Goal: Find specific page/section: Find specific page/section

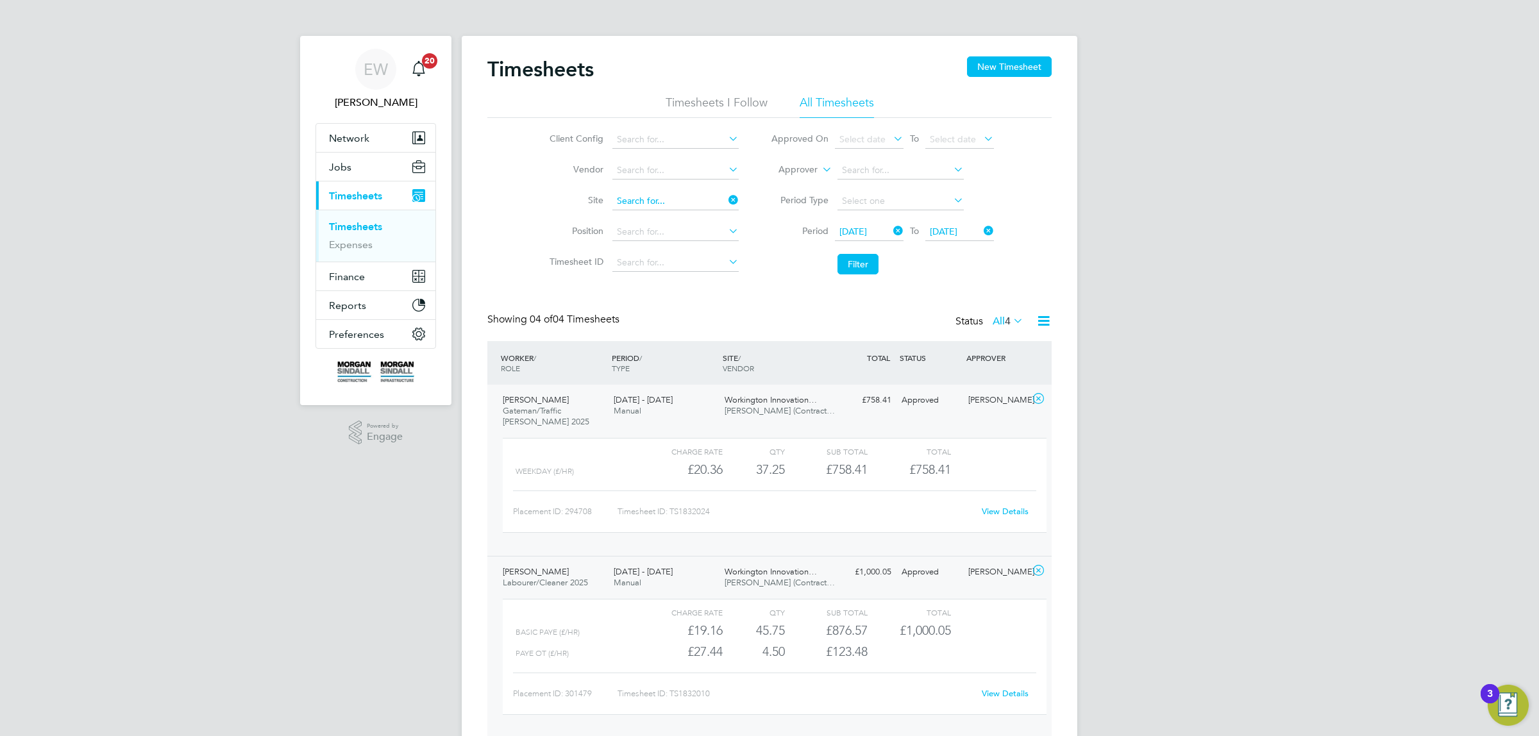
click at [646, 196] on input at bounding box center [675, 201] width 126 height 18
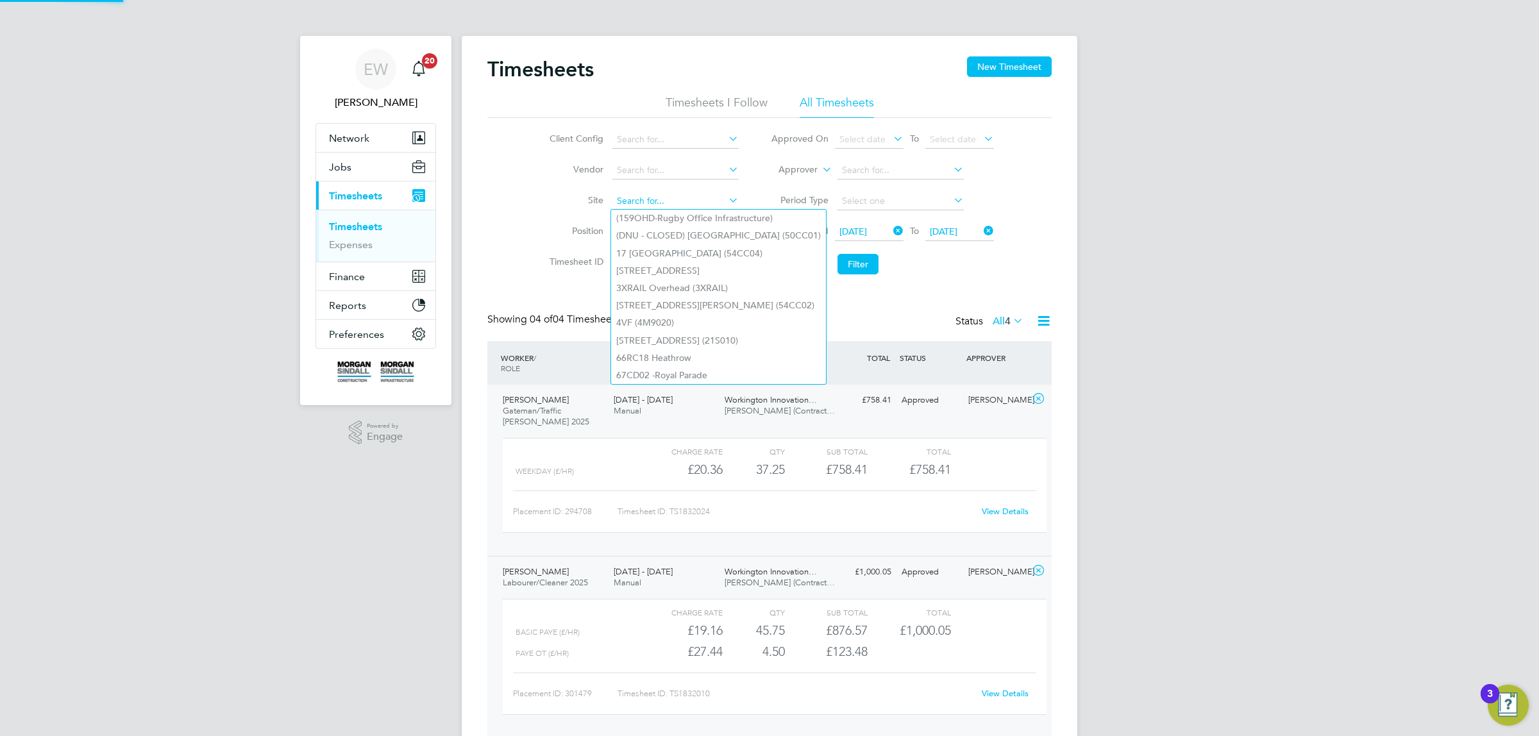
paste input "54CC02"
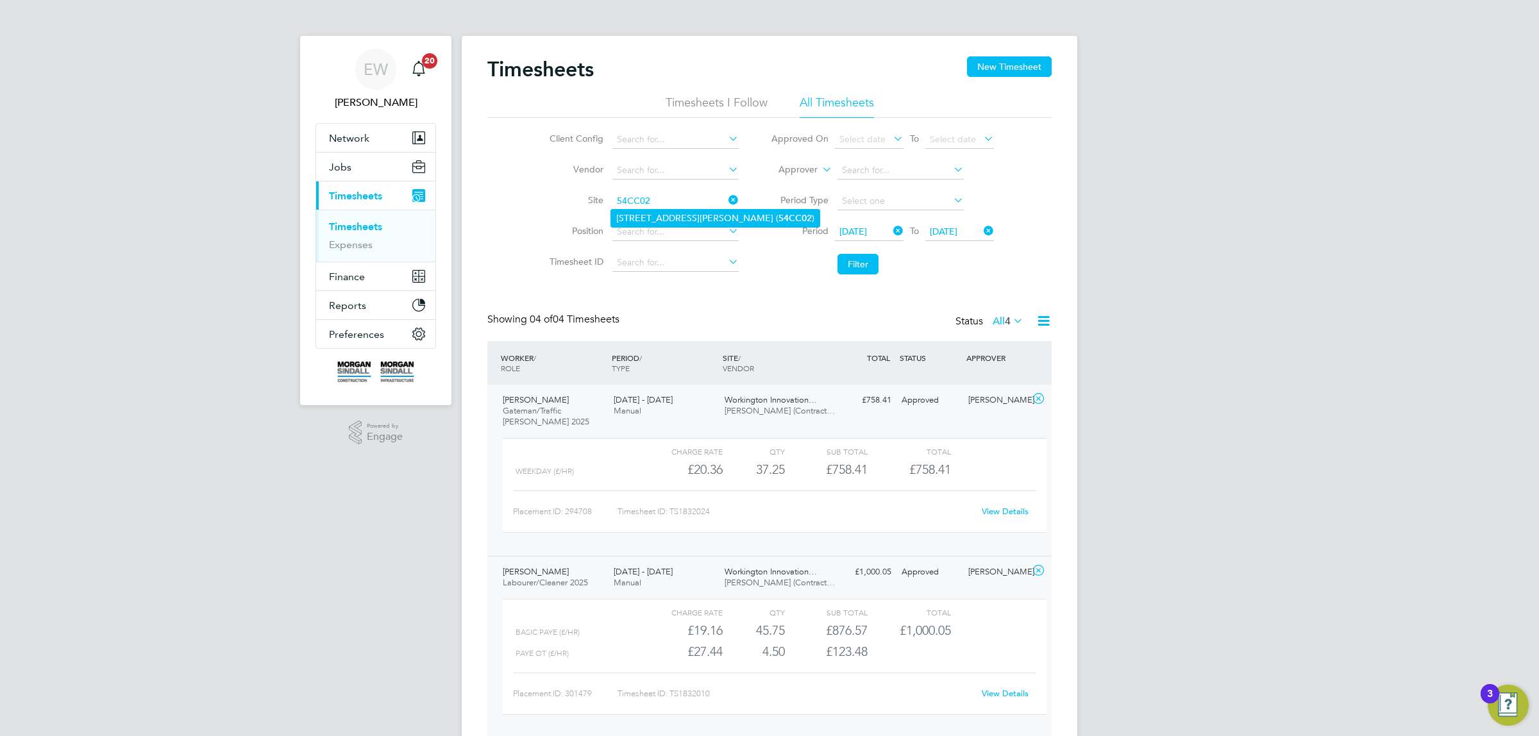
click at [652, 214] on li "[STREET_ADDRESS][PERSON_NAME] ( 54CC02 )" at bounding box center [715, 218] width 208 height 17
type input "[STREET_ADDRESS][PERSON_NAME] (54CC02)"
click at [854, 255] on button "Filter" at bounding box center [858, 264] width 41 height 21
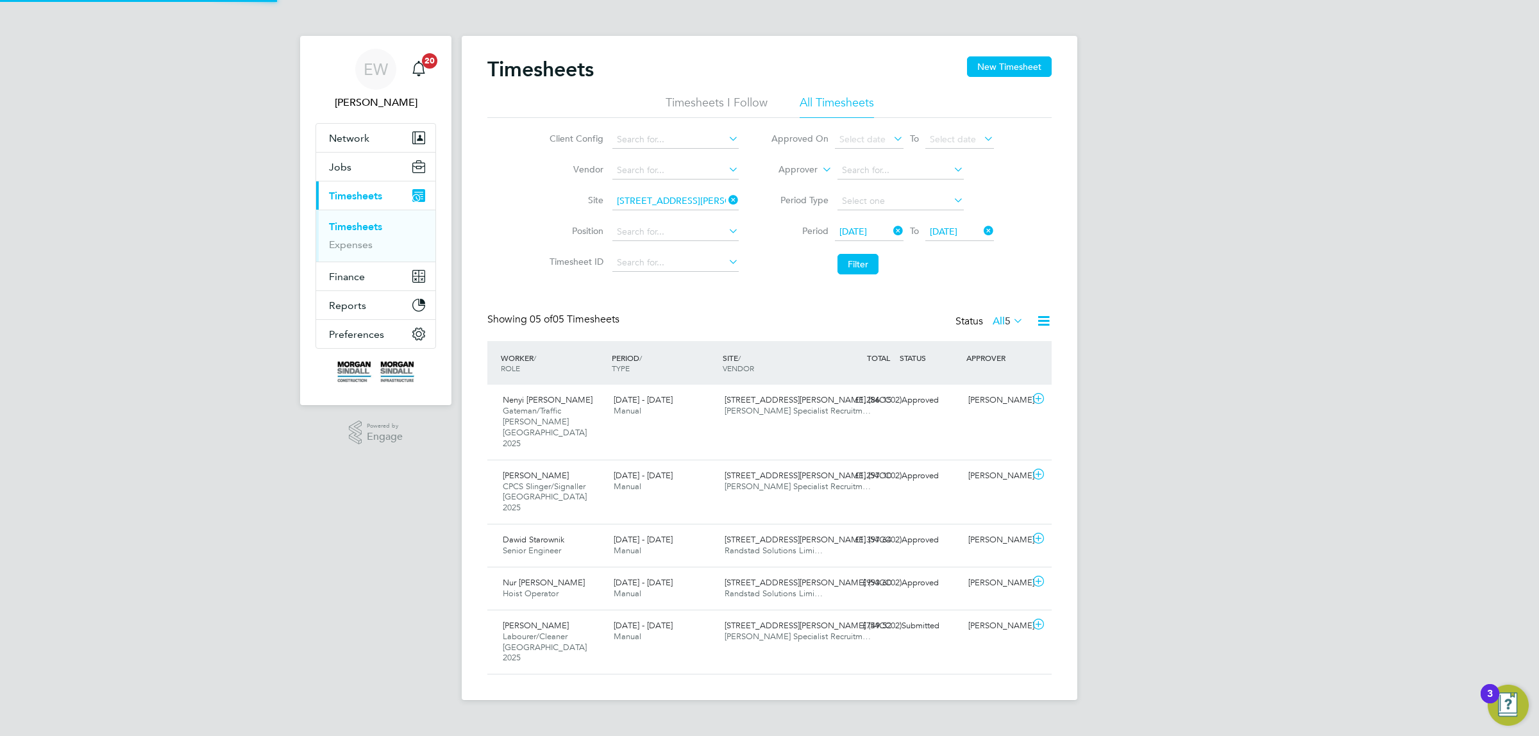
scroll to position [6, 6]
click at [720, 616] on div "[STREET_ADDRESS][PERSON_NAME] (54CC02) [PERSON_NAME] Specialist Recruitm…" at bounding box center [775, 632] width 111 height 32
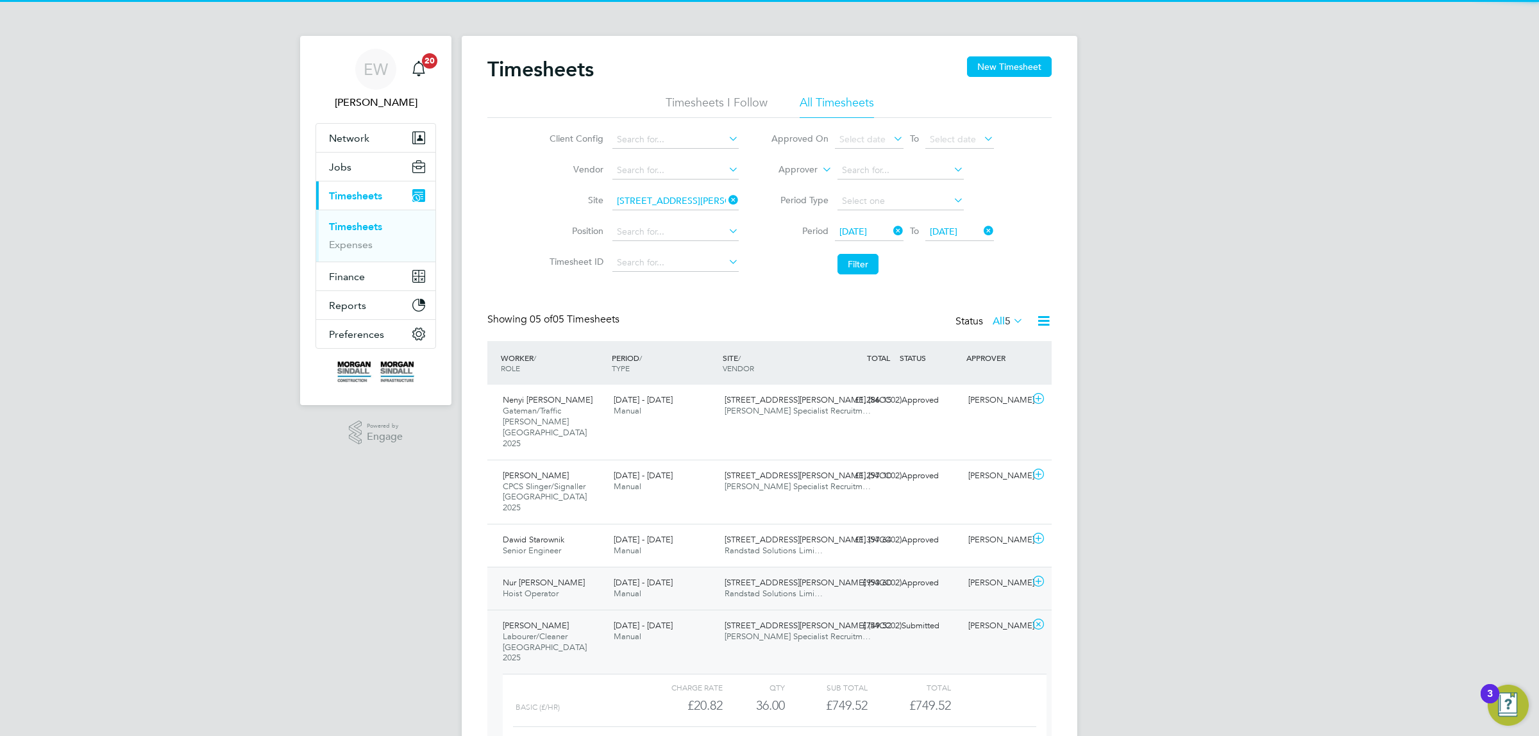
click at [720, 573] on div "[STREET_ADDRESS][PERSON_NAME] (54CC02) Randstad Solutions Limi…" at bounding box center [775, 589] width 111 height 32
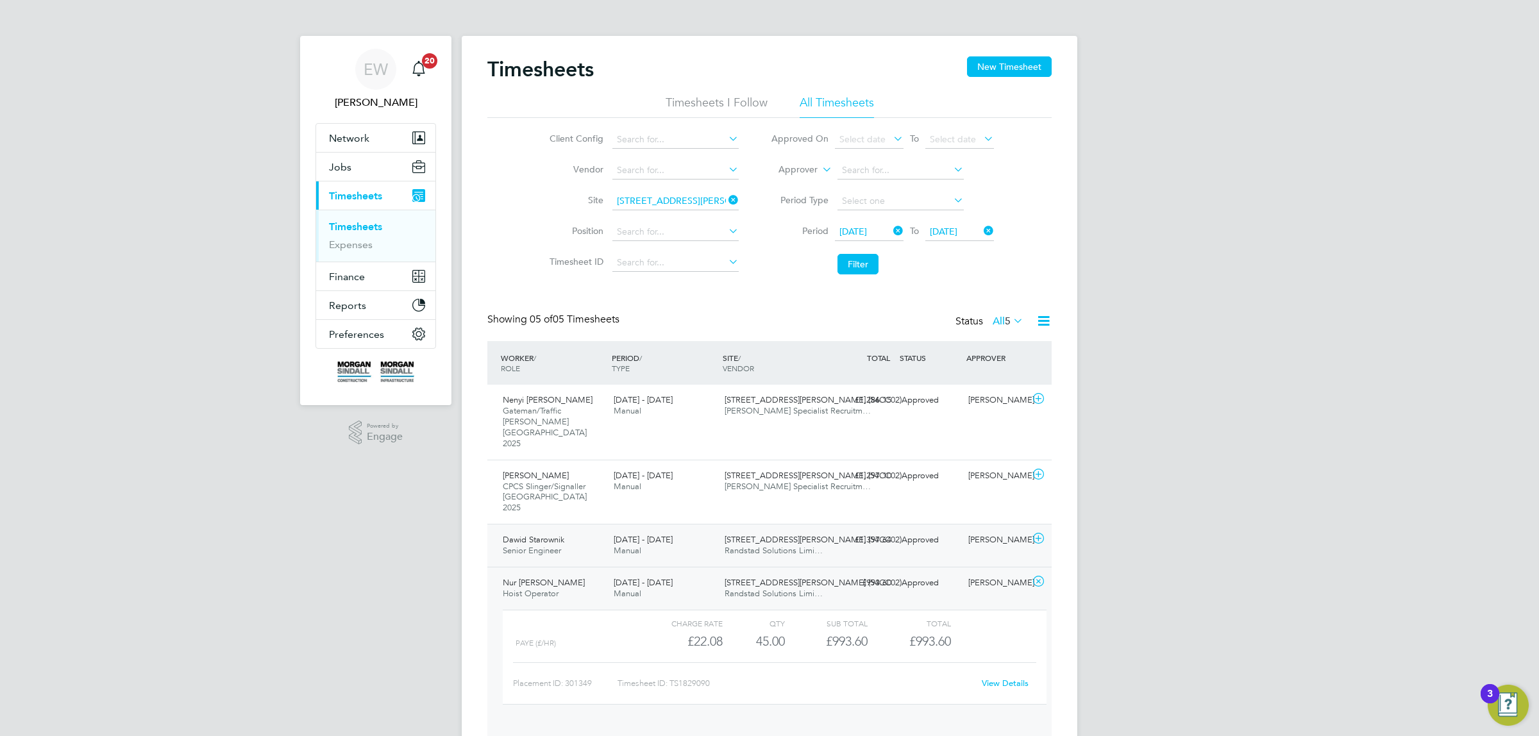
click at [721, 530] on div "[STREET_ADDRESS][PERSON_NAME] (54CC02) Randstad Solutions Limi…" at bounding box center [775, 546] width 111 height 32
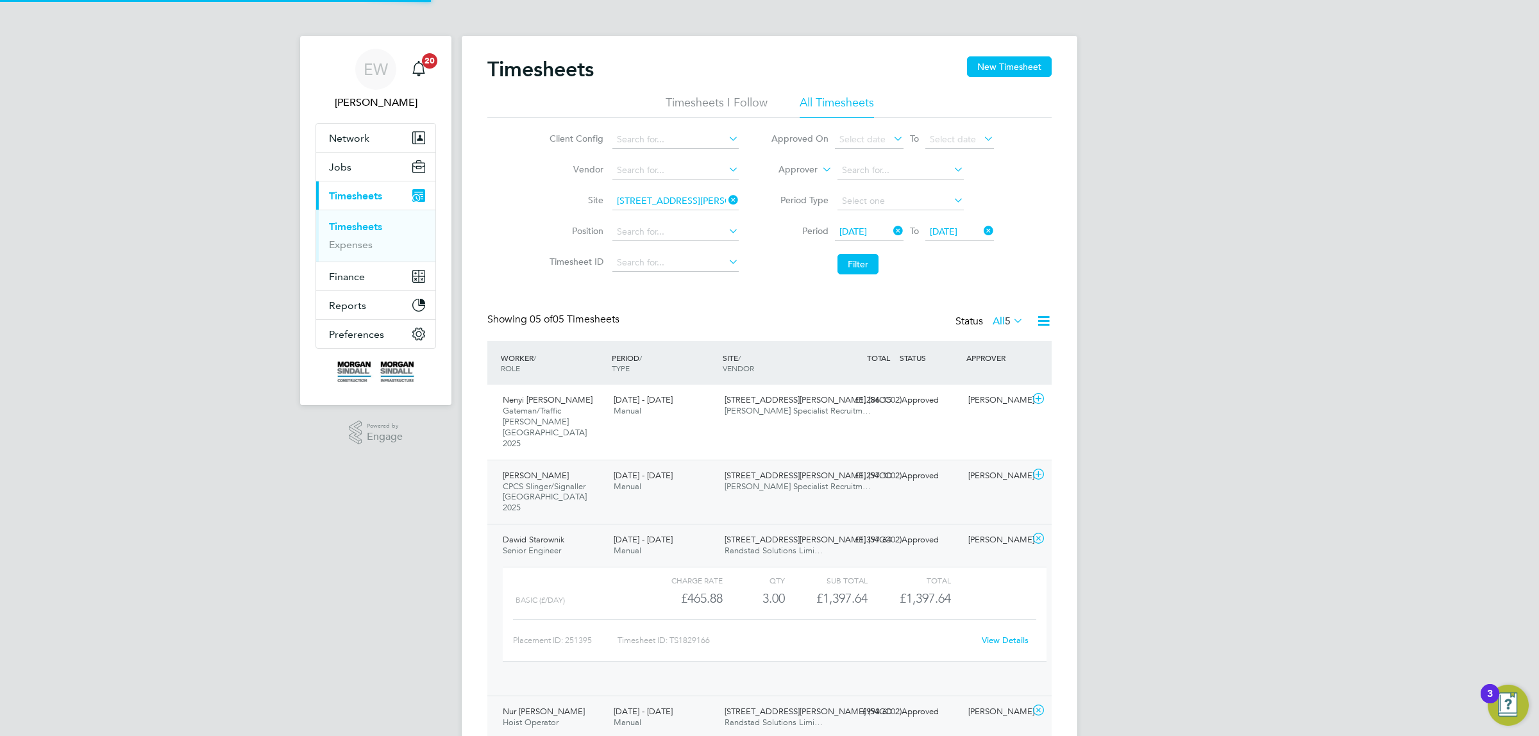
click at [716, 466] on div "[DATE] - [DATE] Manual" at bounding box center [664, 482] width 111 height 32
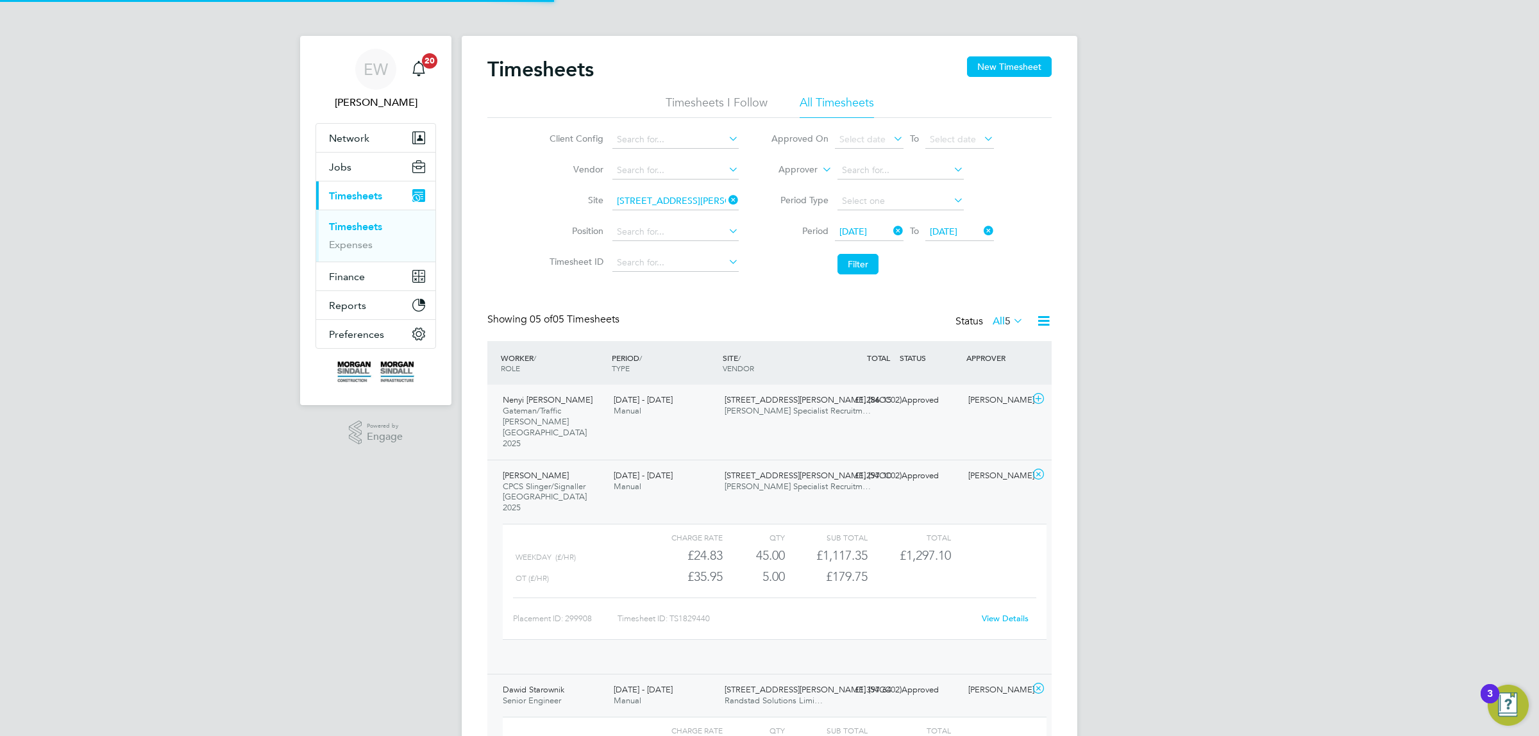
click at [710, 401] on div "[DATE] - [DATE] Manual" at bounding box center [664, 406] width 111 height 32
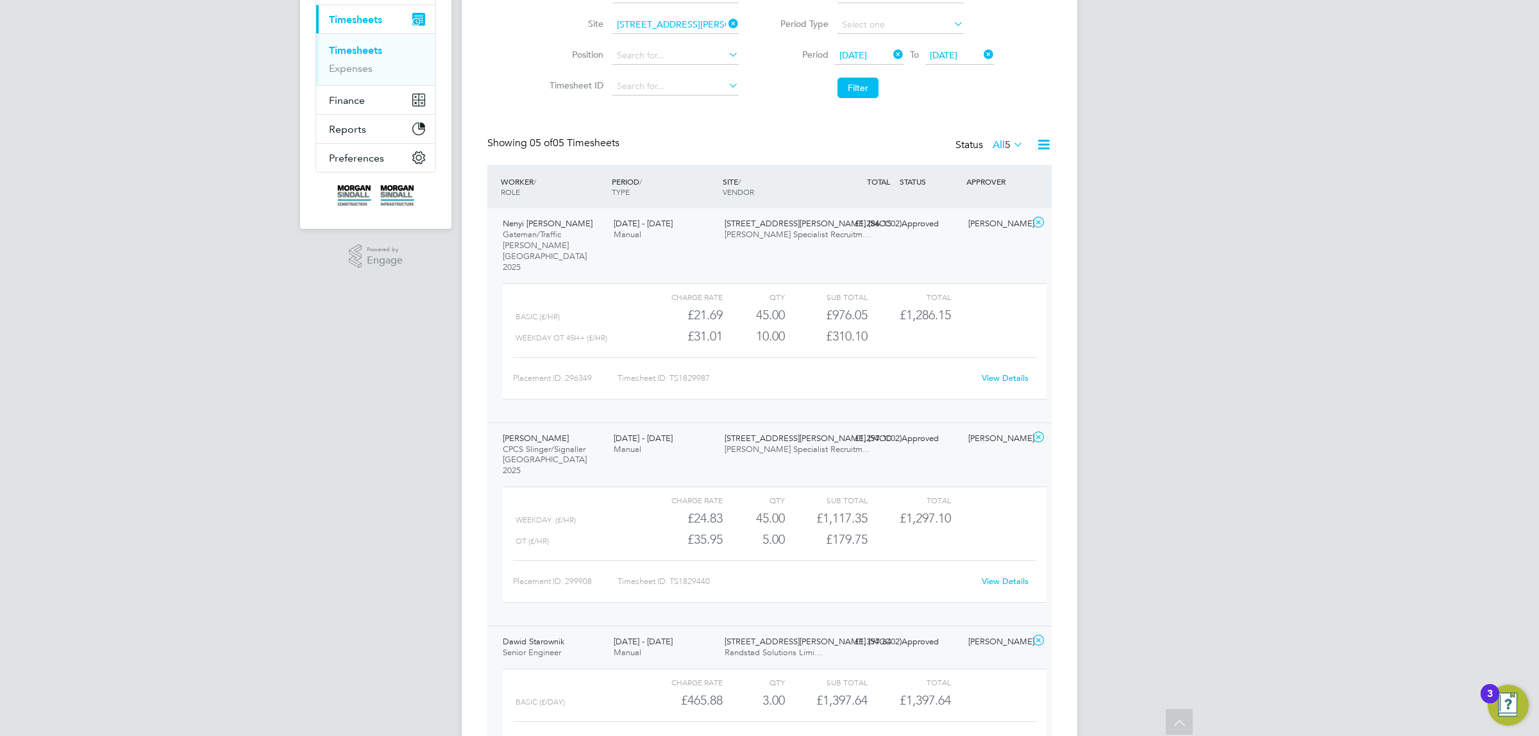
scroll to position [96, 0]
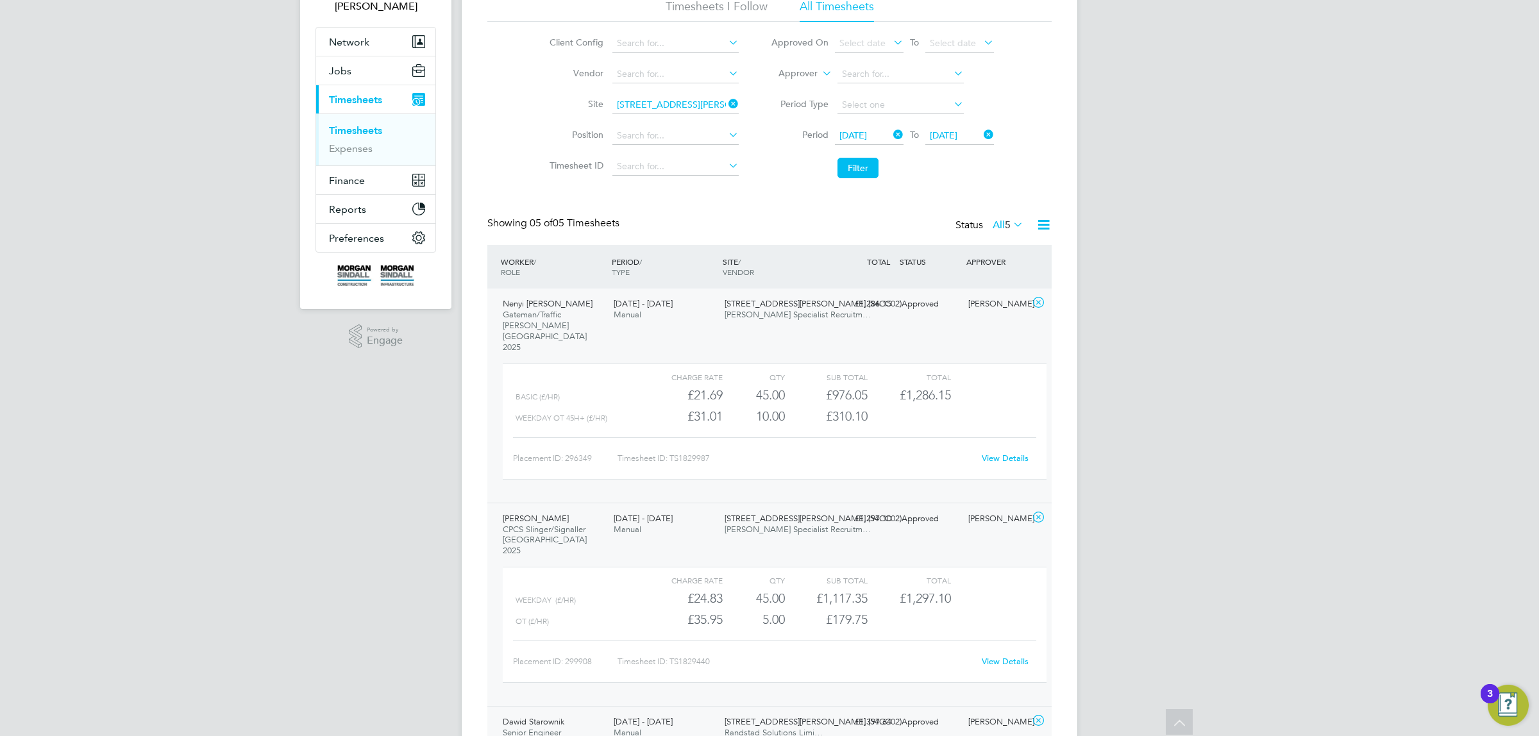
click at [680, 93] on li "Site [STREET_ADDRESS][PERSON_NAME] (54CC02)" at bounding box center [642, 105] width 225 height 31
click at [662, 105] on input at bounding box center [675, 105] width 126 height 18
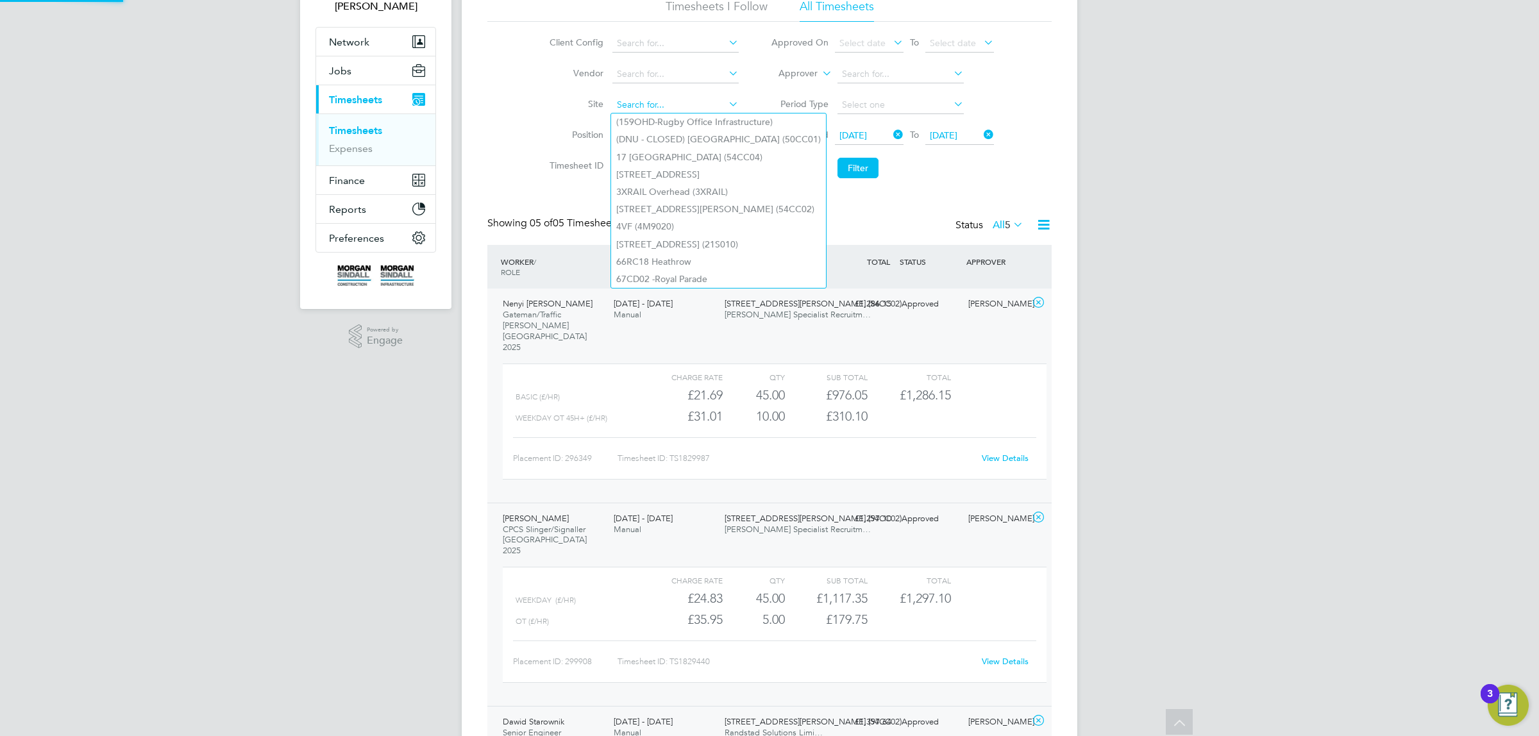
paste input "93CC01"
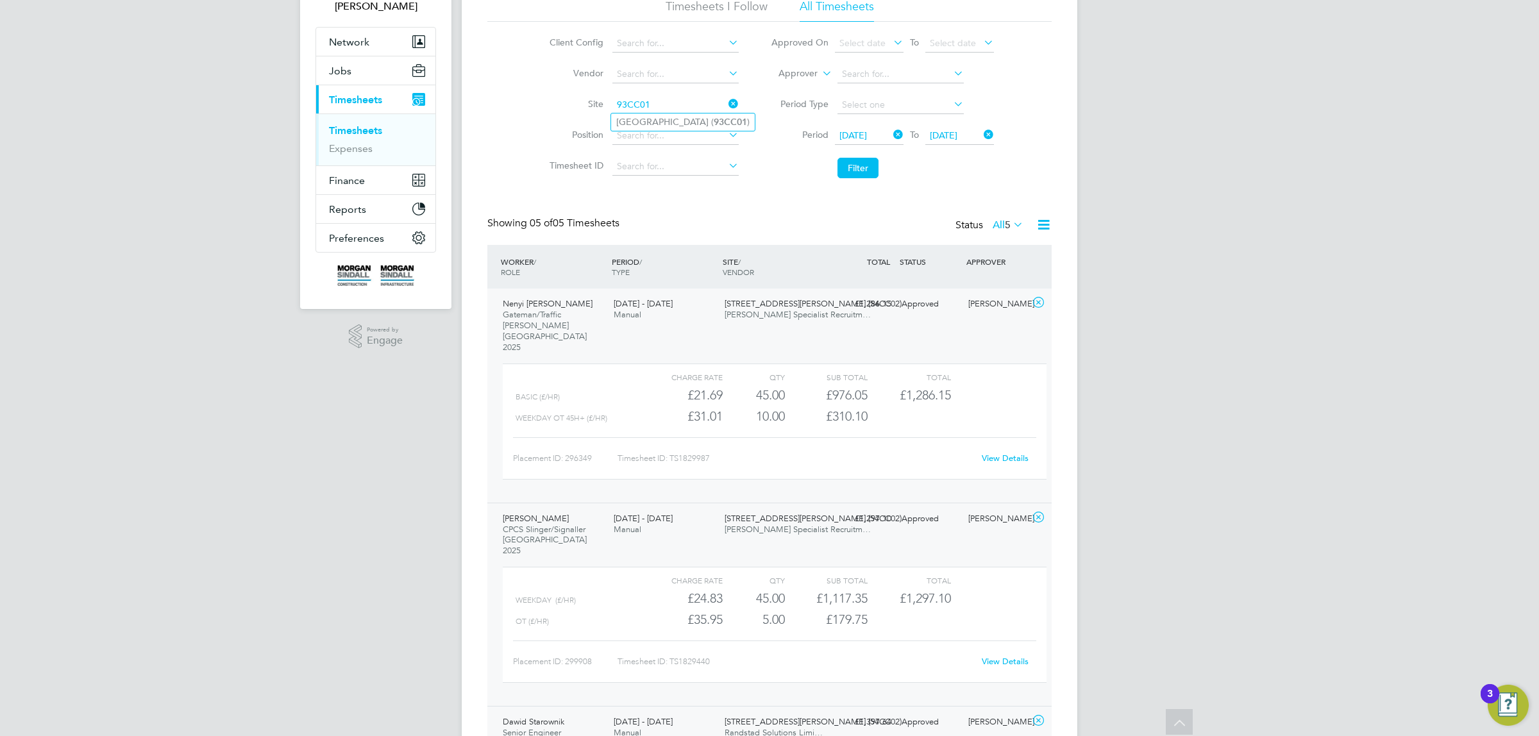
click at [664, 115] on li "[GEOGRAPHIC_DATA] ( 93CC01 )" at bounding box center [683, 122] width 144 height 17
type input "[GEOGRAPHIC_DATA] (93CC01)"
click at [851, 171] on button "Filter" at bounding box center [858, 168] width 41 height 21
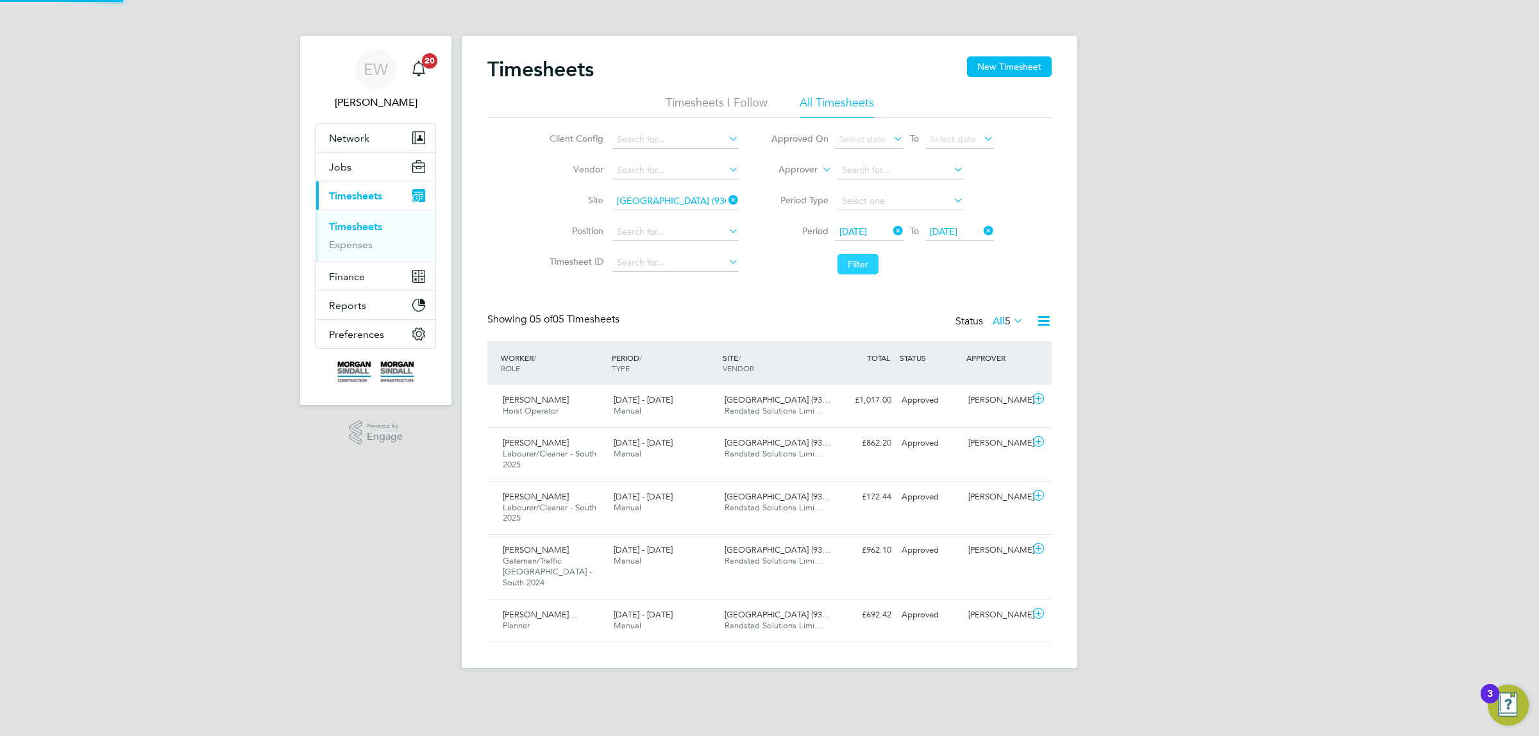
scroll to position [6, 6]
click at [716, 605] on div "[DATE] - [DATE] Manual" at bounding box center [664, 621] width 111 height 32
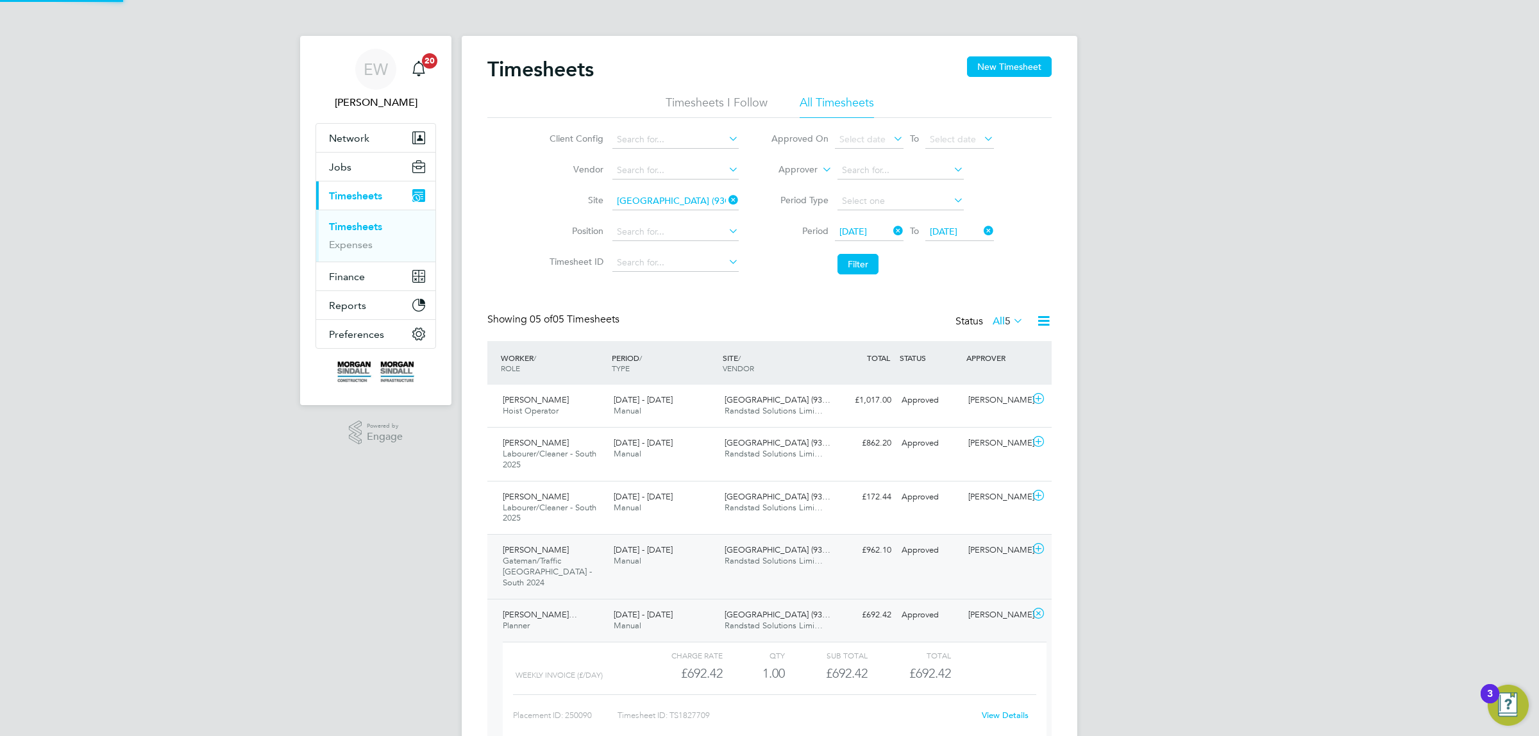
scroll to position [21, 125]
click at [720, 568] on div "[GEOGRAPHIC_DATA] (93… Randstad Solutions Limi…" at bounding box center [775, 556] width 111 height 32
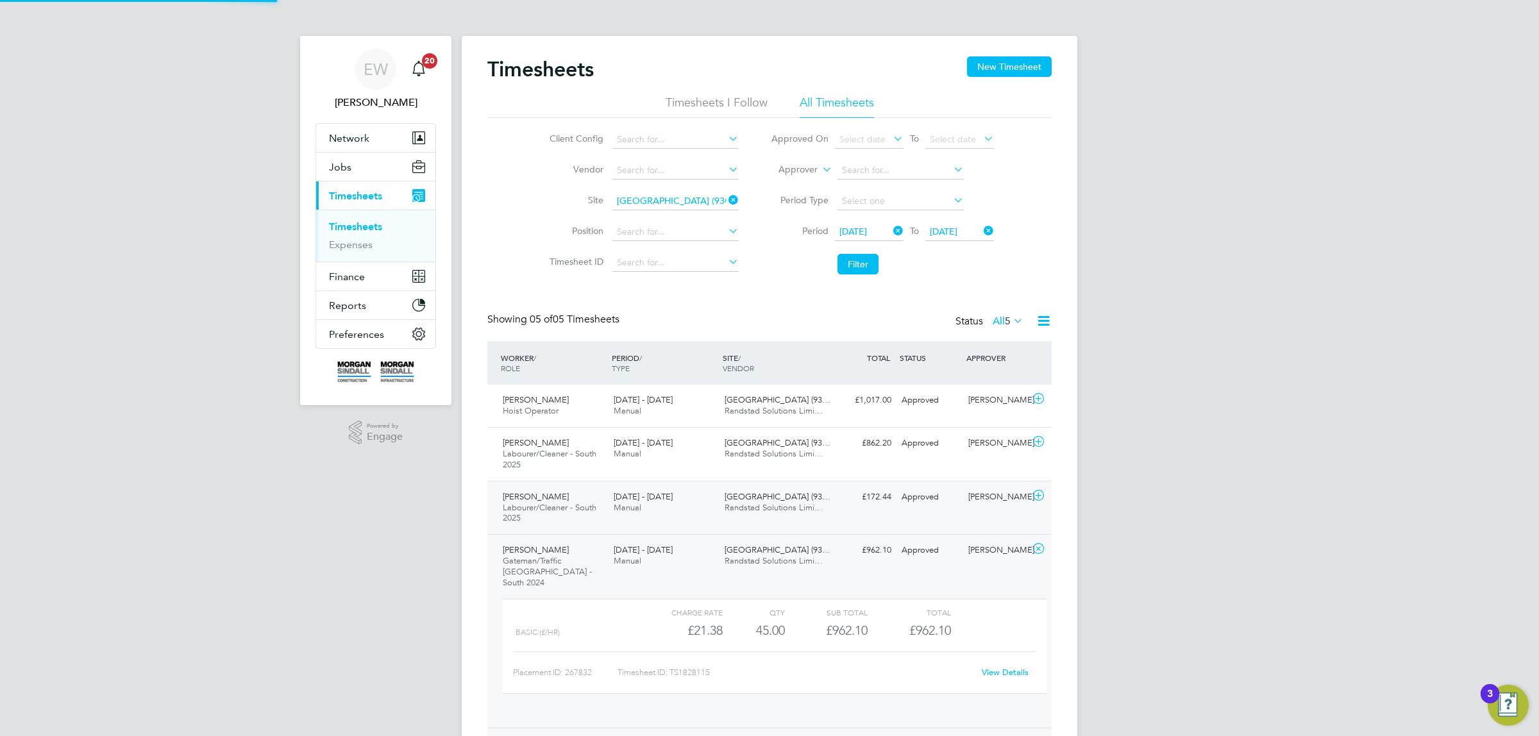
click at [723, 511] on div "[GEOGRAPHIC_DATA] (93… Randstad Solutions Limi…" at bounding box center [775, 503] width 111 height 32
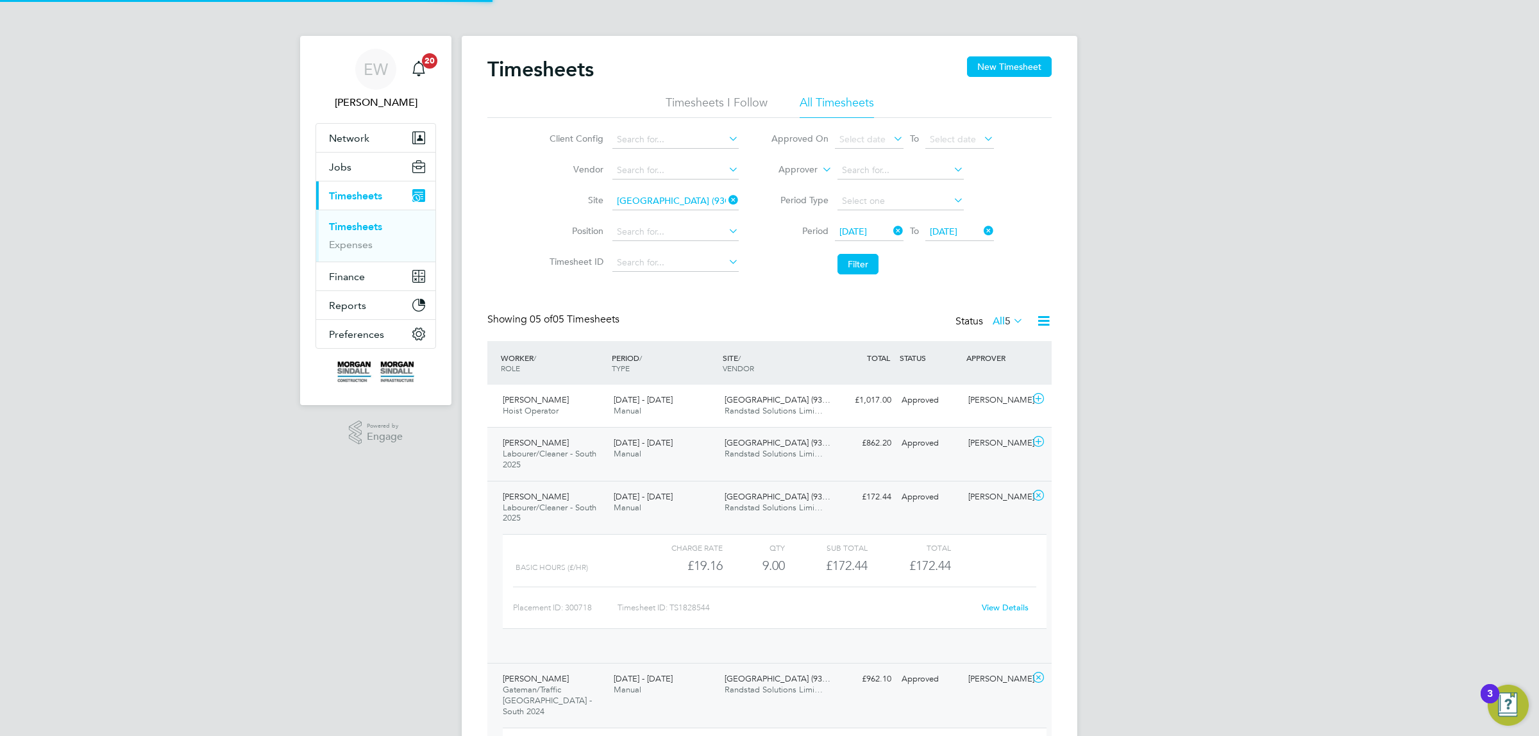
click at [723, 455] on div "[GEOGRAPHIC_DATA] (93… Randstad Solutions Limi…" at bounding box center [775, 449] width 111 height 32
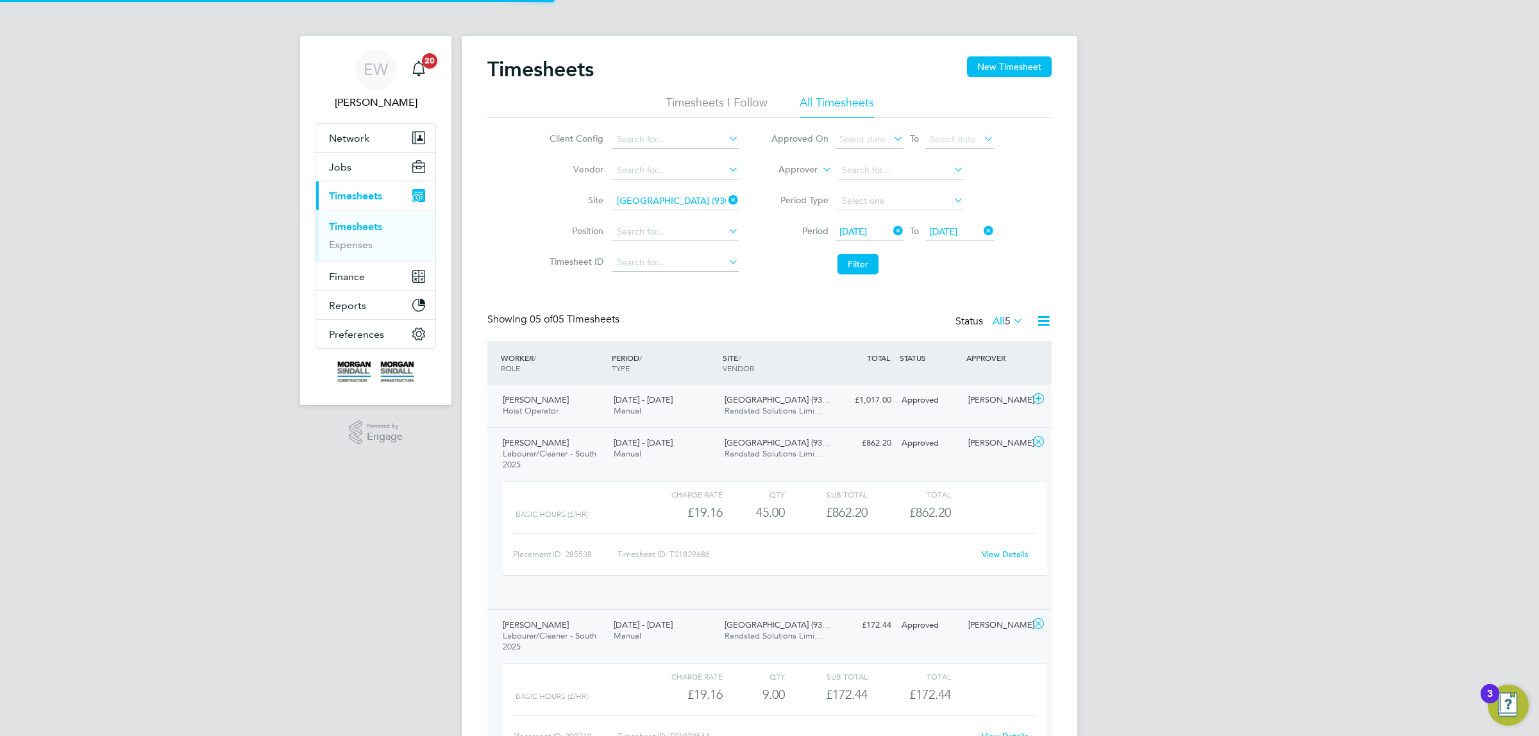
click at [711, 406] on div "[DATE] - [DATE] Manual" at bounding box center [664, 406] width 111 height 32
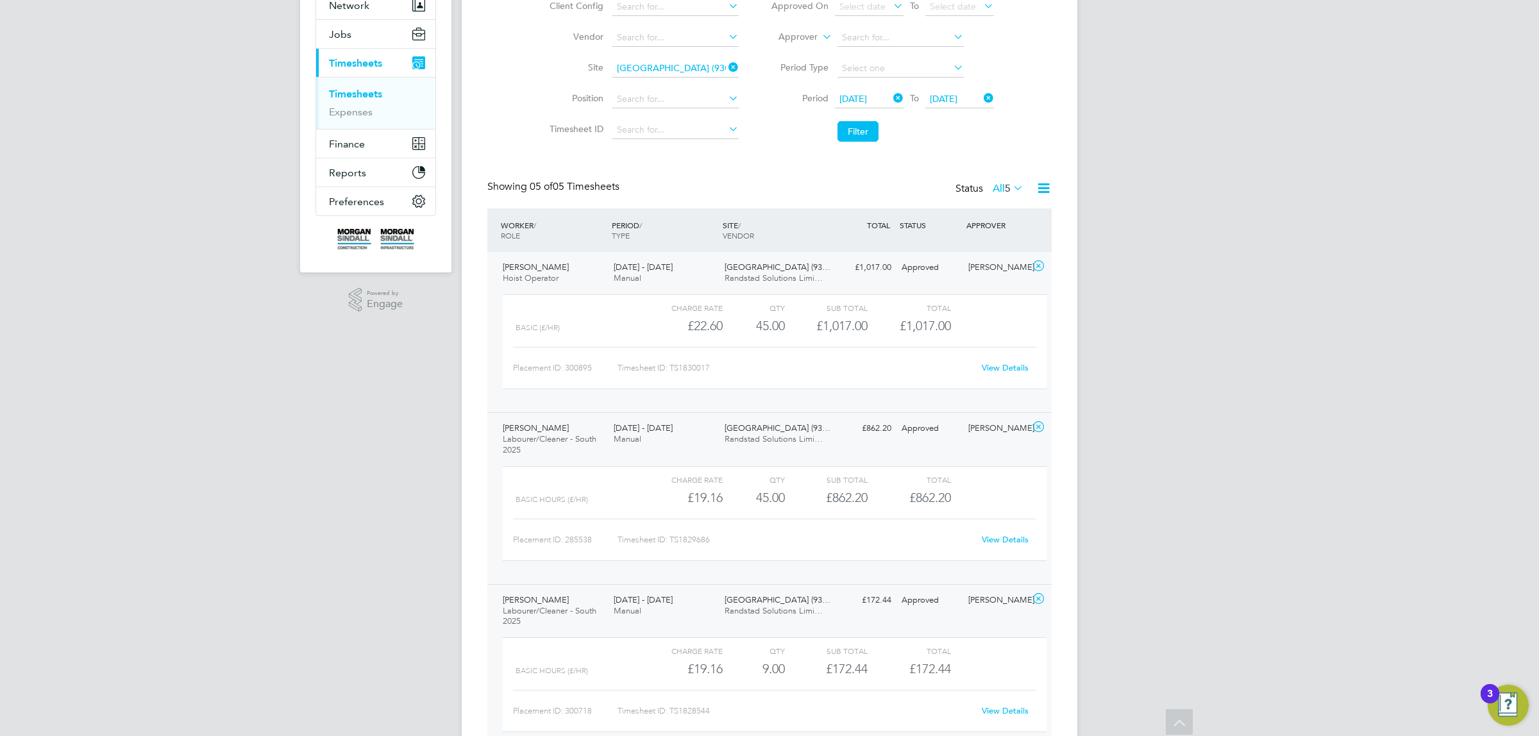
scroll to position [53, 0]
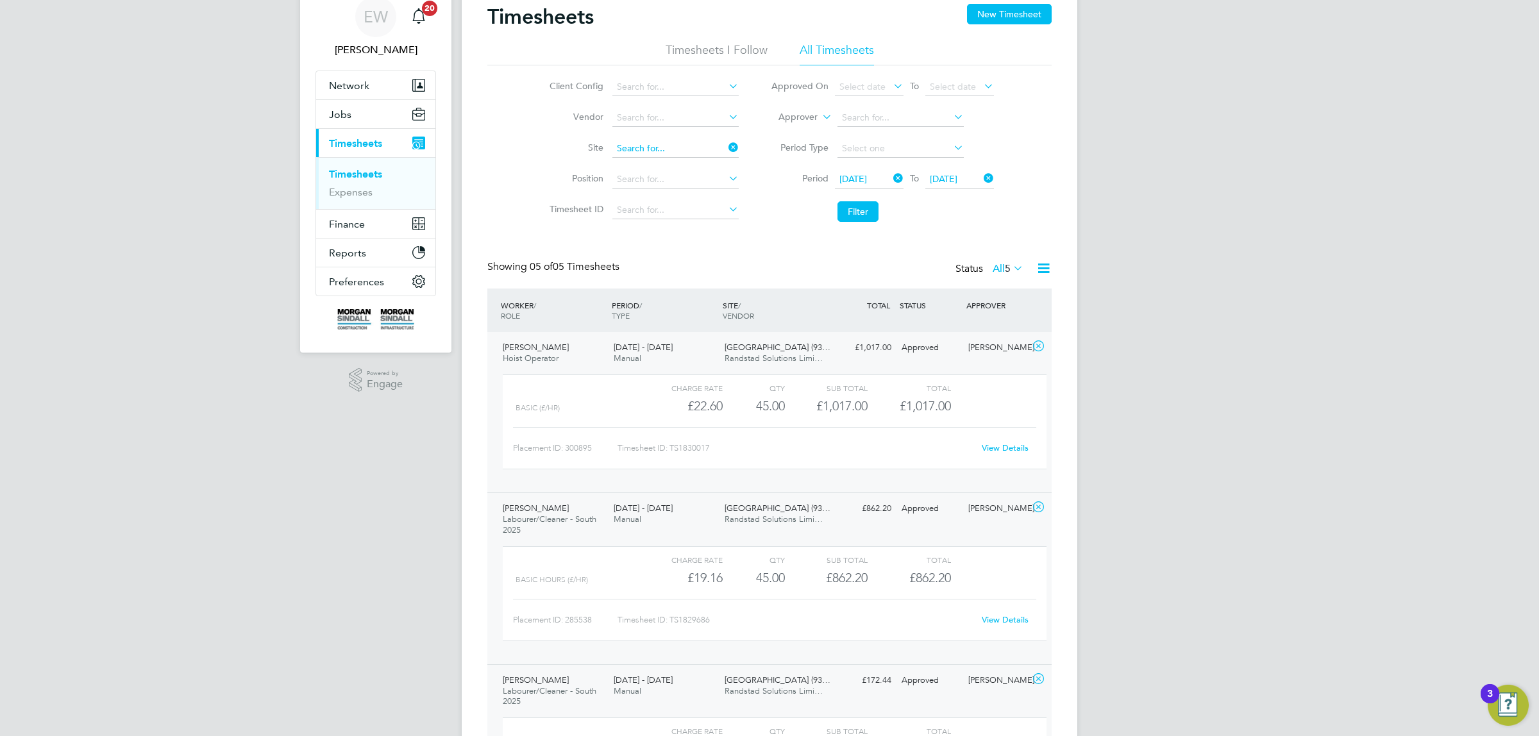
click at [644, 143] on input at bounding box center [675, 149] width 126 height 18
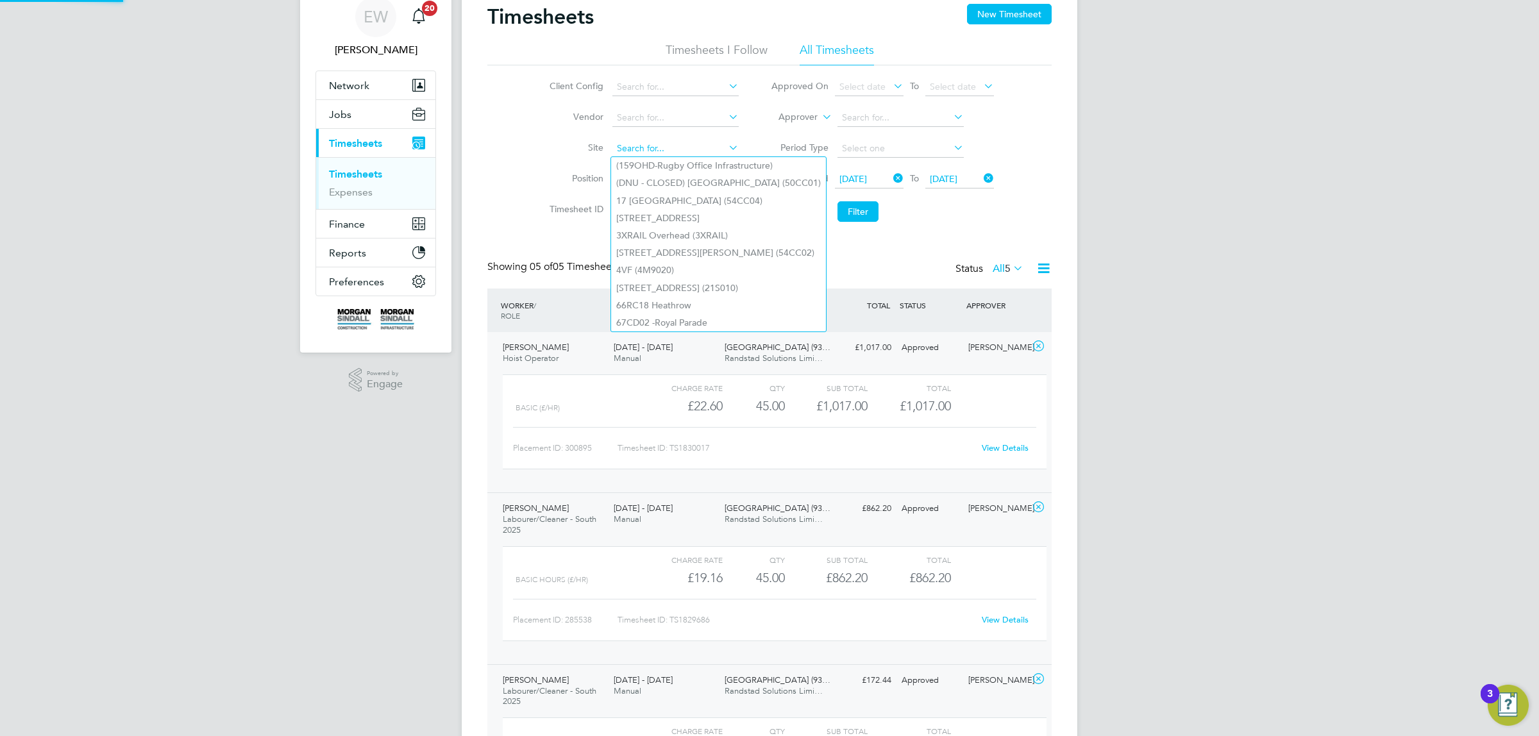
paste input "Bedford Passage"
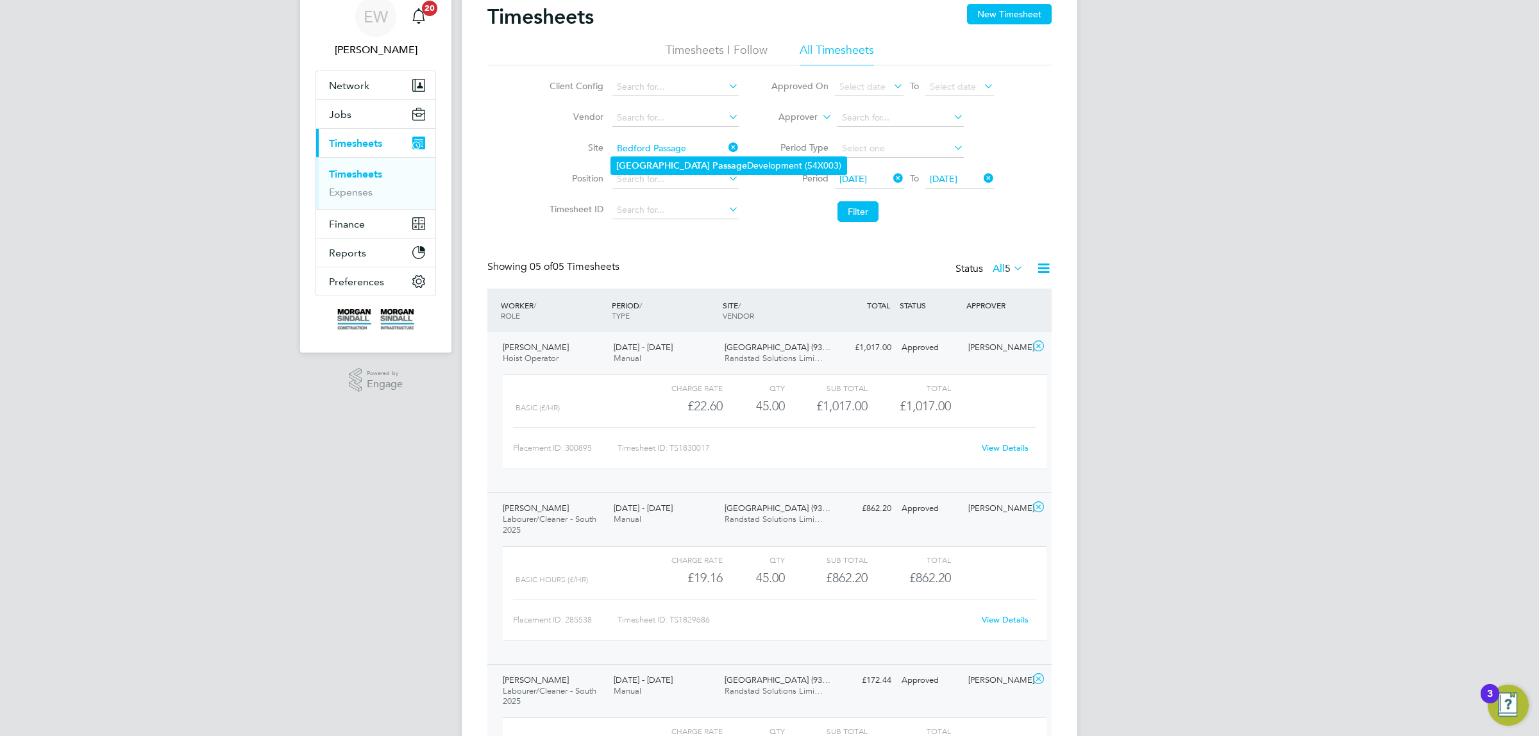
click at [712, 169] on b "Passage" at bounding box center [729, 165] width 35 height 11
type input "Bedford Passage Development (54X003)"
click at [838, 207] on button "Filter" at bounding box center [858, 211] width 41 height 21
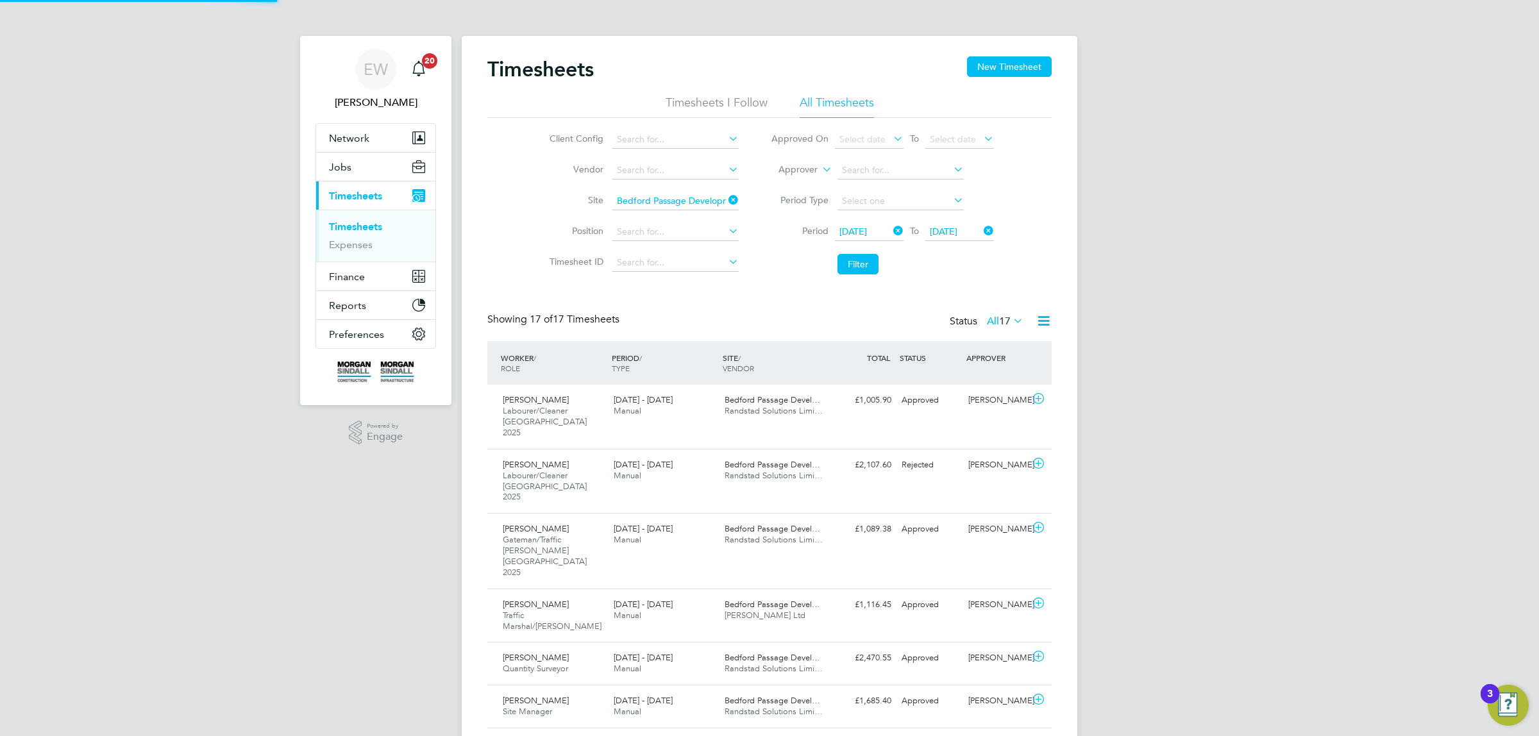
scroll to position [6, 6]
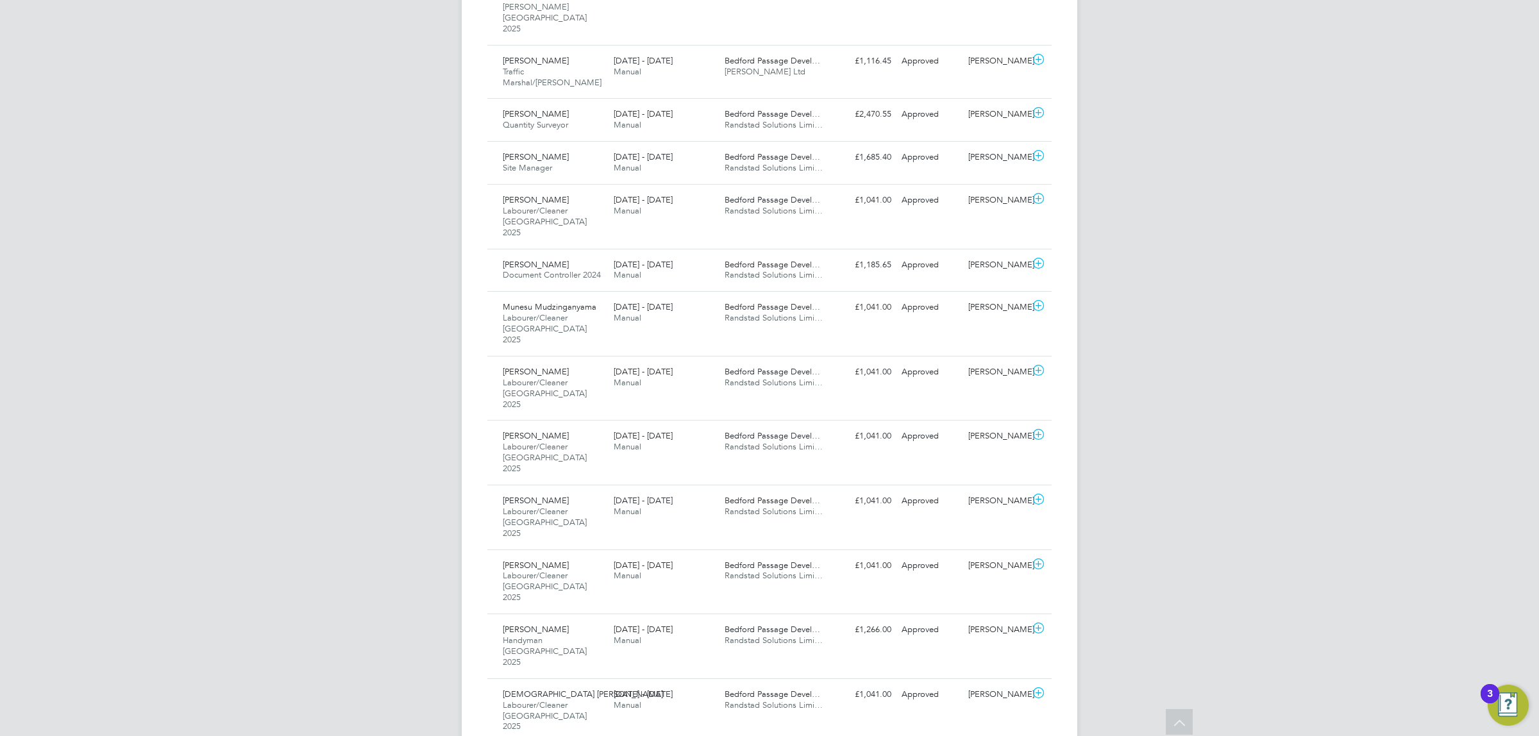
click at [818, 684] on div "Bedford Passage Devel… Randstad Solutions Limi…" at bounding box center [775, 700] width 111 height 32
click at [854, 614] on div "[PERSON_NAME] Handyman [GEOGRAPHIC_DATA] 2025 [DATE] - [DATE] [DATE] - [DATE] M…" at bounding box center [769, 646] width 564 height 65
click at [911, 550] on div "[PERSON_NAME] Labourer/Cleaner [GEOGRAPHIC_DATA] 2025 [DATE] - [DATE] [DATE] - …" at bounding box center [769, 582] width 564 height 65
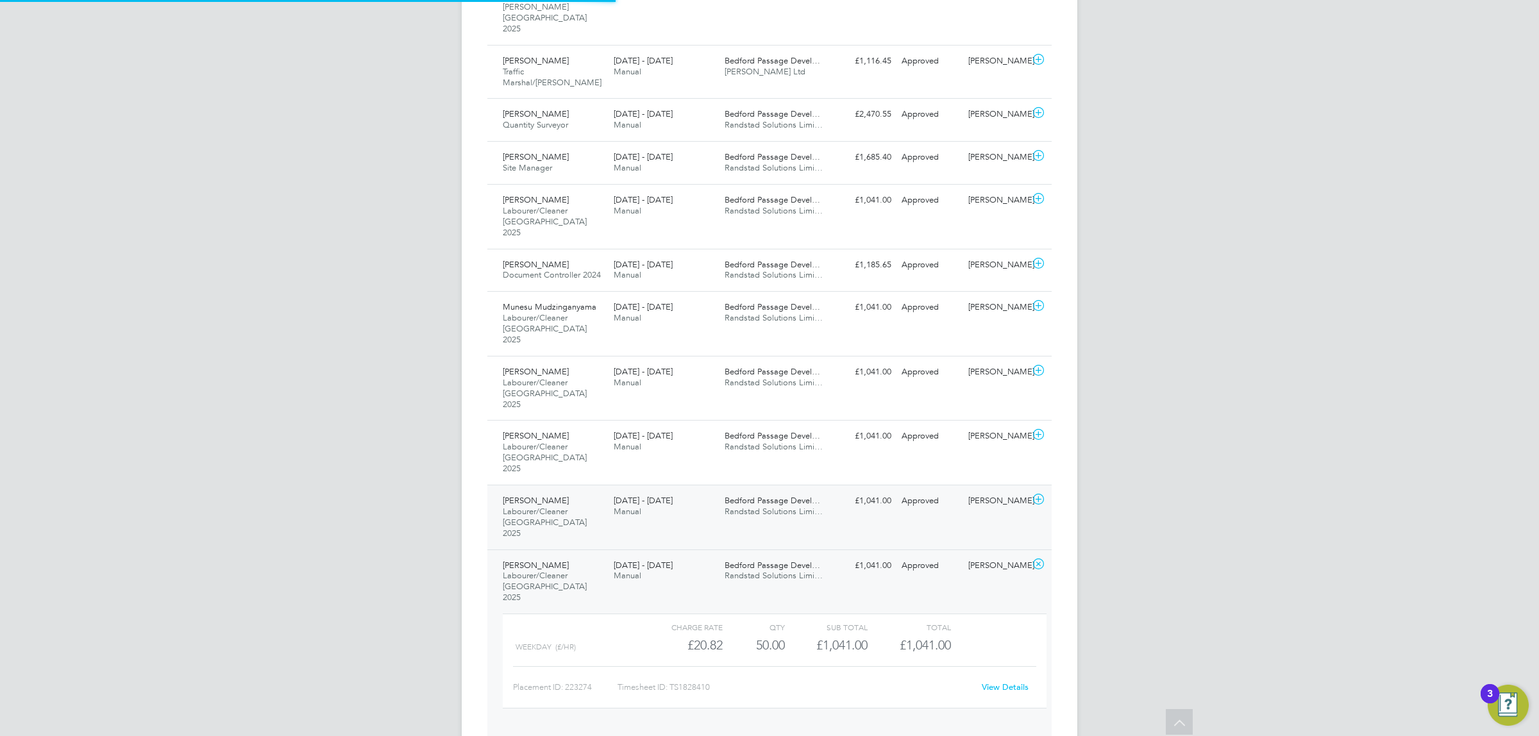
click at [919, 491] on div "Approved" at bounding box center [930, 501] width 67 height 21
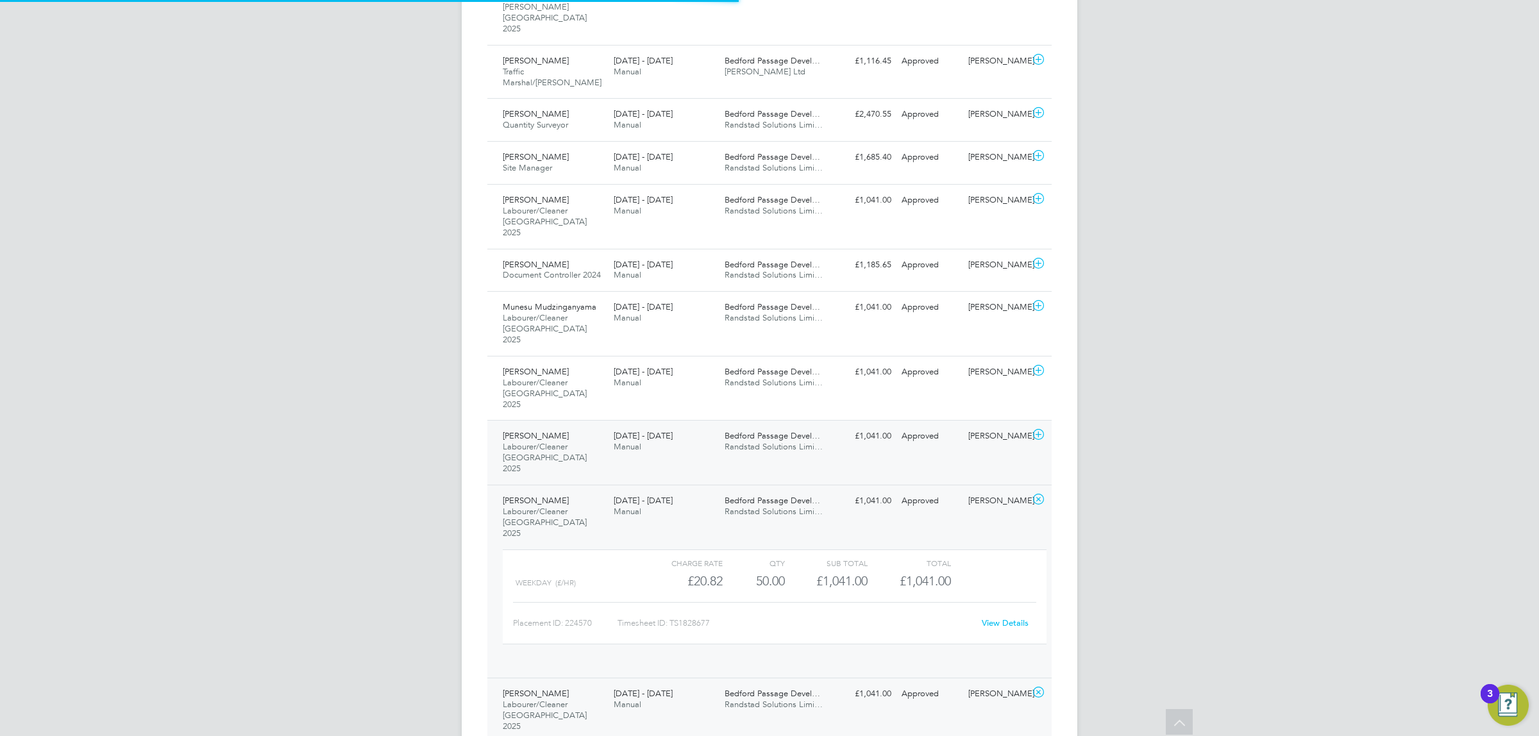
click at [923, 426] on div "Approved" at bounding box center [930, 436] width 67 height 21
click at [921, 356] on div "[PERSON_NAME] Labourer/Cleaner [GEOGRAPHIC_DATA] 2025 [DATE] - [DATE] [DATE] - …" at bounding box center [769, 388] width 564 height 65
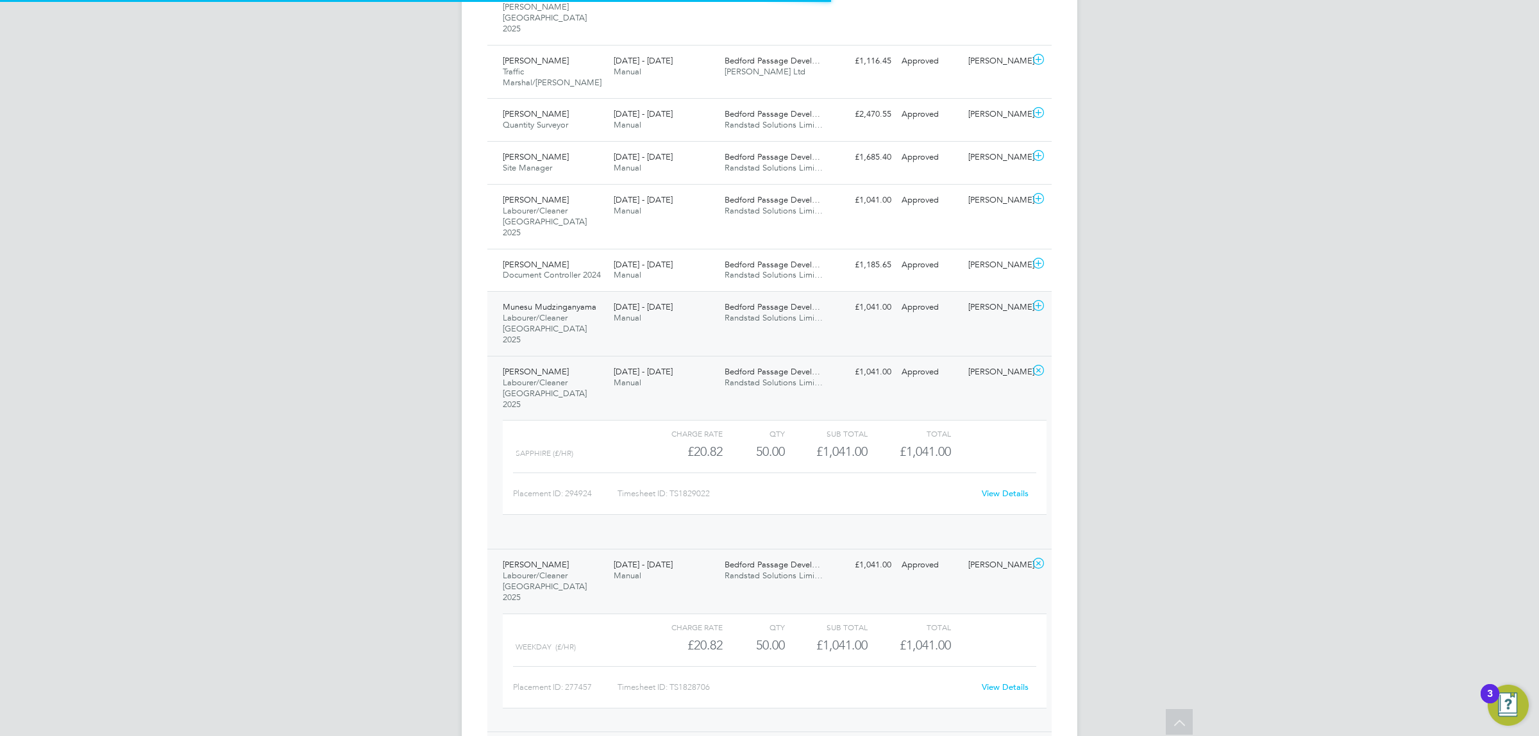
click at [917, 291] on div "Munesu Mudzinganyama Labourer/Cleaner [GEOGRAPHIC_DATA] 2025 [DATE] - [DATE] [D…" at bounding box center [769, 323] width 564 height 65
click at [927, 255] on div "Approved" at bounding box center [930, 265] width 67 height 21
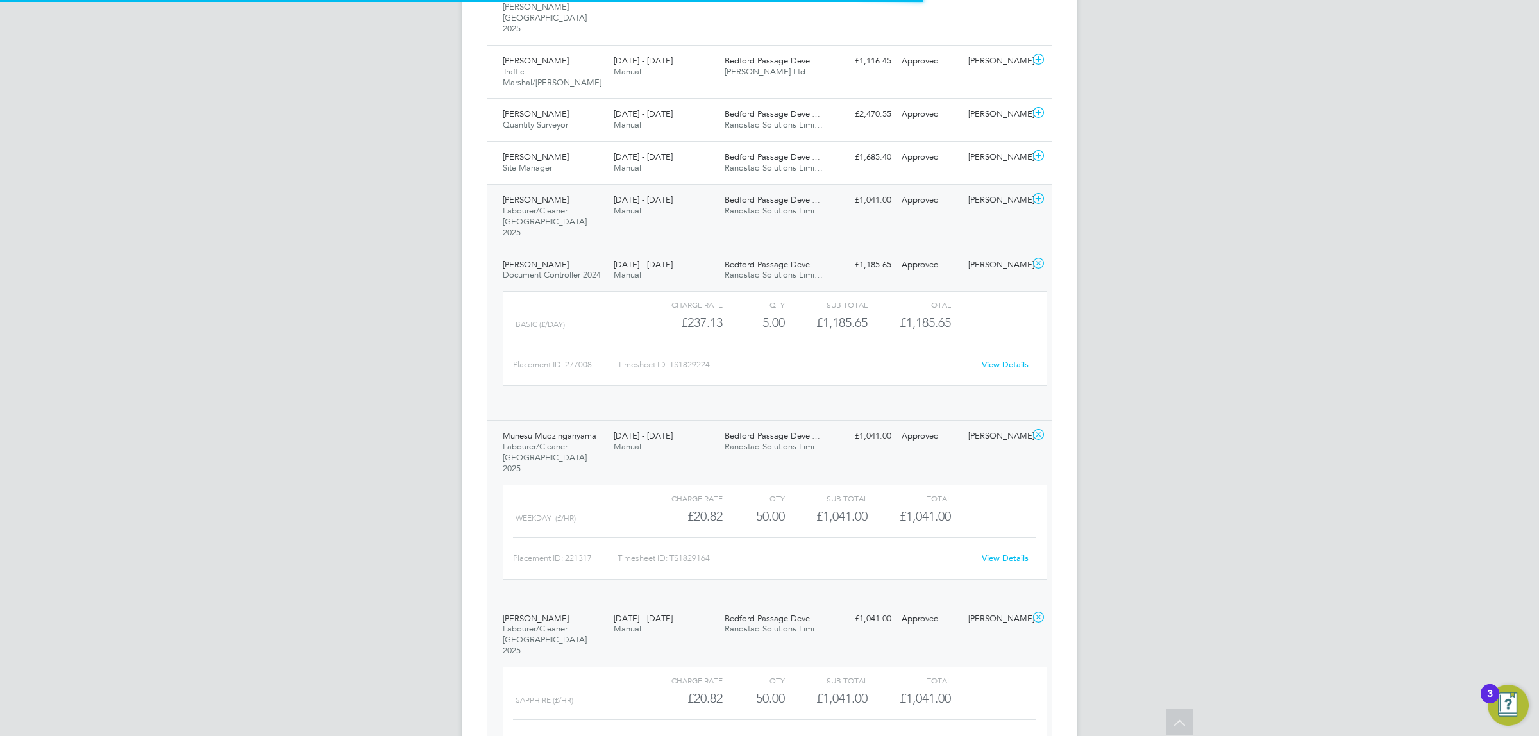
drag, startPoint x: 929, startPoint y: 160, endPoint x: 931, endPoint y: 145, distance: 15.5
click at [929, 184] on div "[PERSON_NAME] Labourer/Cleaner [GEOGRAPHIC_DATA] 2025 [DATE] - [DATE] [DATE] - …" at bounding box center [769, 216] width 564 height 65
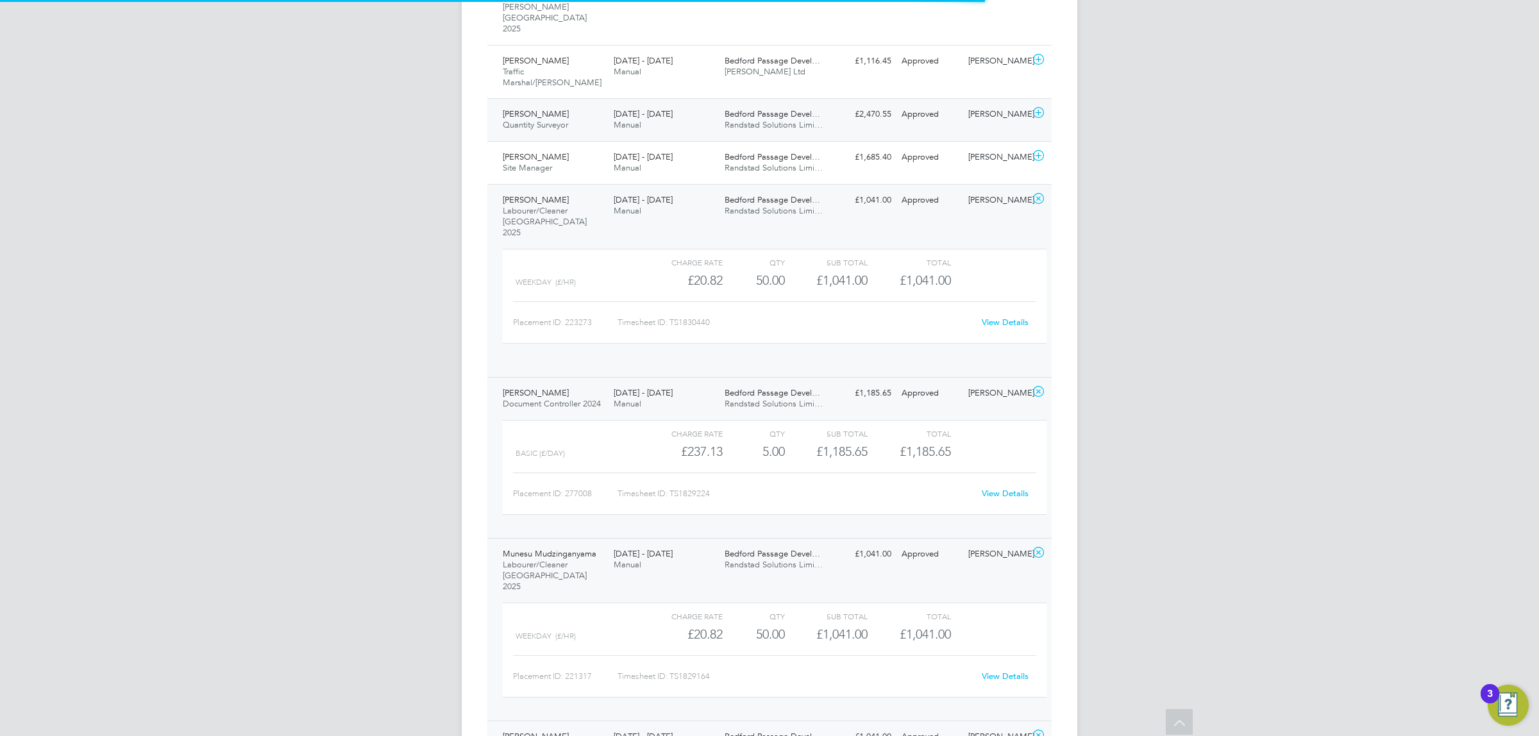
drag, startPoint x: 931, startPoint y: 119, endPoint x: 931, endPoint y: 83, distance: 35.9
click at [931, 141] on div "[PERSON_NAME] Site Manager [DATE] - [DATE] [DATE] - [DATE] Manual Bedford Passa…" at bounding box center [769, 162] width 564 height 43
drag, startPoint x: 932, startPoint y: 71, endPoint x: 932, endPoint y: 49, distance: 22.4
click at [932, 104] on div "Approved" at bounding box center [930, 114] width 67 height 21
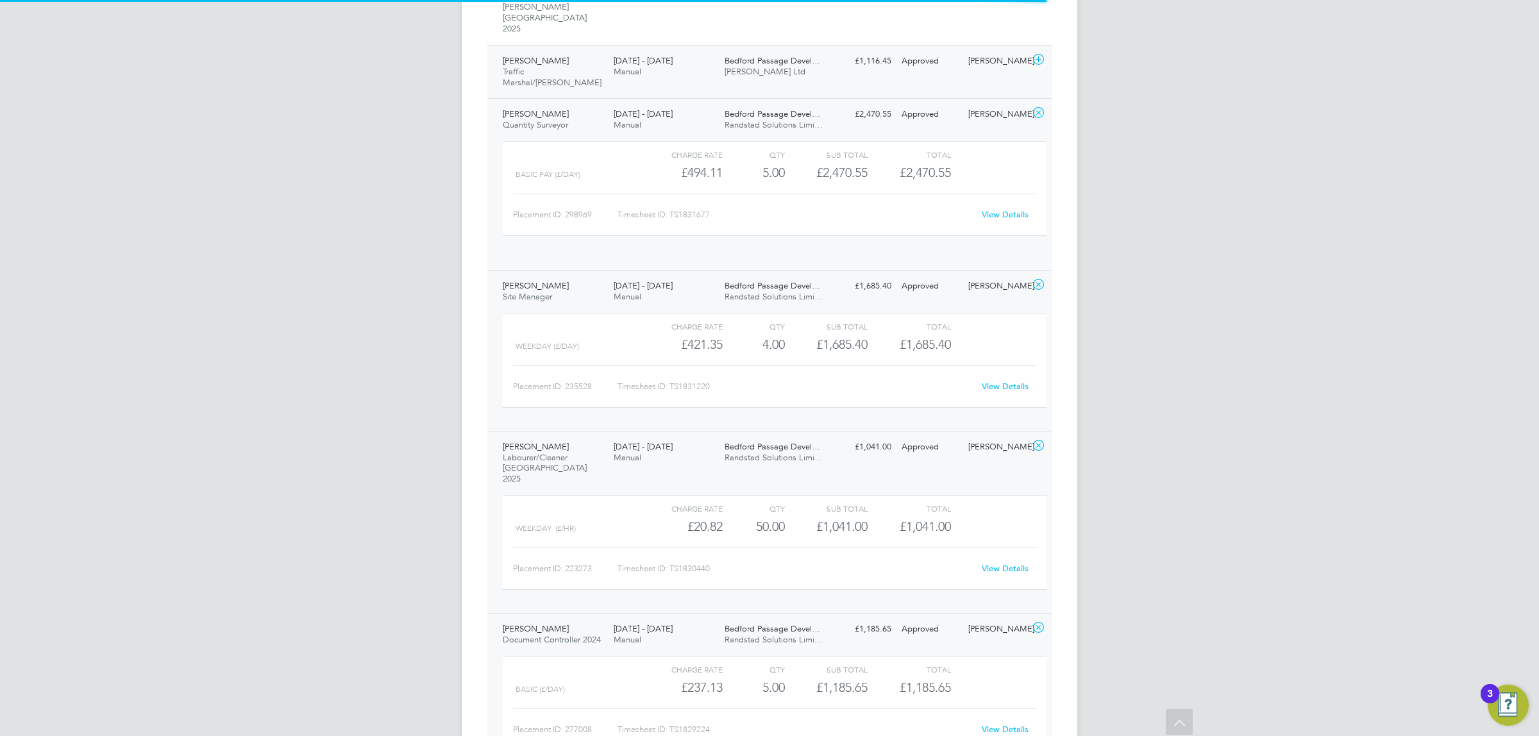
click at [934, 51] on div "Approved" at bounding box center [930, 61] width 67 height 21
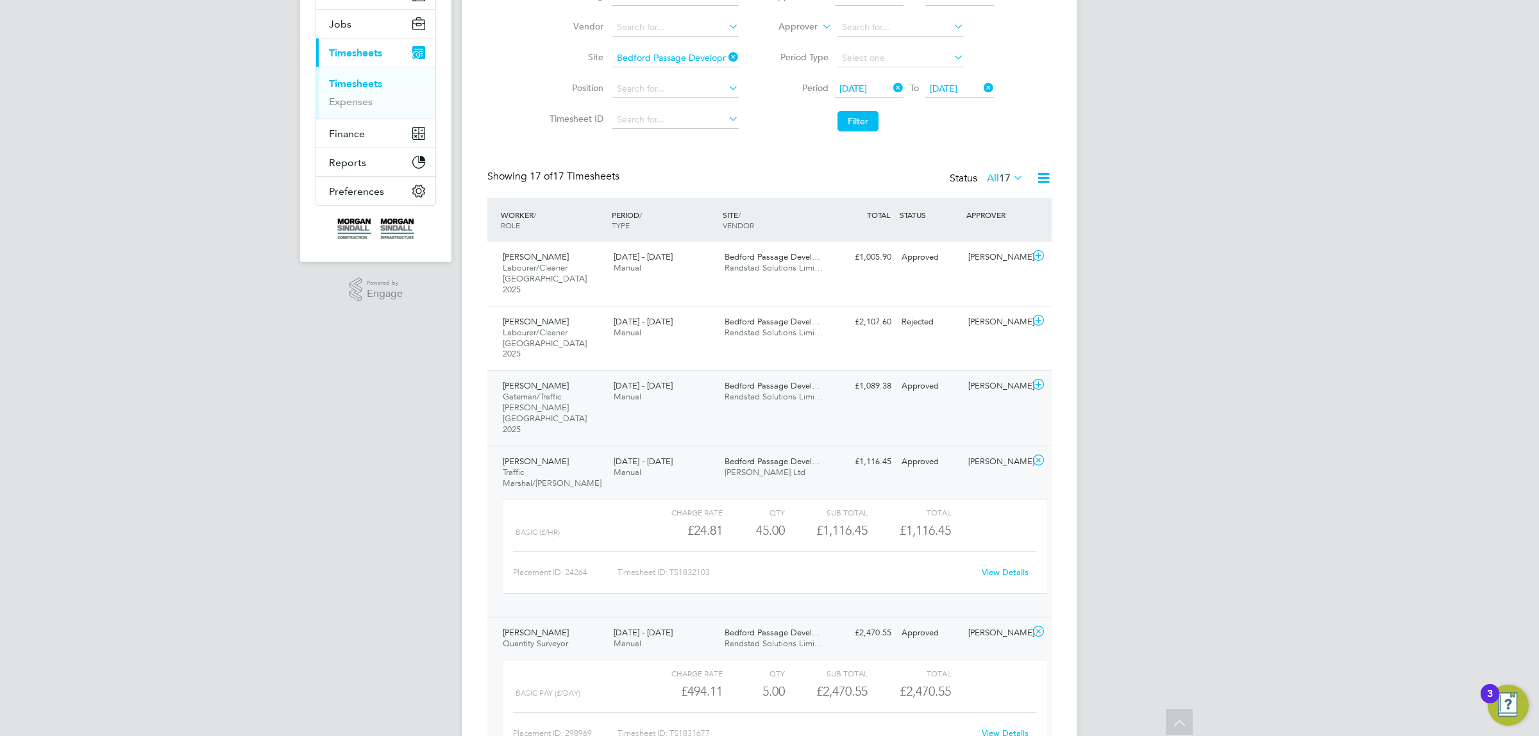
click at [916, 380] on div "[PERSON_NAME]/Traffic [PERSON_NAME] [GEOGRAPHIC_DATA] 2025 [DATE] - [DATE] [DAT…" at bounding box center [769, 407] width 564 height 75
click at [915, 323] on div "[PERSON_NAME] Labourer/Cleaner [GEOGRAPHIC_DATA] 2025 [DATE] - [DATE] [DATE] - …" at bounding box center [769, 338] width 564 height 65
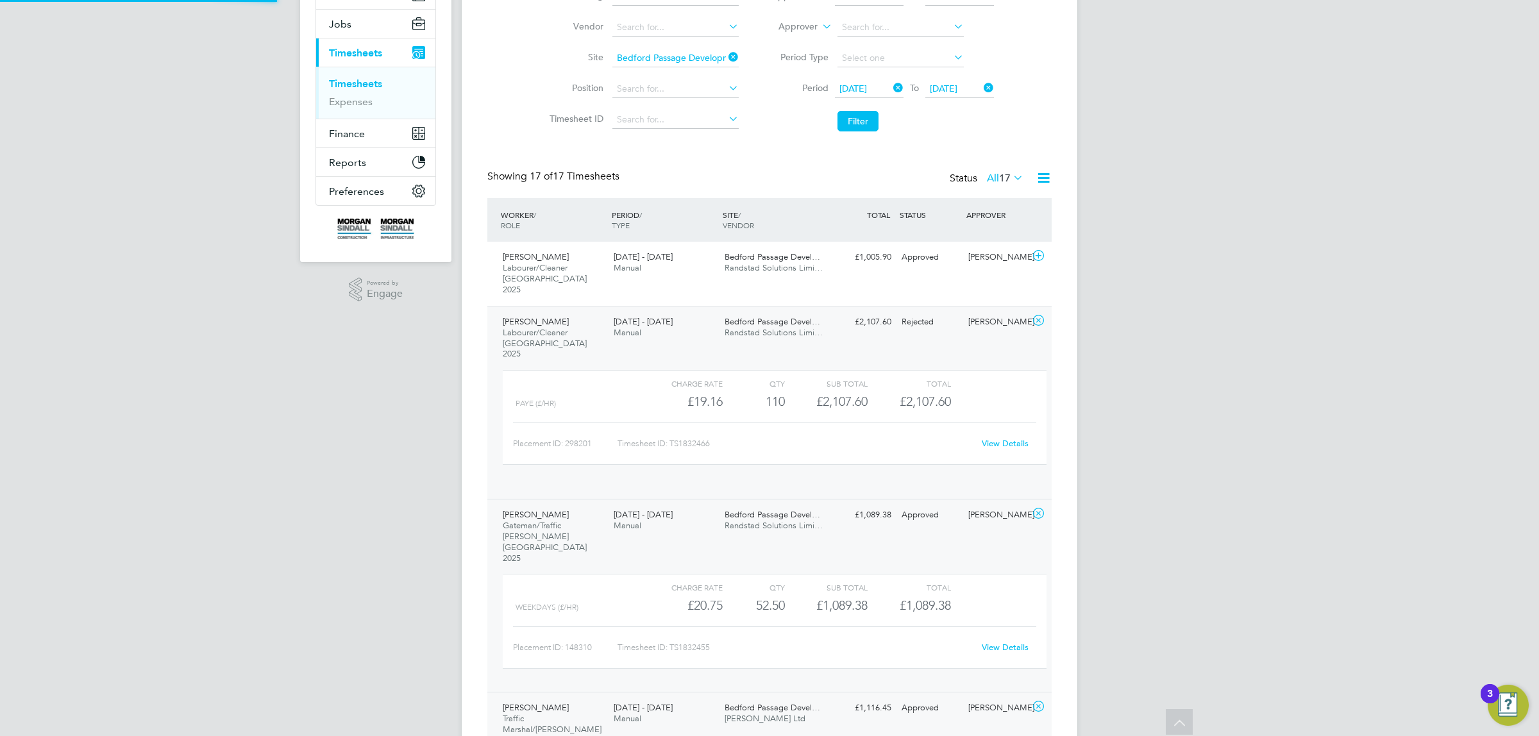
click at [915, 318] on div "Rejected" at bounding box center [930, 322] width 67 height 21
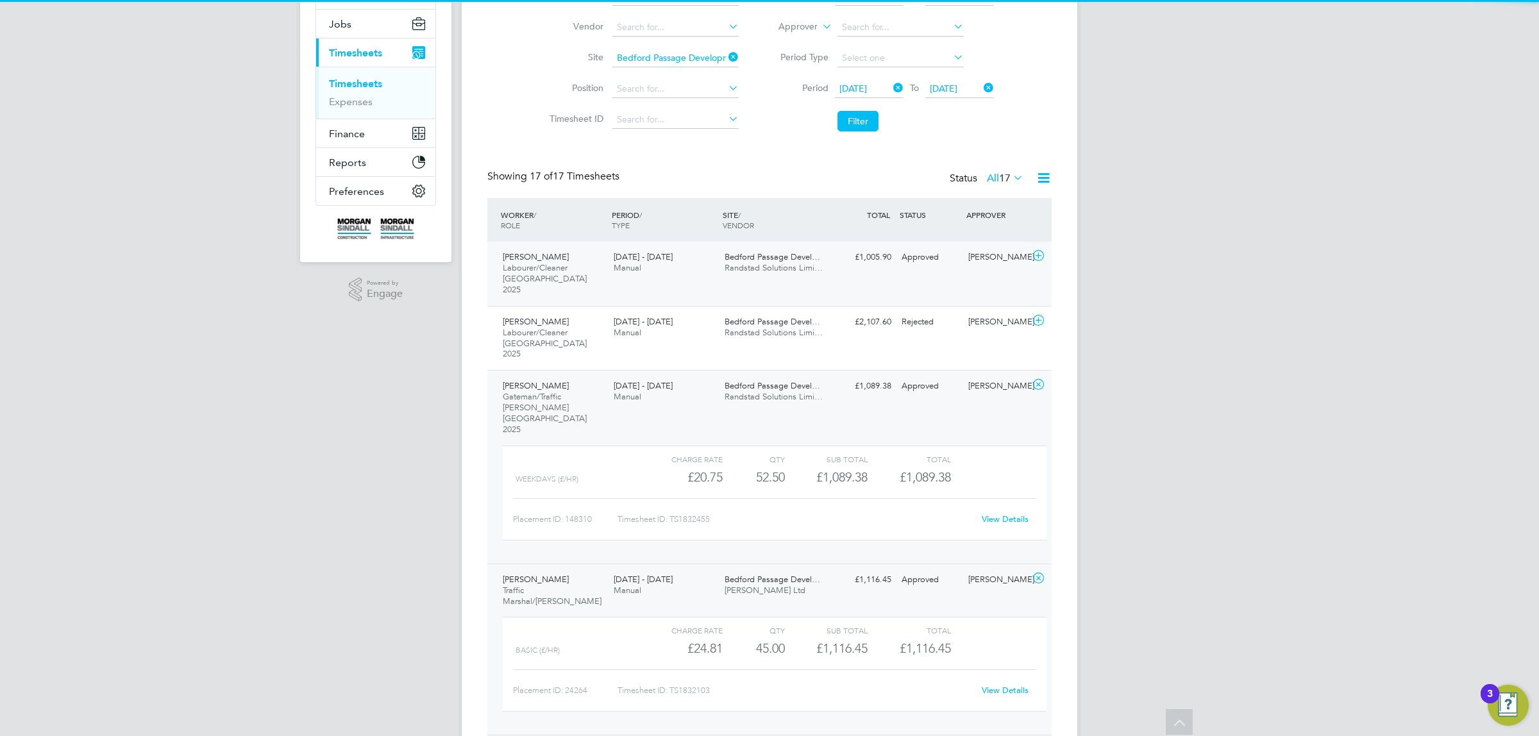
click at [903, 269] on div "[PERSON_NAME] Labourer/Cleaner [GEOGRAPHIC_DATA] 2025 [DATE] - [DATE] [DATE] - …" at bounding box center [769, 274] width 564 height 64
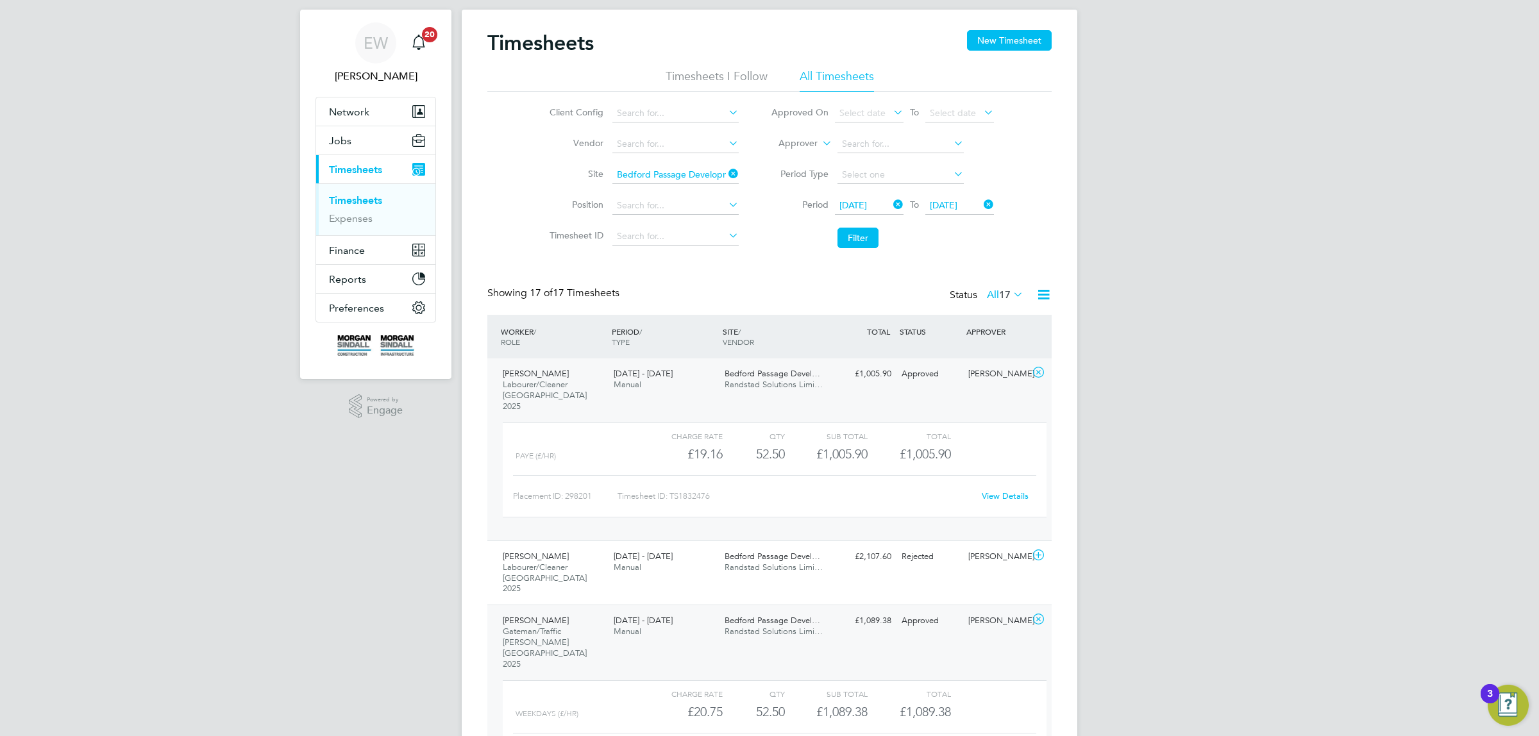
scroll to position [0, 0]
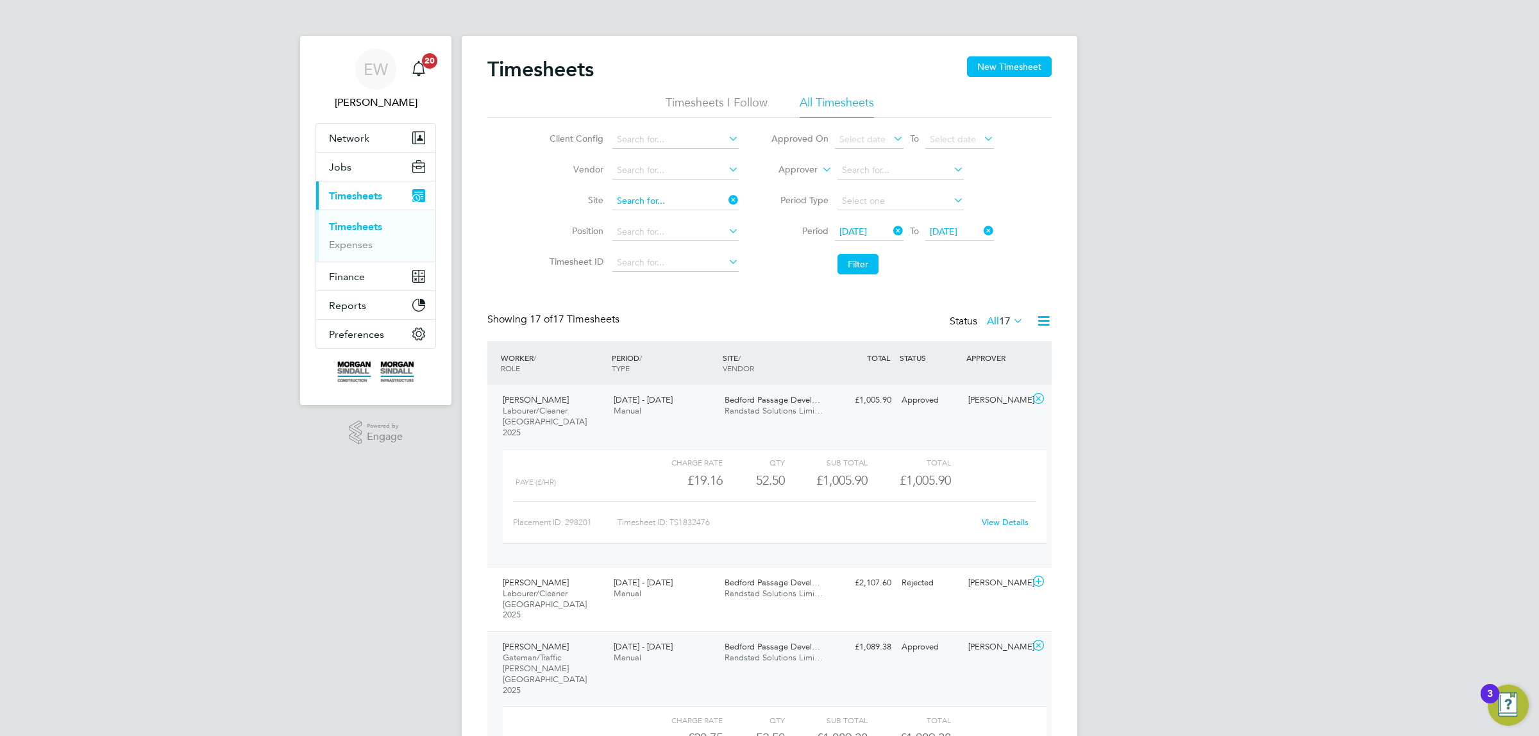
click at [659, 193] on input at bounding box center [675, 201] width 126 height 18
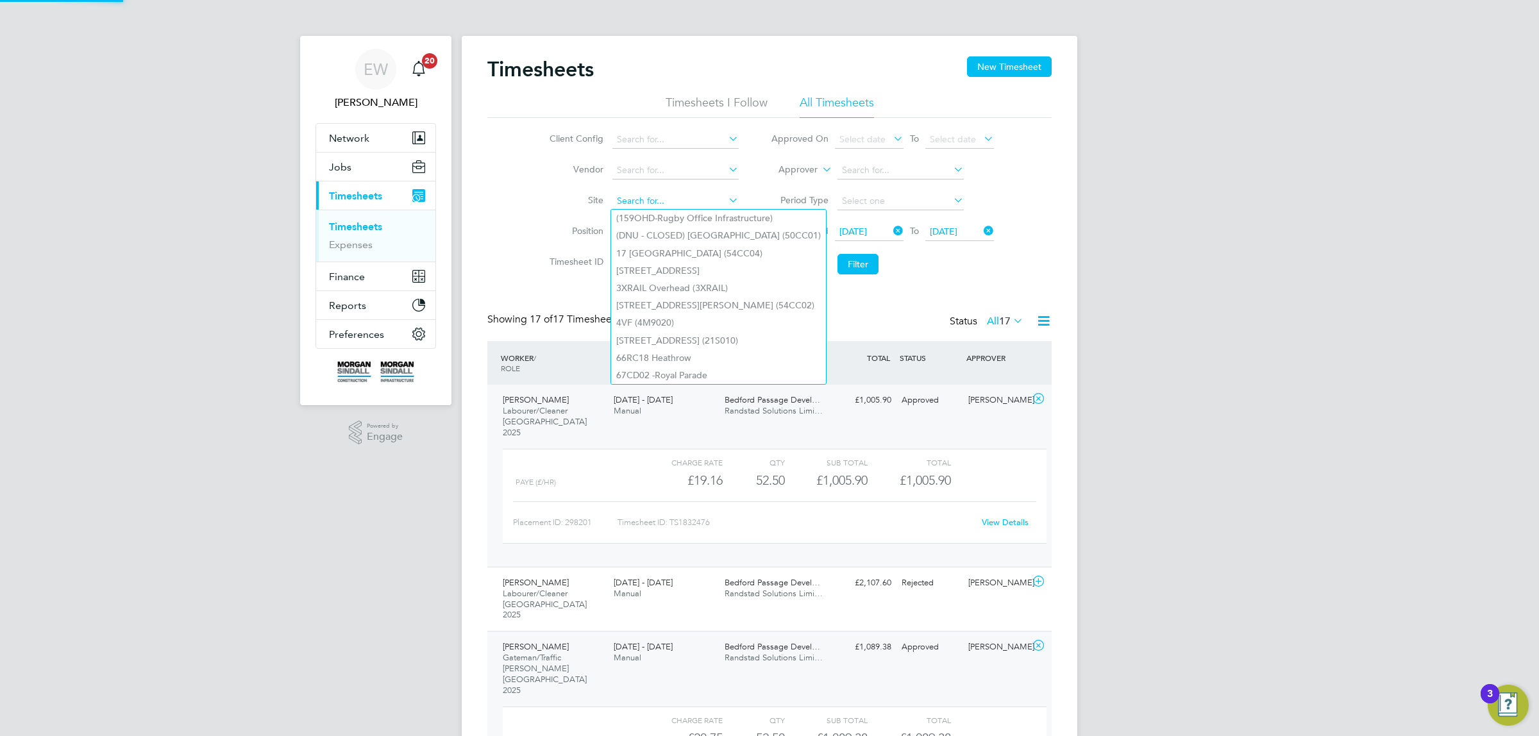
paste input "[GEOGRAPHIC_DATA]"
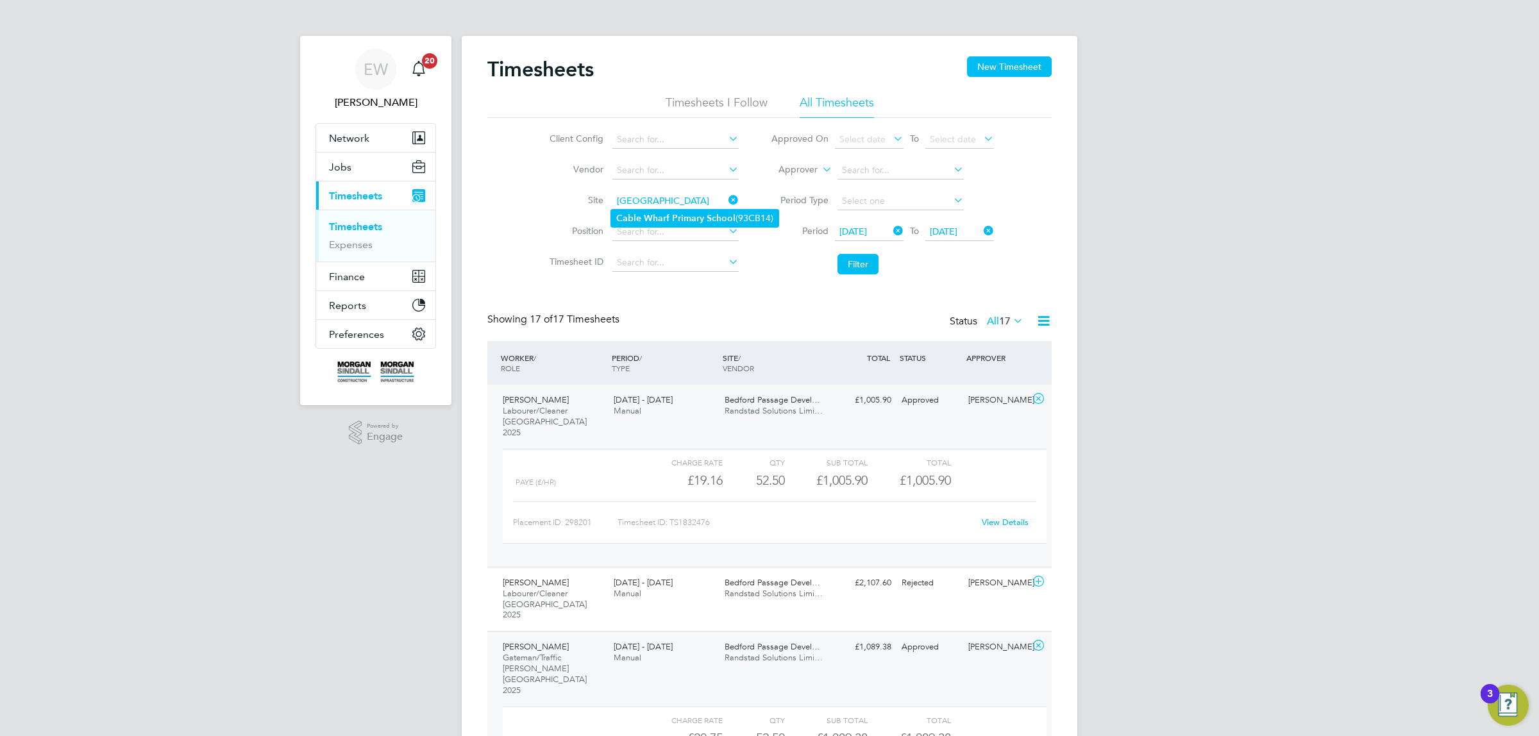
click at [656, 215] on b "Wharf" at bounding box center [657, 218] width 26 height 11
type input "[GEOGRAPHIC_DATA] (93CB14)"
click at [848, 257] on button "Filter" at bounding box center [858, 264] width 41 height 21
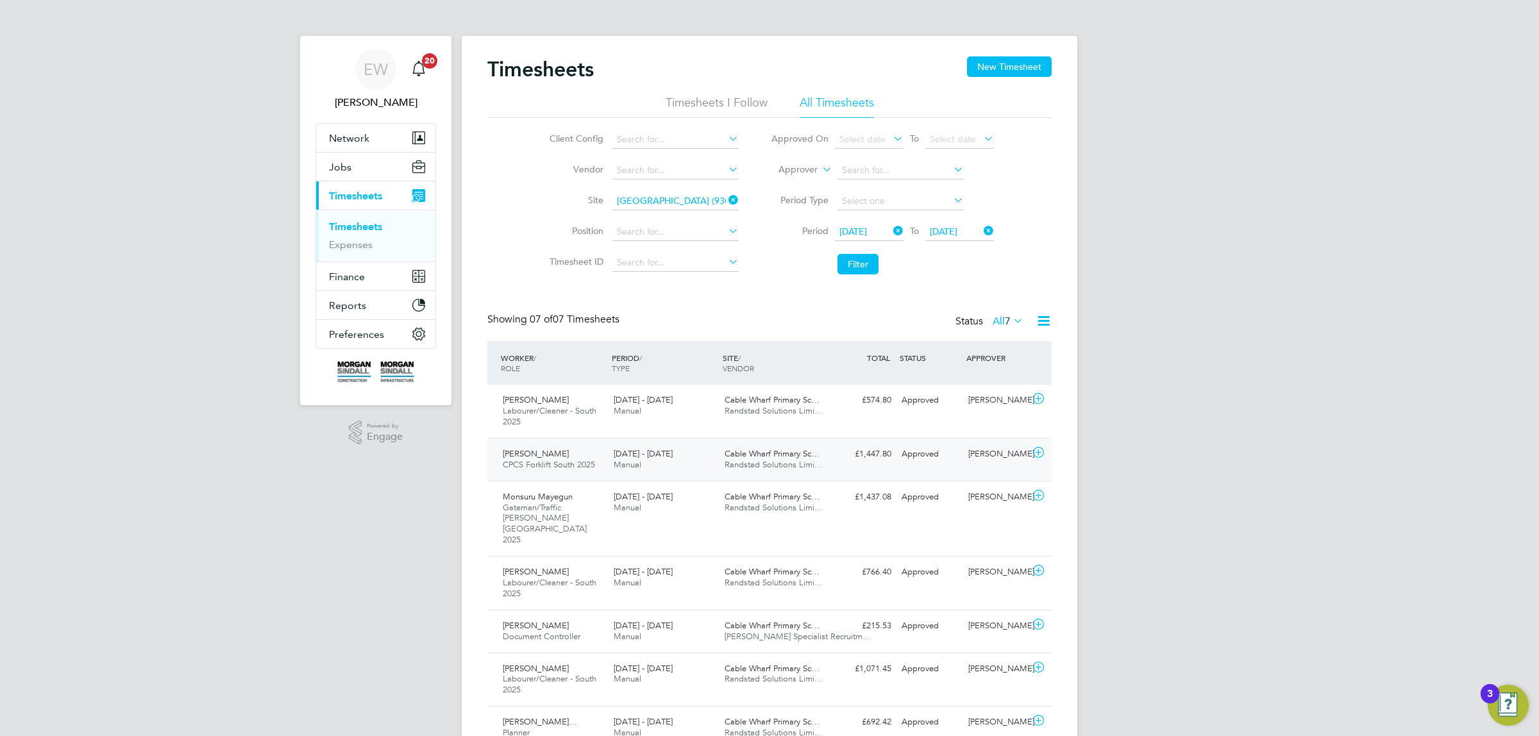
scroll to position [43, 111]
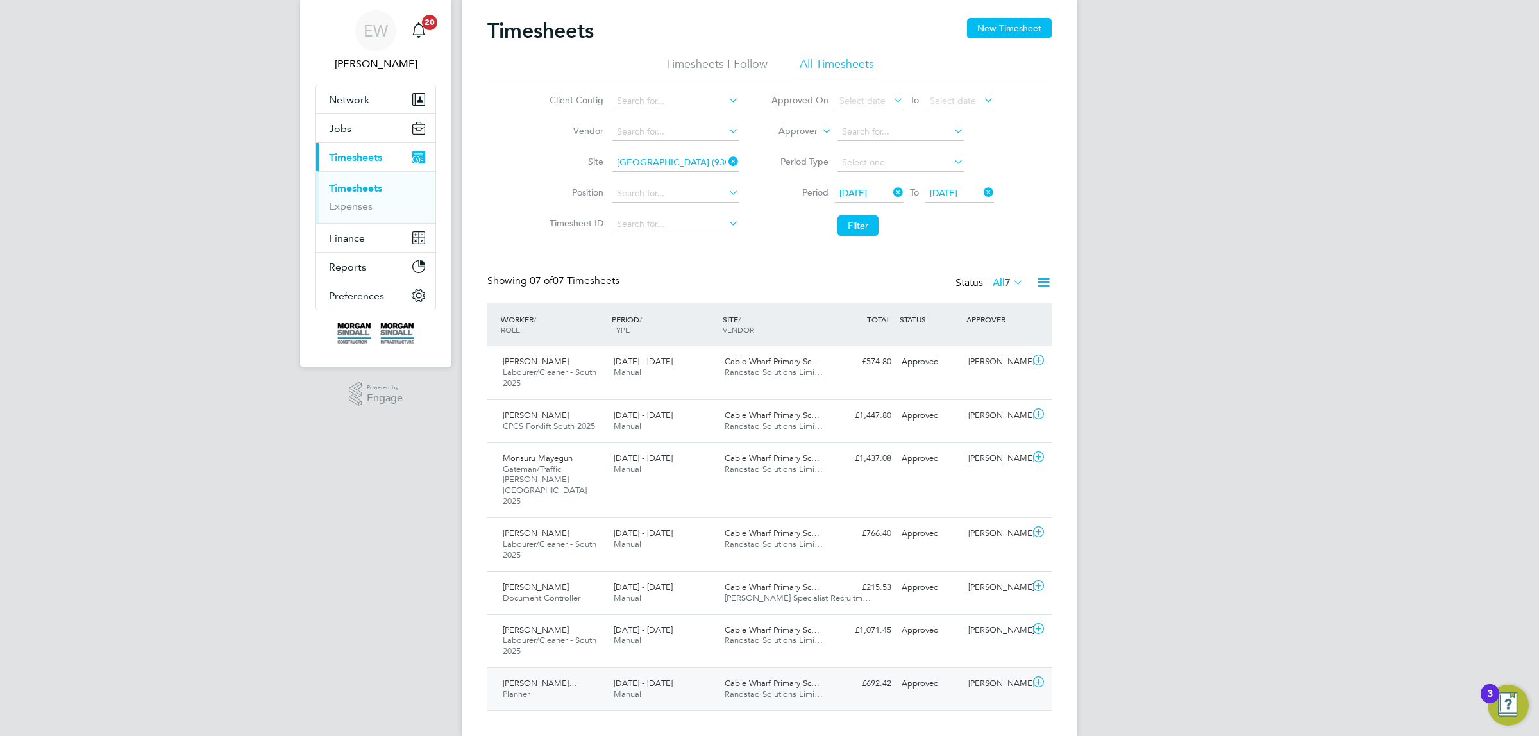
click at [905, 678] on div "[PERSON_NAME]… Planner [DATE] - [DATE] [DATE] - [DATE] Manual Cable Wharf Prima…" at bounding box center [769, 689] width 564 height 43
click at [913, 623] on div "[PERSON_NAME] Labourer/Cleaner - South 2025 [DATE] - [DATE] [DATE] - [DATE] Man…" at bounding box center [769, 641] width 564 height 54
click at [931, 577] on div "Approved" at bounding box center [930, 587] width 67 height 21
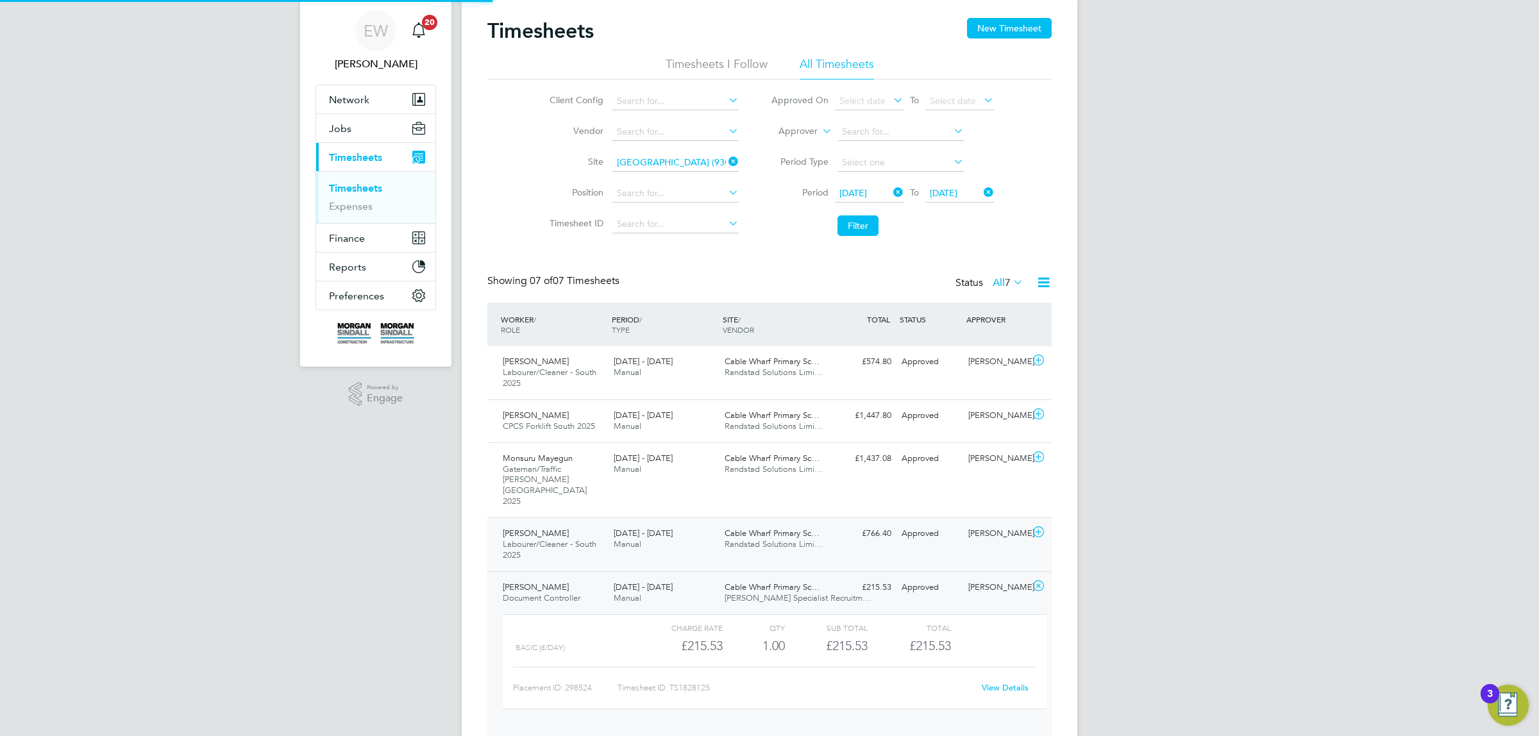
click at [919, 523] on div "Approved" at bounding box center [930, 533] width 67 height 21
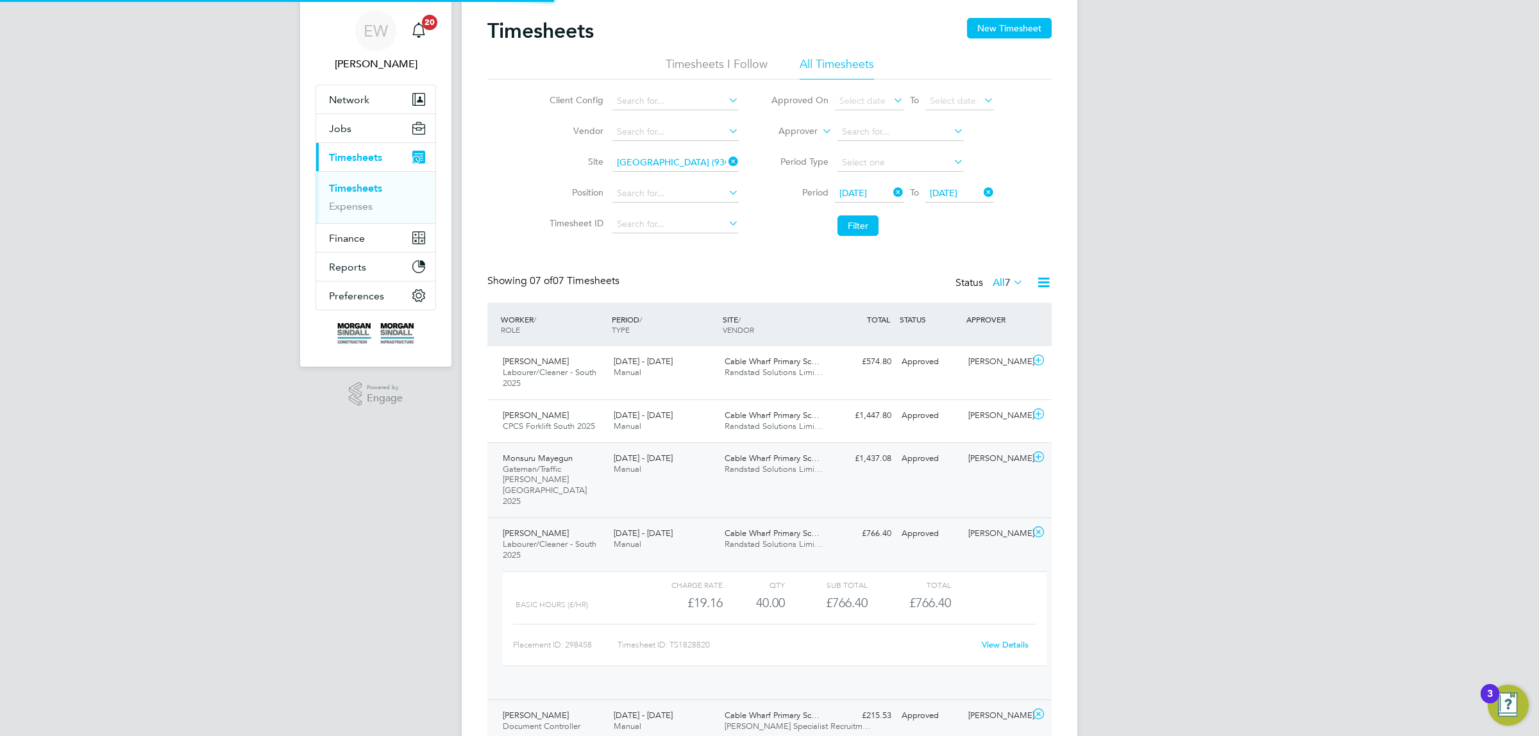
click at [923, 463] on div "Approved" at bounding box center [930, 458] width 67 height 21
click at [927, 395] on div "Chinasa Muotto Labourer/Cleaner - South 2025 [DATE] - [DATE] [DATE] - [DATE] Ma…" at bounding box center [769, 372] width 564 height 53
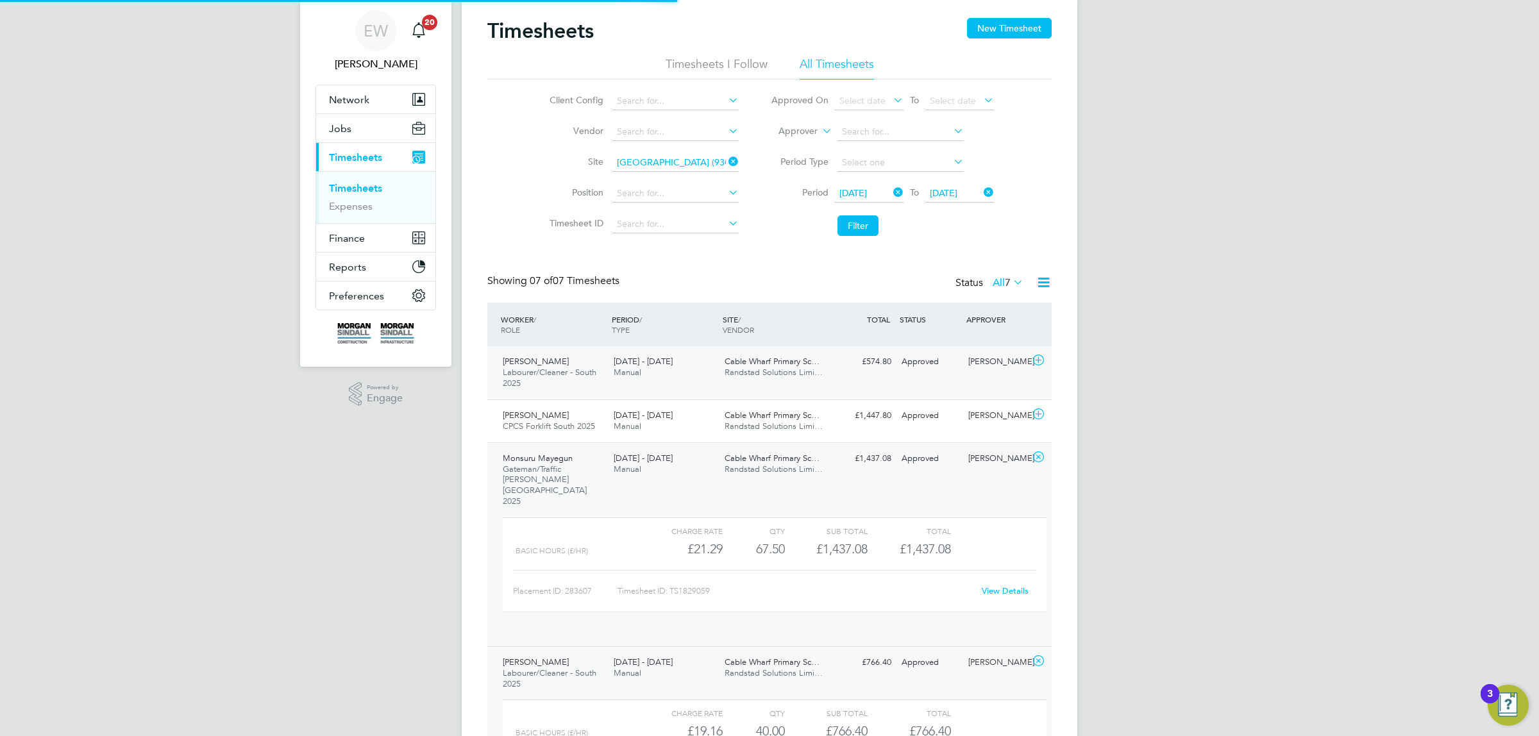
click at [930, 357] on div "Approved" at bounding box center [930, 361] width 67 height 21
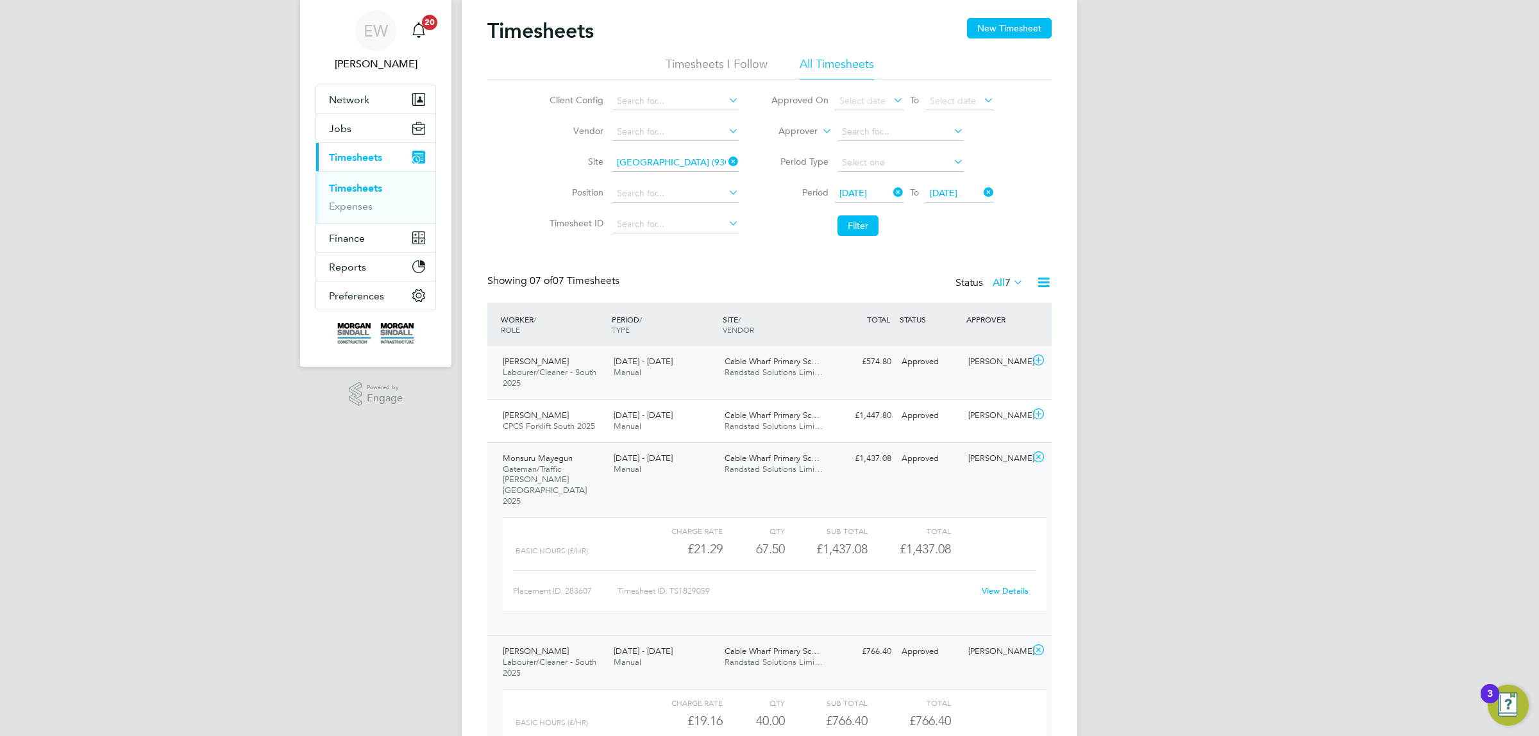
click at [930, 357] on div "Approved" at bounding box center [930, 361] width 67 height 21
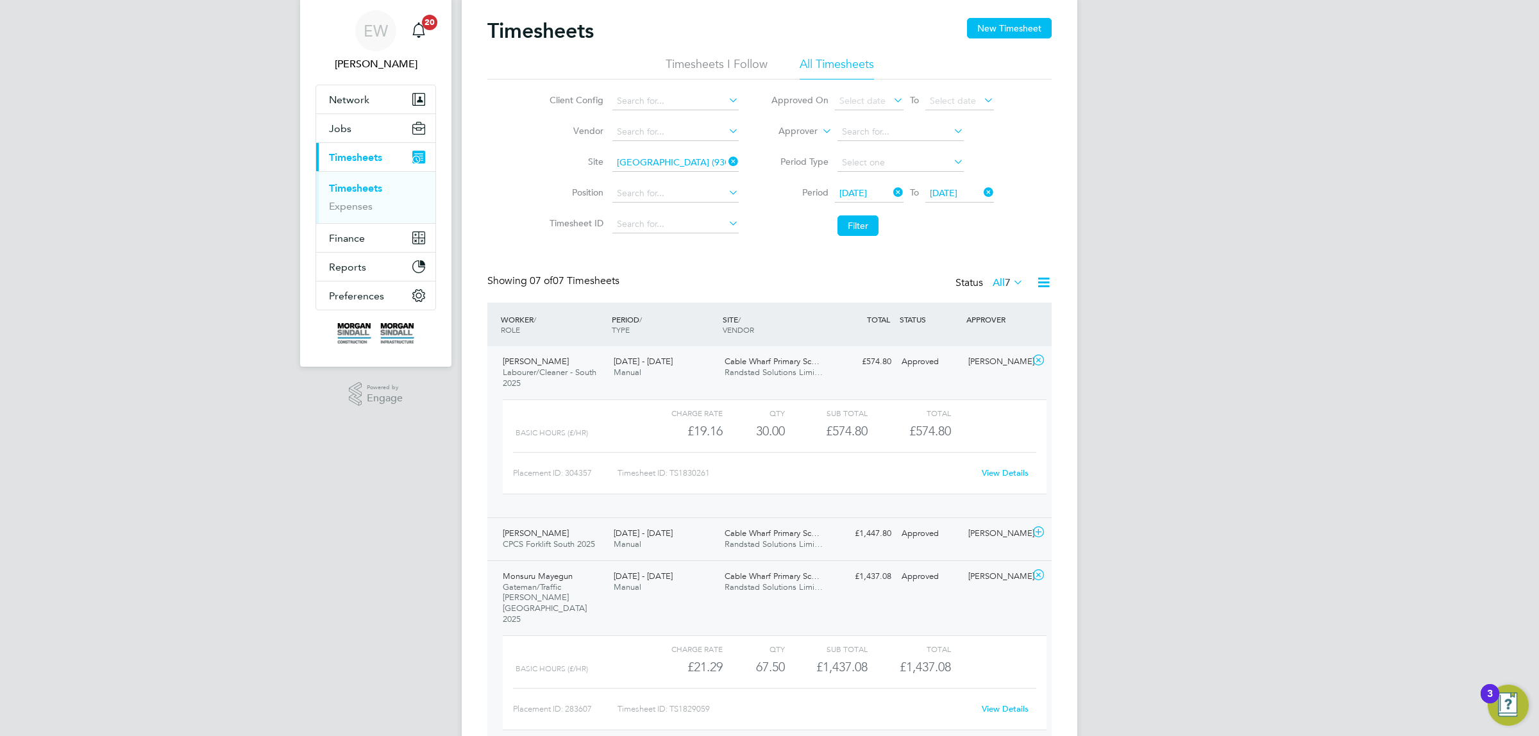
click at [898, 545] on div "[PERSON_NAME] CPCS Forklift South 2025 [DATE] - [DATE] [DATE] - [DATE] Manual C…" at bounding box center [769, 539] width 564 height 43
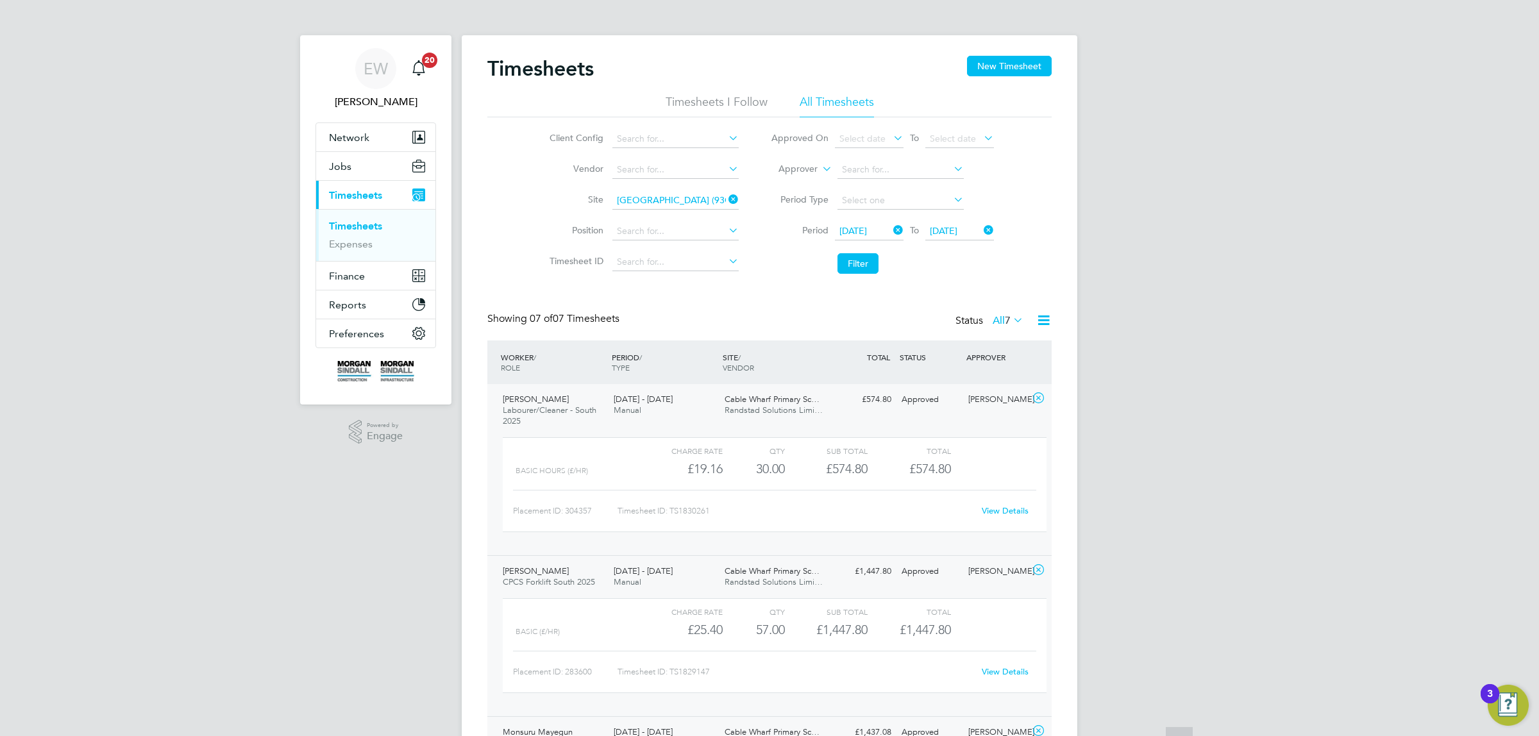
scroll to position [0, 0]
click at [671, 203] on input at bounding box center [675, 201] width 126 height 18
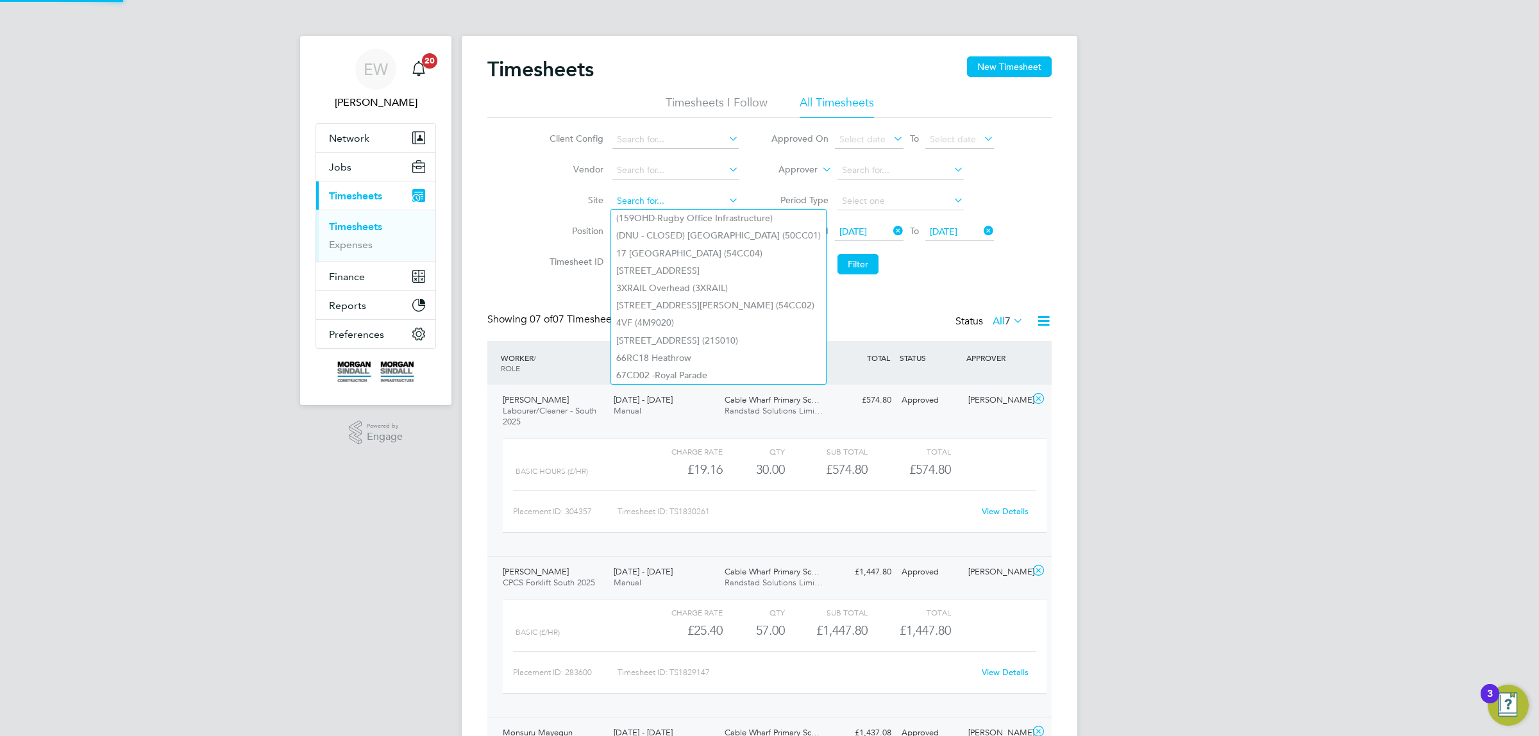
paste input "54Z004"
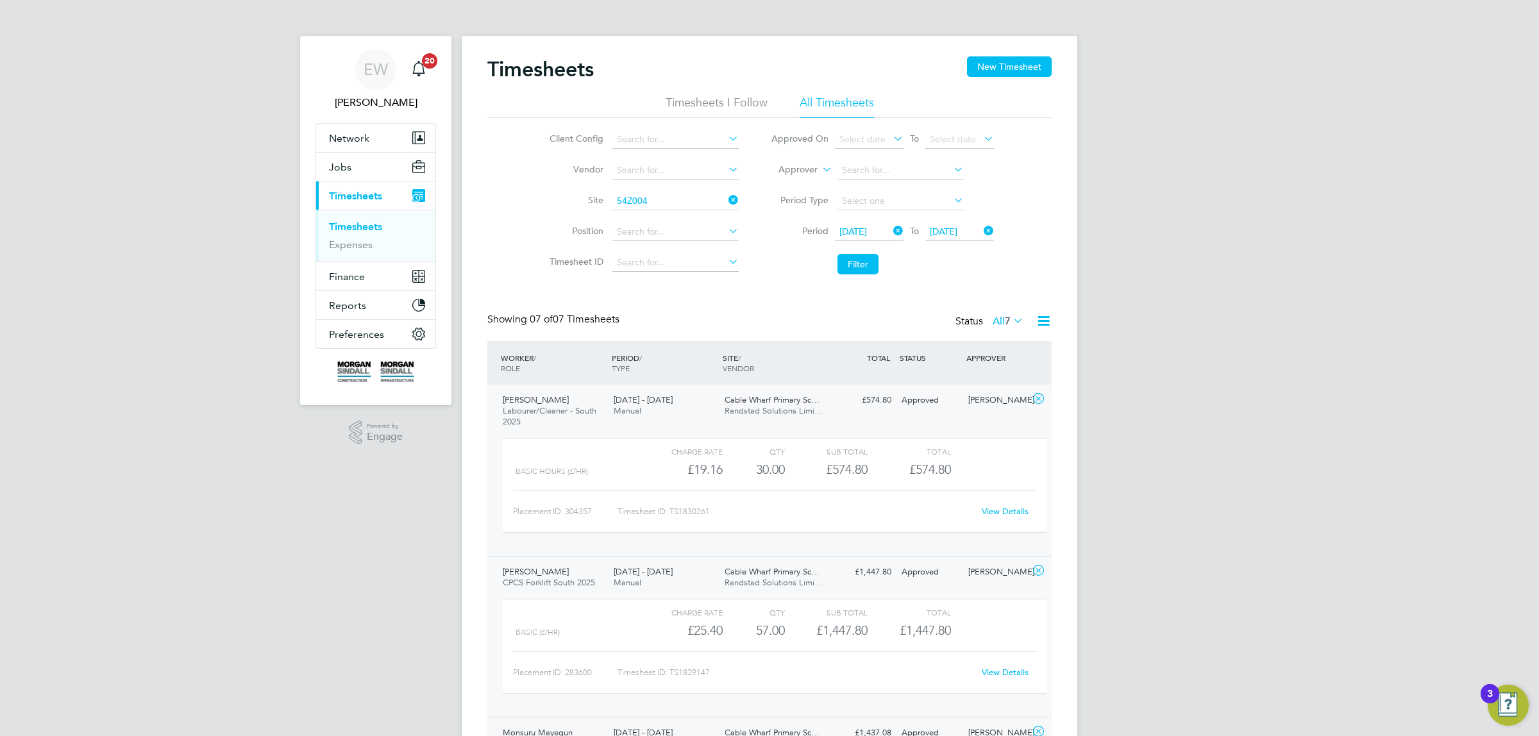
click at [662, 215] on li "[GEOGRAPHIC_DATA] ( 54Z004 )" at bounding box center [682, 218] width 142 height 17
type input "[GEOGRAPHIC_DATA] (54Z004)"
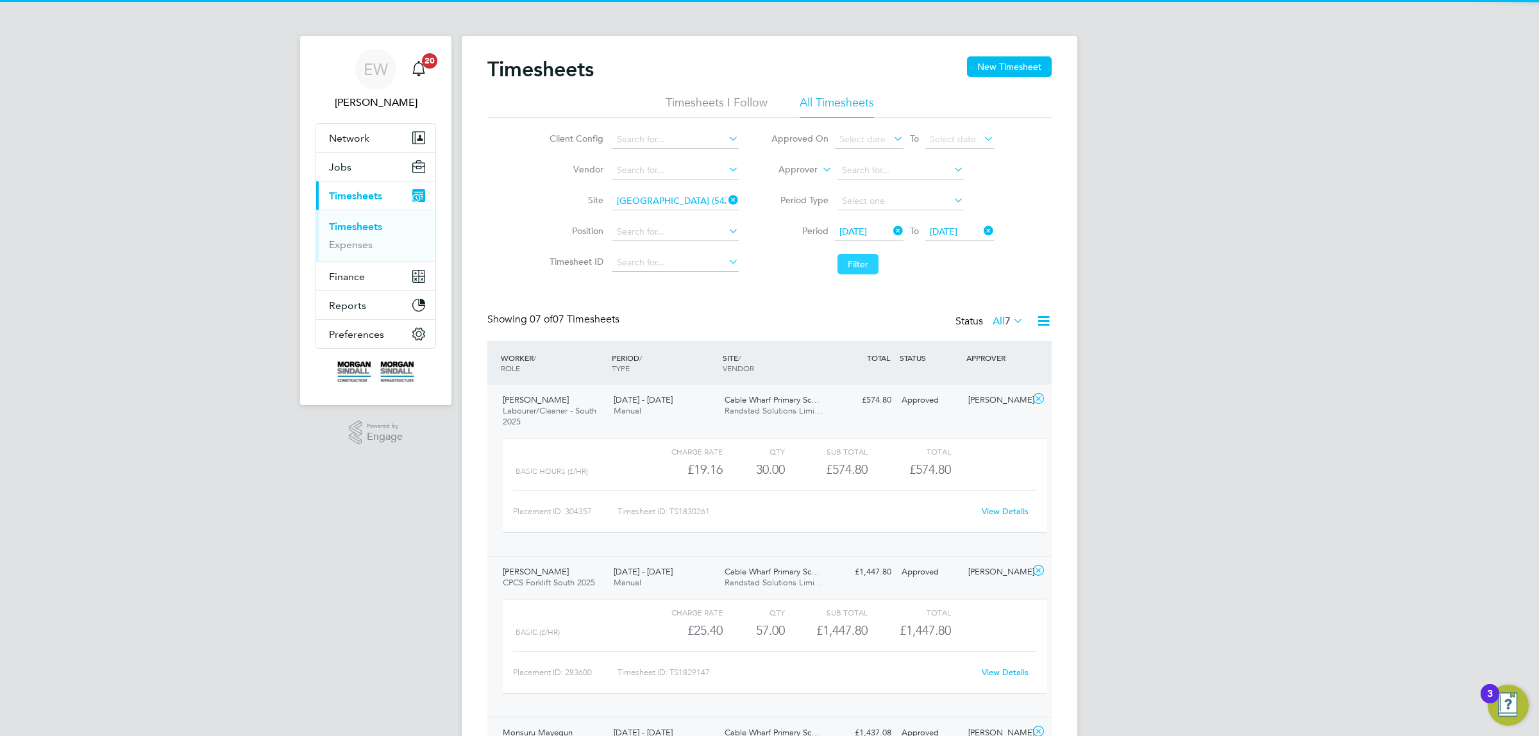
click at [851, 262] on button "Filter" at bounding box center [858, 264] width 41 height 21
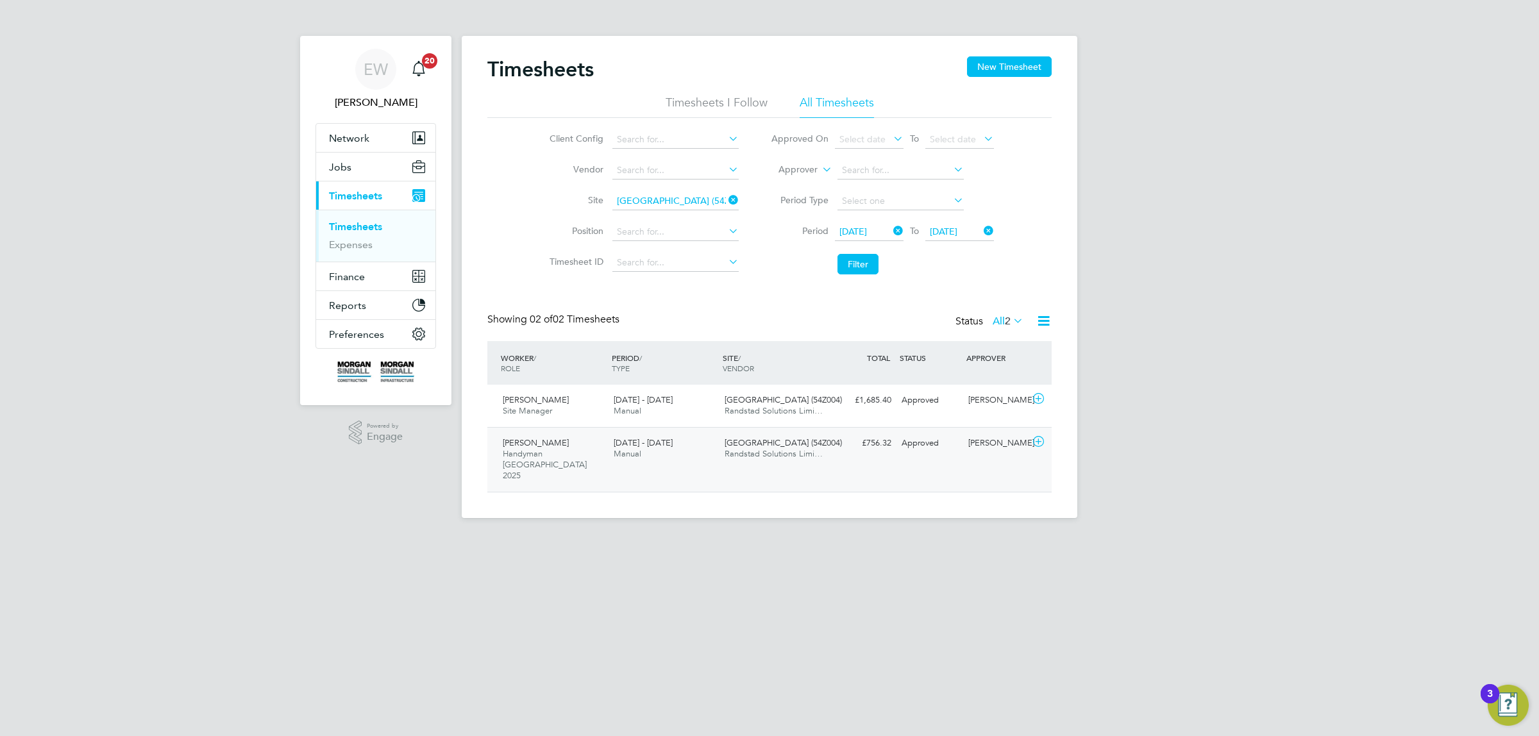
scroll to position [32, 111]
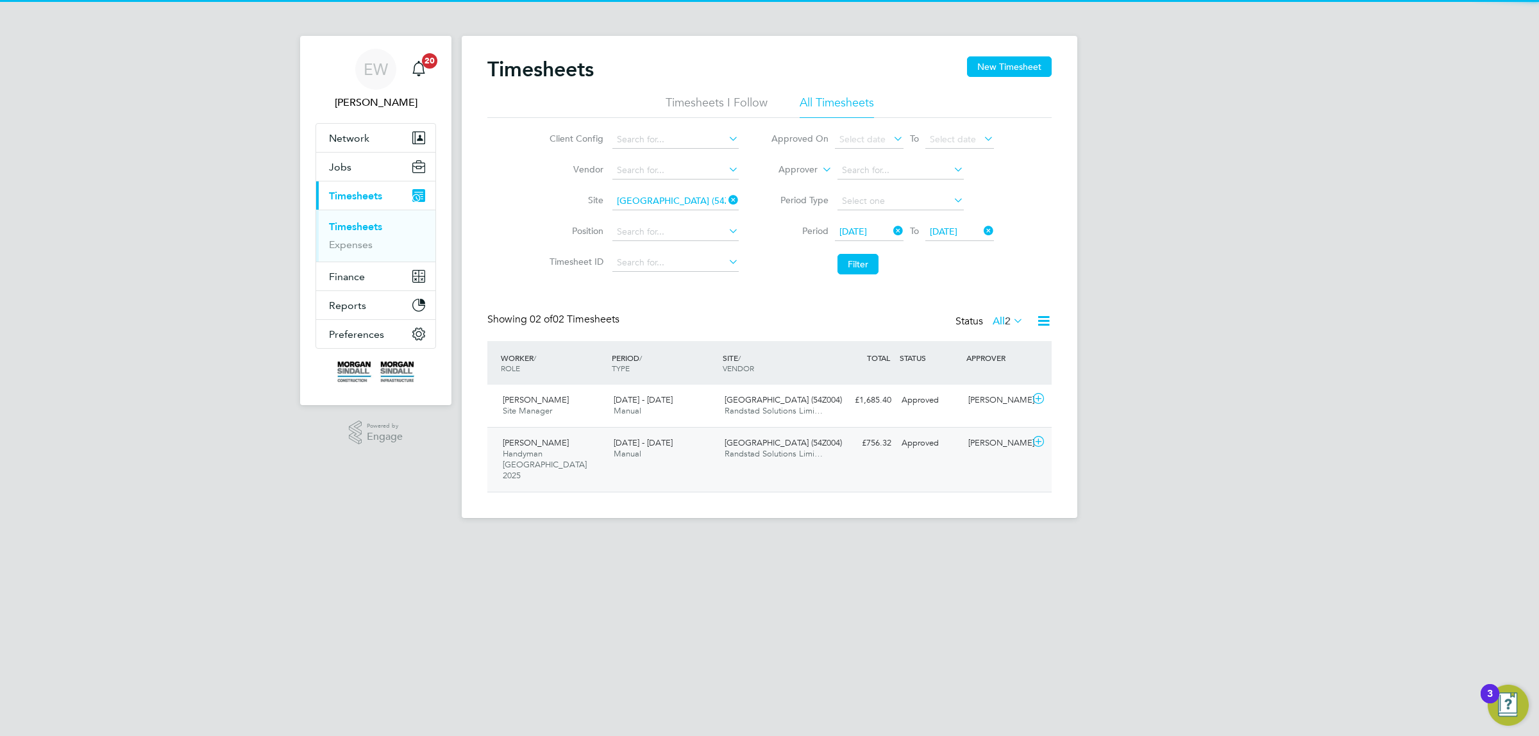
click at [821, 448] on div "[GEOGRAPHIC_DATA] (54Z004) Randstad Solutions Limi…" at bounding box center [775, 449] width 111 height 32
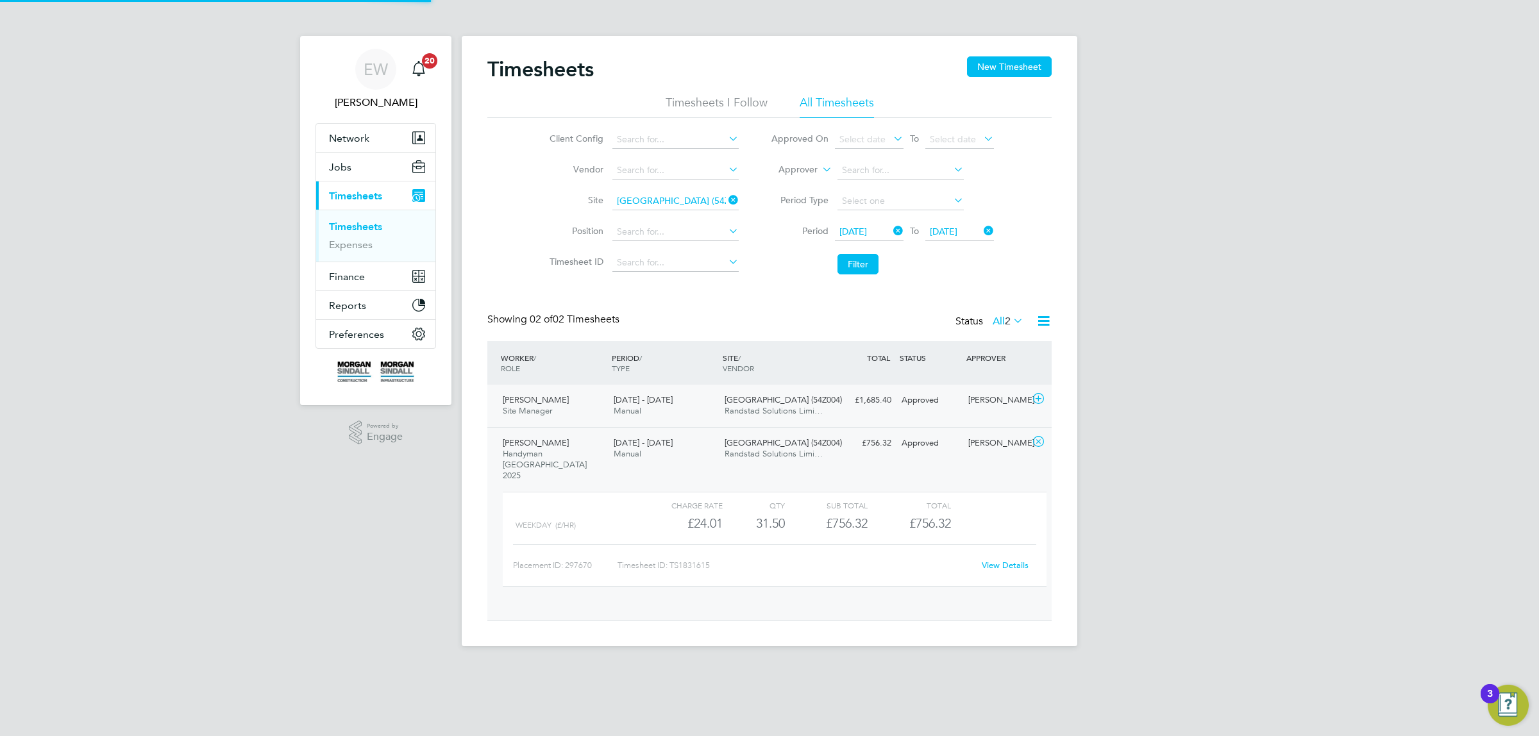
drag, startPoint x: 832, startPoint y: 415, endPoint x: 589, endPoint y: 392, distance: 244.7
click at [832, 414] on div "[PERSON_NAME] Site Manager [DATE] - [DATE] [DATE] - [DATE] [GEOGRAPHIC_DATA] (5…" at bounding box center [769, 406] width 564 height 42
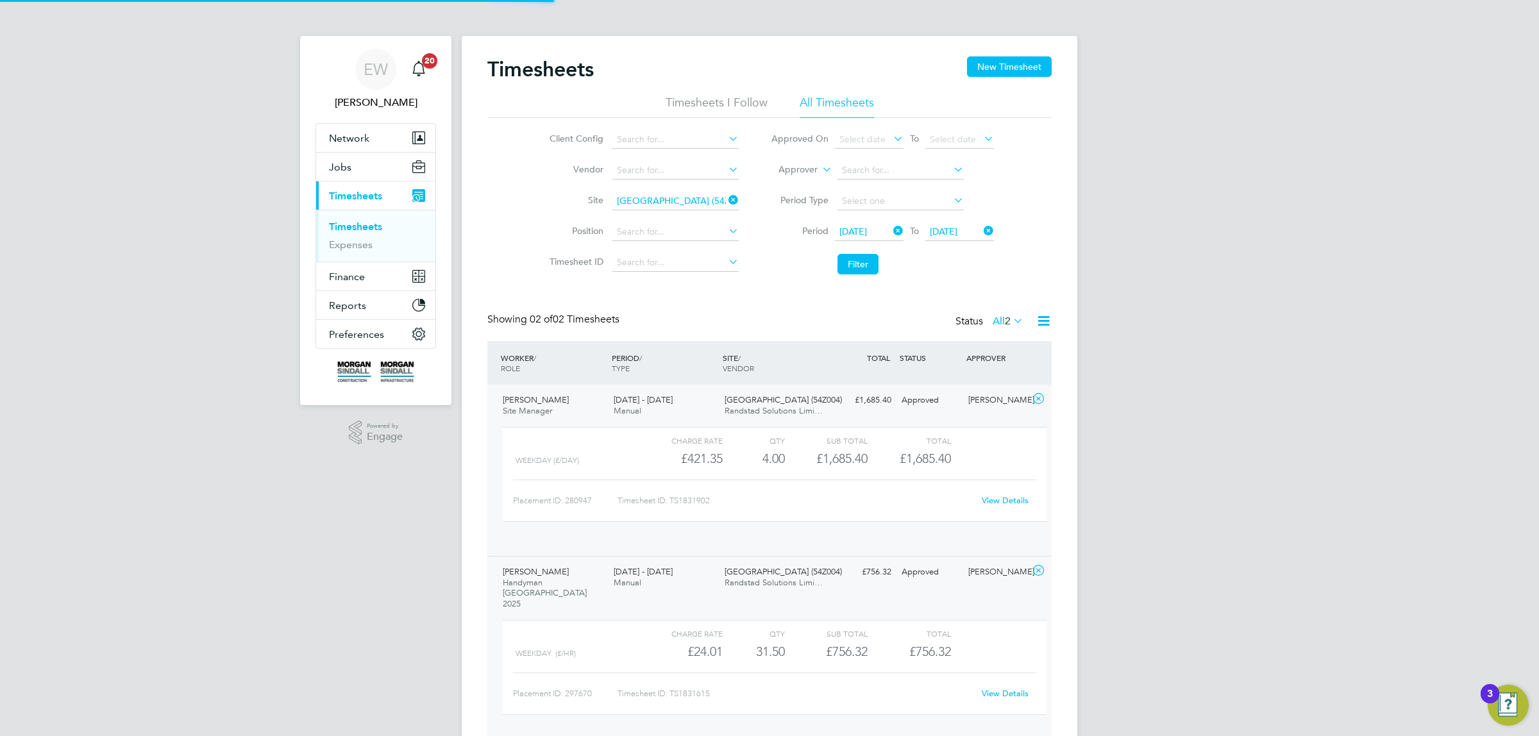
scroll to position [21, 125]
click at [667, 219] on li "Position" at bounding box center [642, 232] width 225 height 31
click at [661, 203] on input at bounding box center [675, 201] width 126 height 18
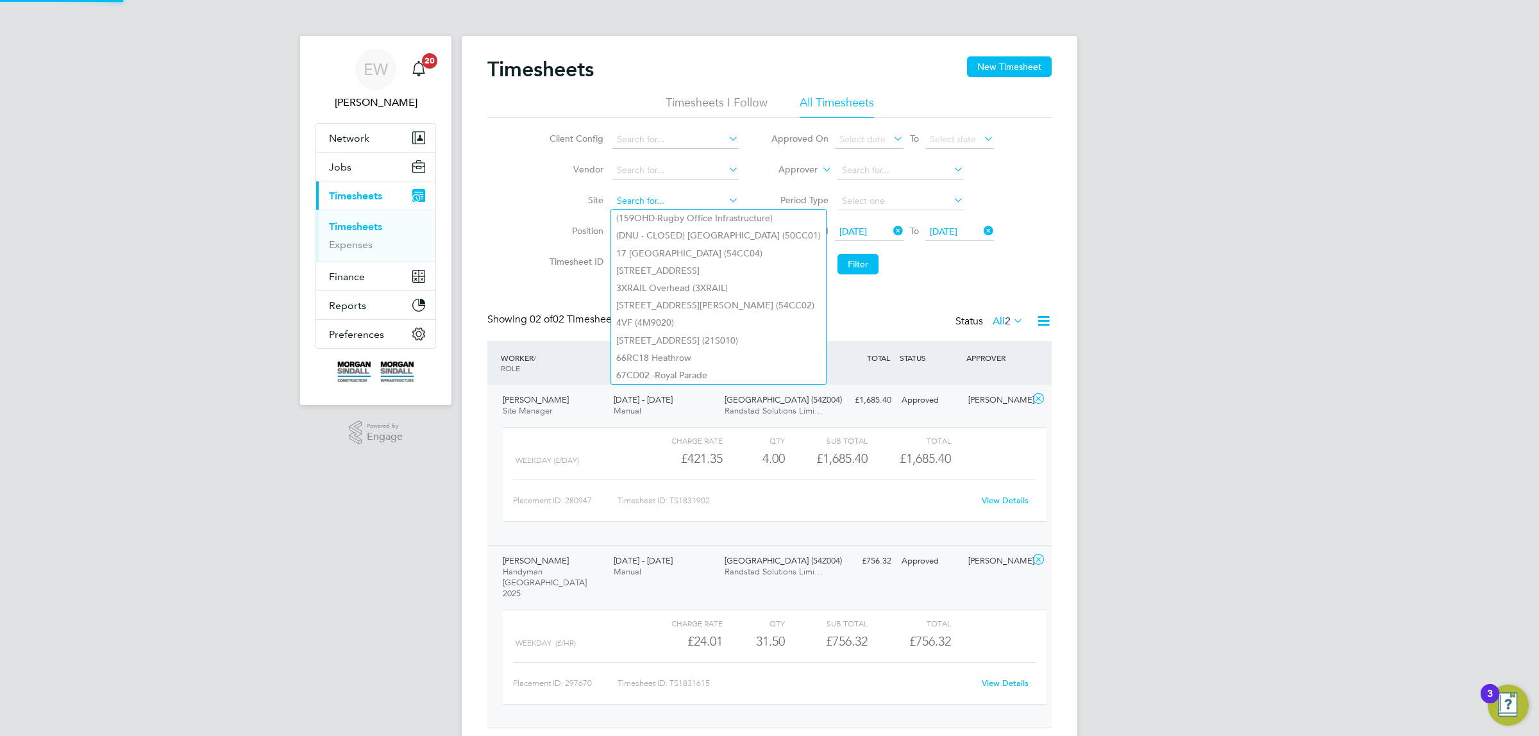
paste input "MKUH Imaging Centre"
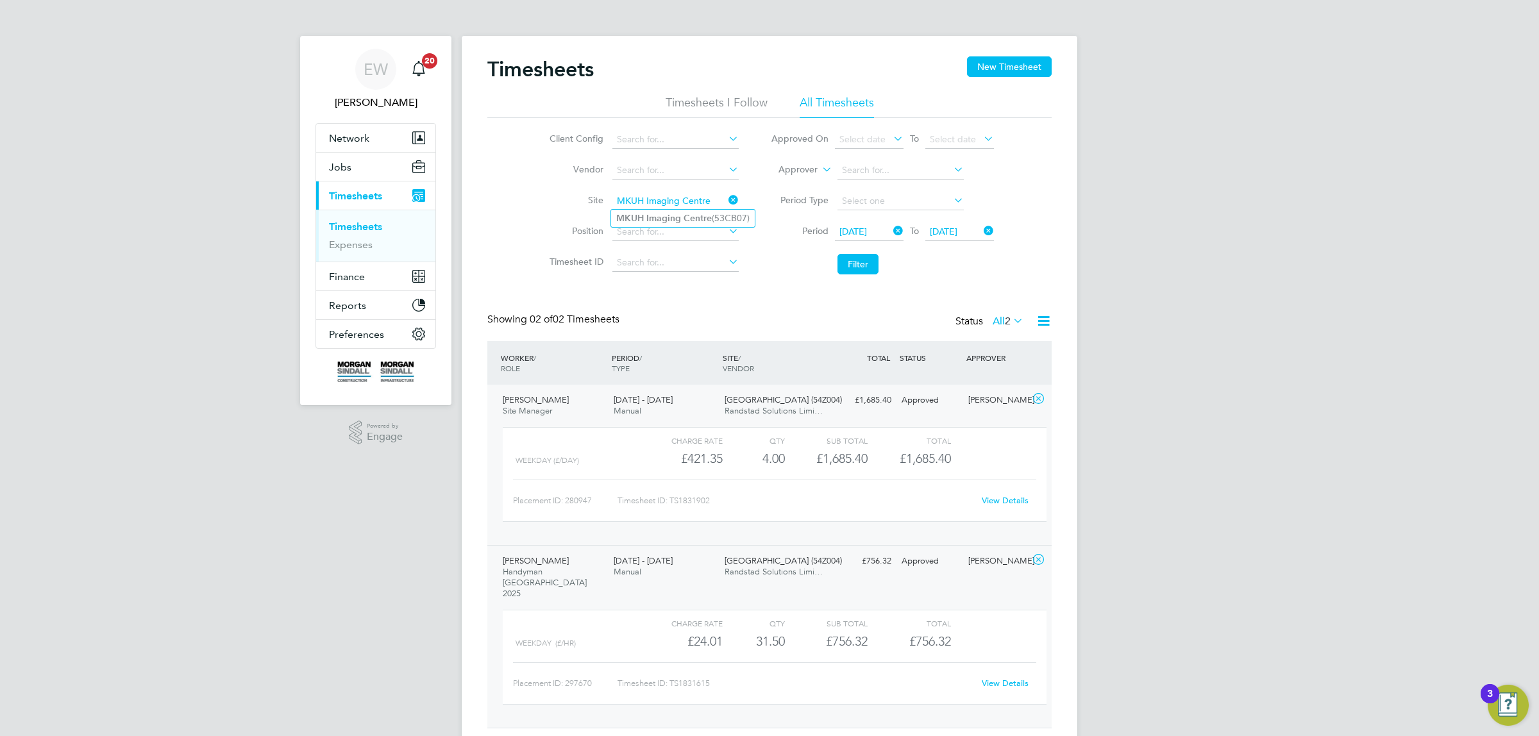
click at [658, 215] on b "Imaging" at bounding box center [663, 218] width 35 height 11
type input "MKUH Imaging Centre (53CB07)"
click at [854, 261] on button "Filter" at bounding box center [858, 264] width 41 height 21
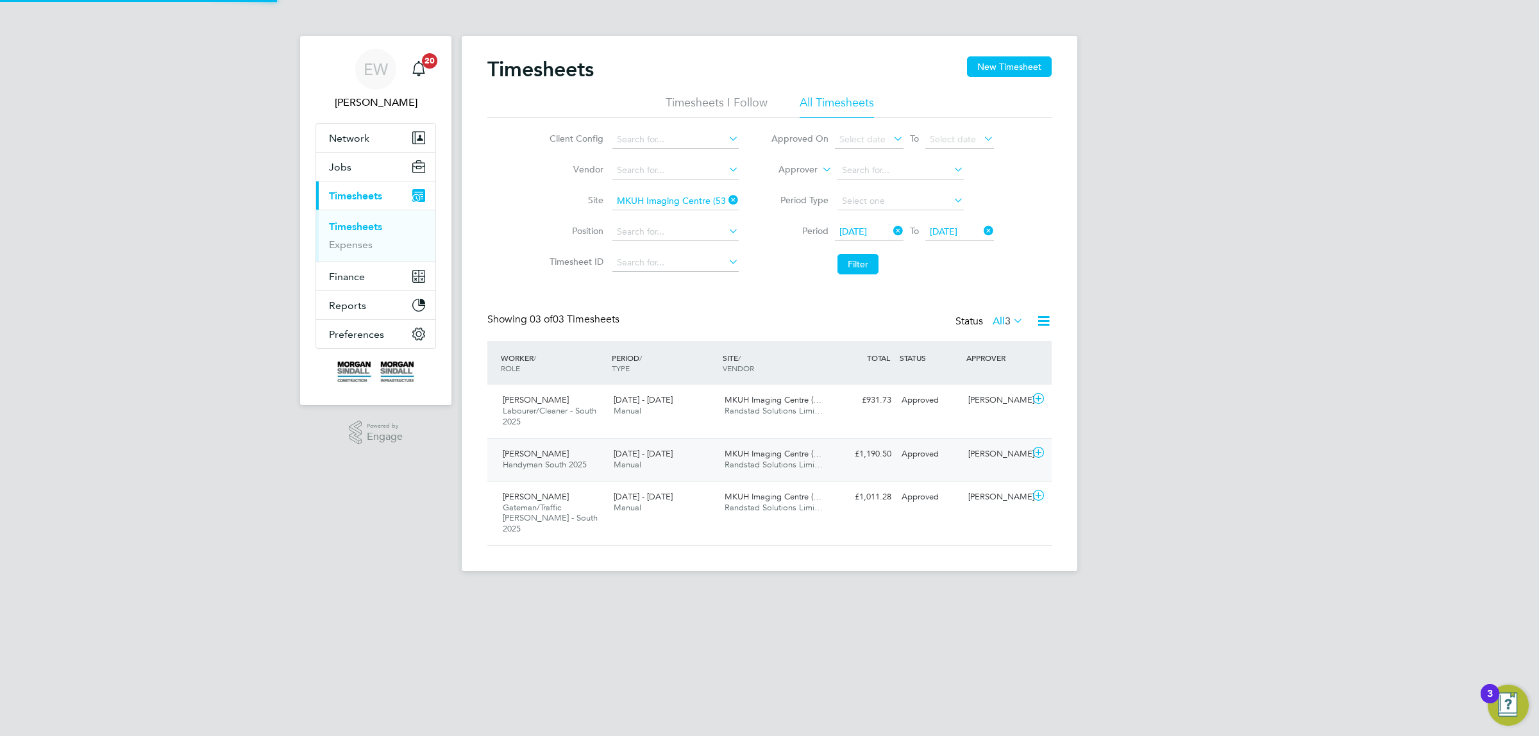
scroll to position [43, 111]
click at [762, 495] on span "MKUH Imaging Centre (…" at bounding box center [773, 496] width 97 height 11
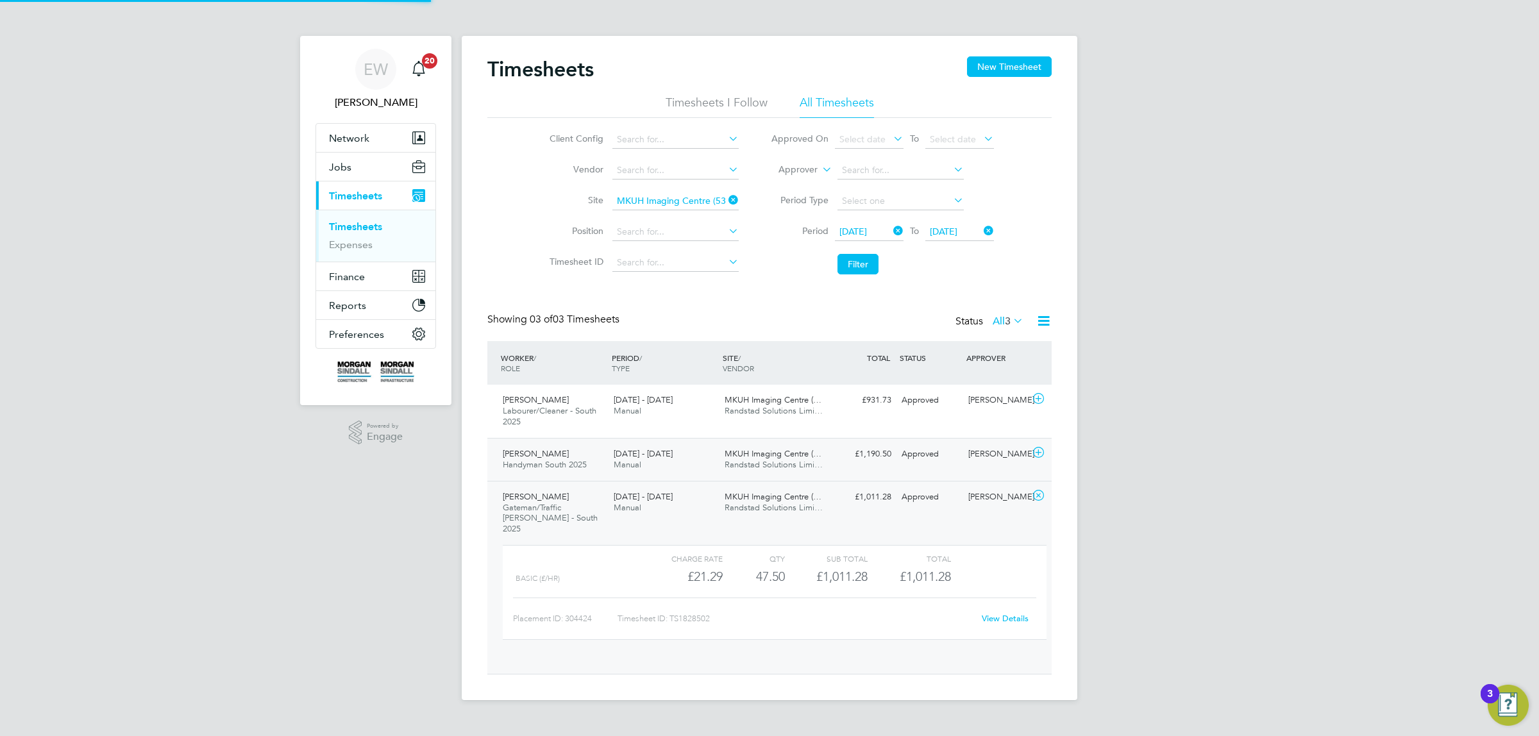
click at [757, 455] on span "MKUH Imaging Centre (…" at bounding box center [773, 453] width 97 height 11
click at [760, 405] on span "MKUH Imaging Centre (…" at bounding box center [773, 399] width 97 height 11
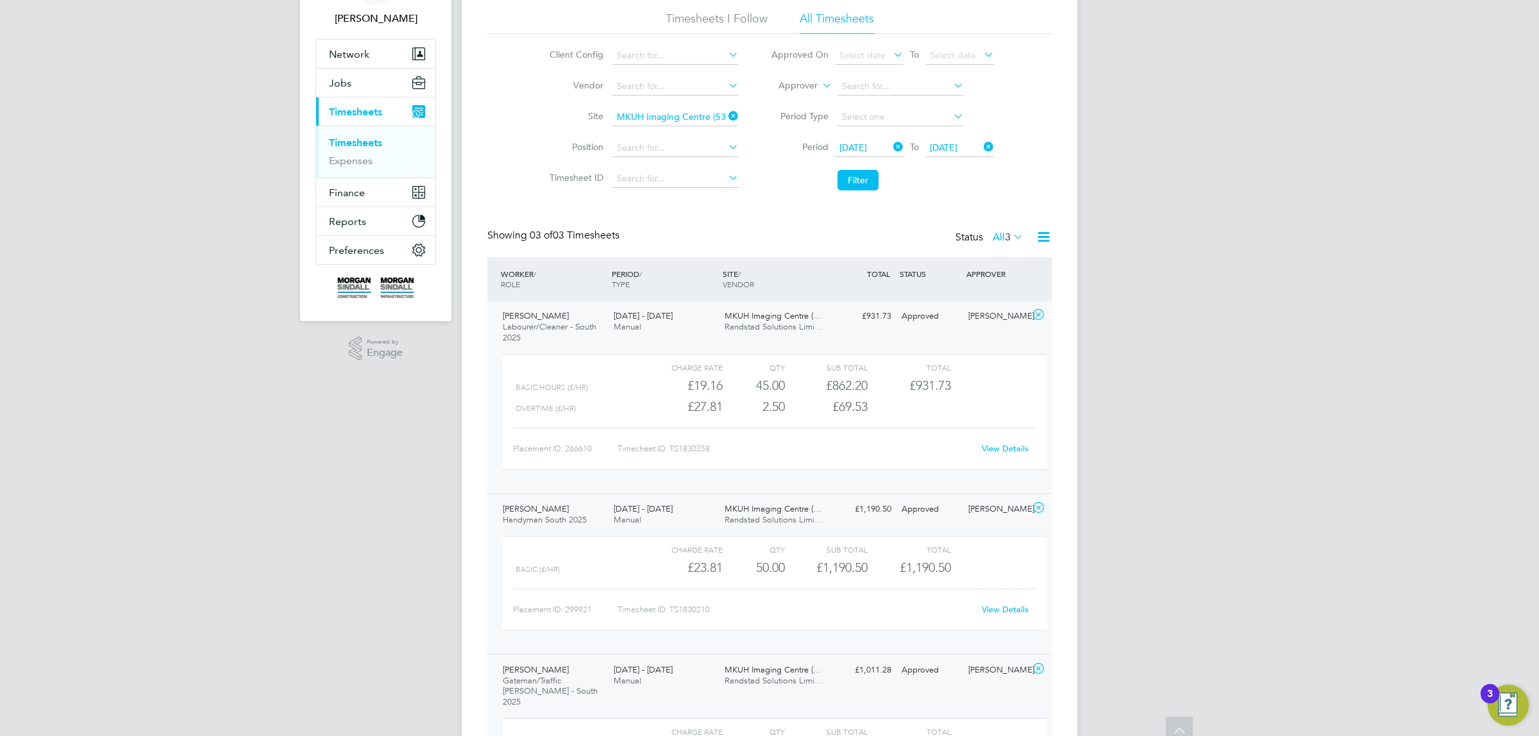
scroll to position [0, 0]
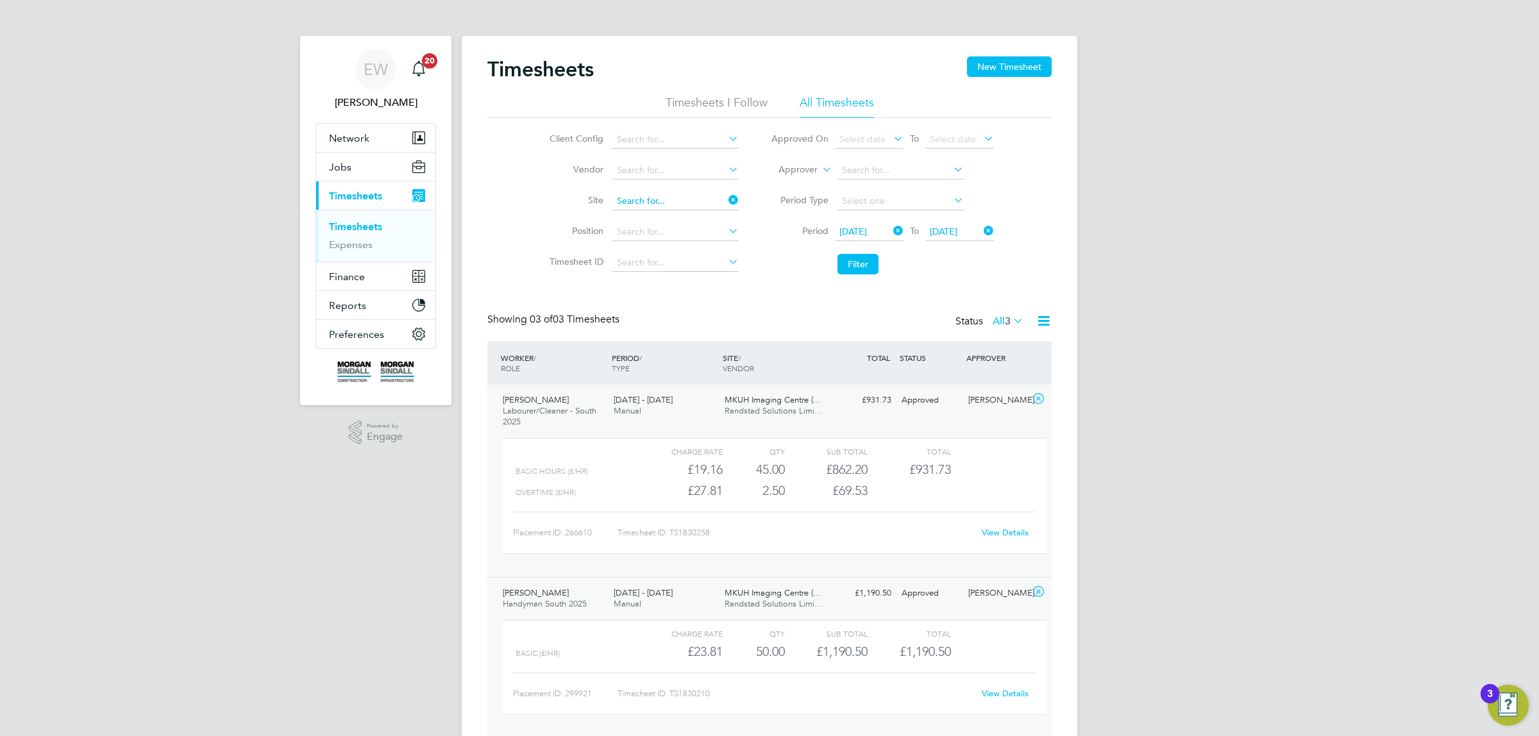
click at [639, 198] on input at bounding box center [675, 201] width 126 height 18
paste input "[GEOGRAPHIC_DATA]"
click at [640, 216] on b "Pilgrims" at bounding box center [633, 218] width 34 height 11
type input "[GEOGRAPHIC_DATA] (93CB07)"
click at [850, 257] on button "Filter" at bounding box center [858, 264] width 41 height 21
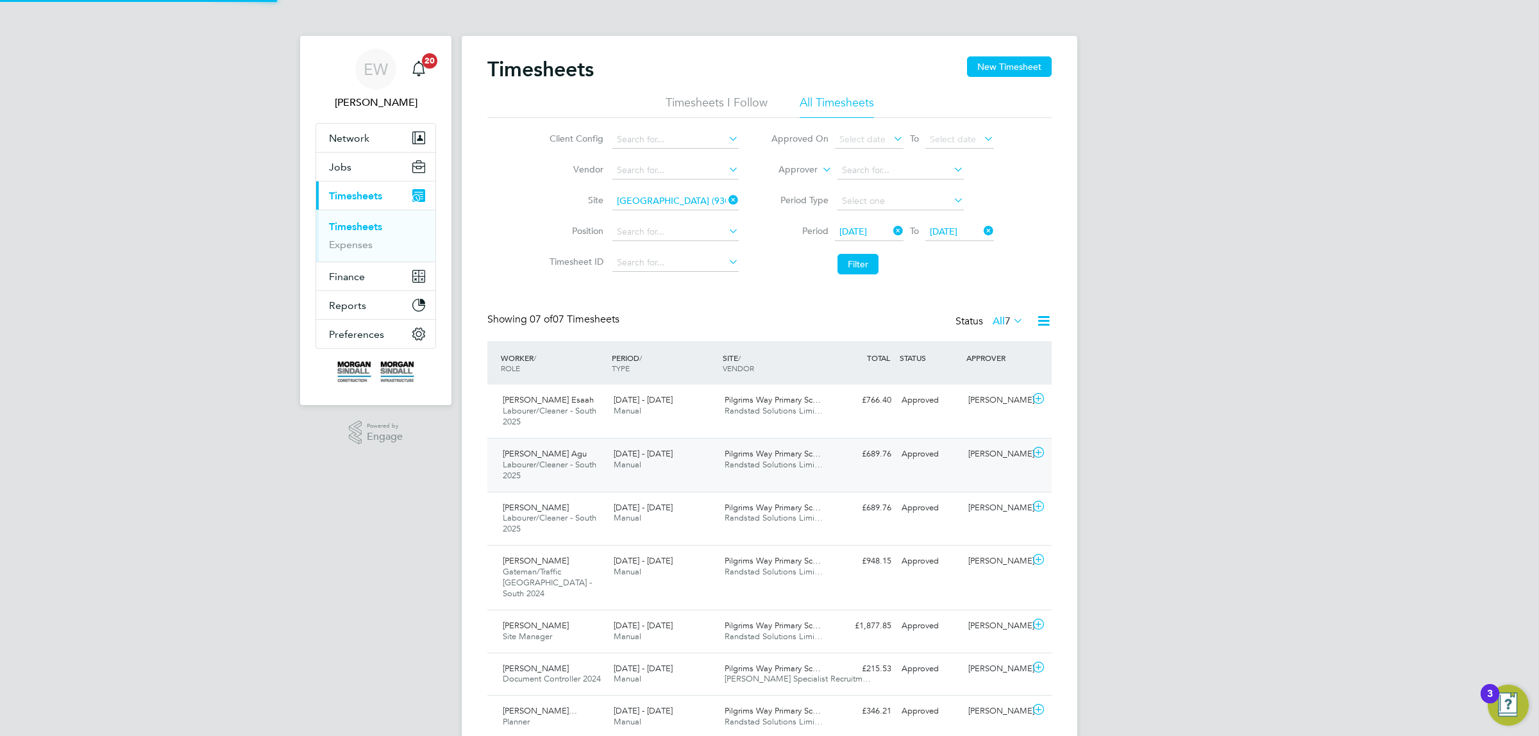
scroll to position [43, 111]
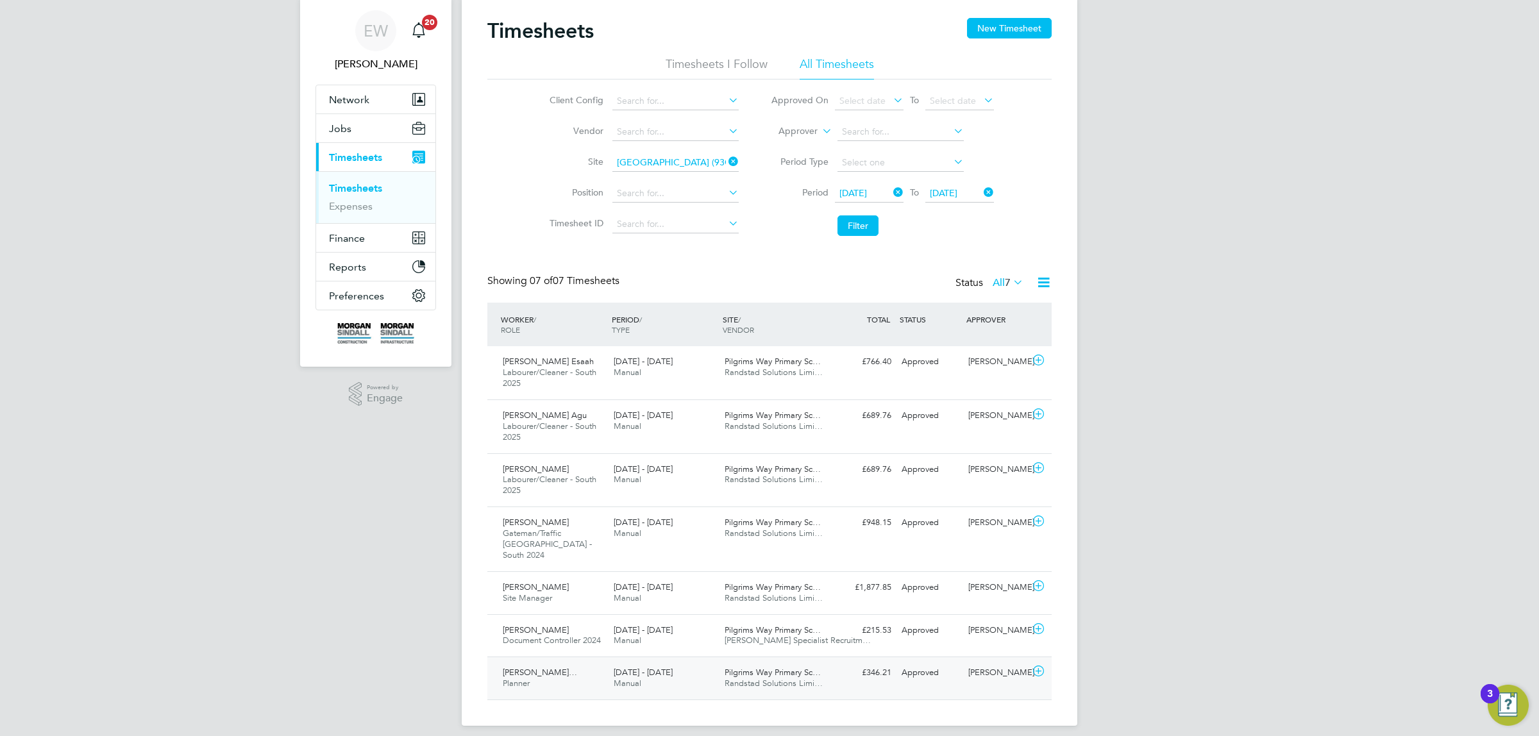
click at [809, 667] on span "Pilgrims Way Primary Sc…" at bounding box center [773, 672] width 96 height 11
click at [870, 620] on div "£215.53 Approved" at bounding box center [863, 630] width 67 height 21
click at [876, 585] on div "£1,877.85 Approved" at bounding box center [863, 587] width 67 height 21
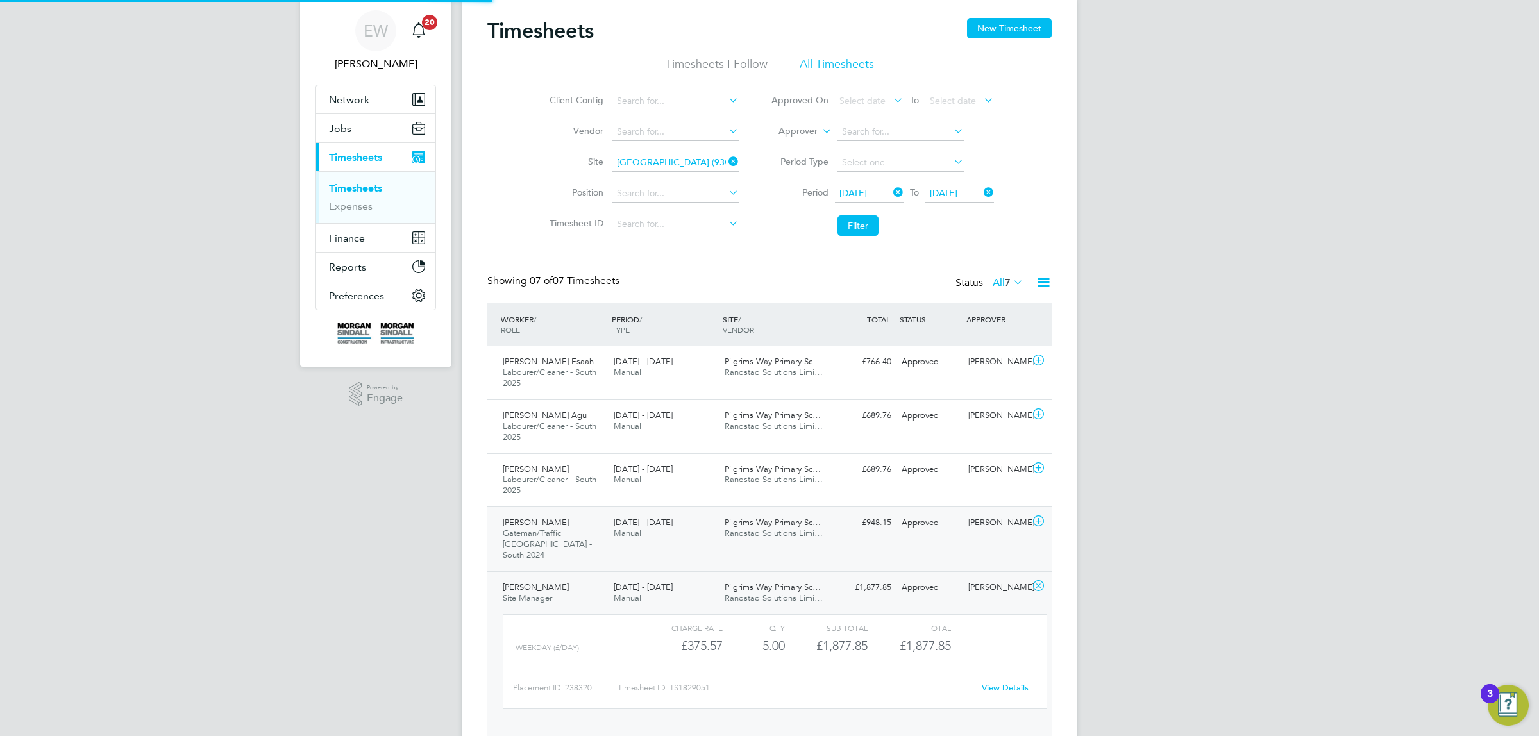
click at [876, 543] on div "[PERSON_NAME] [PERSON_NAME]/Traffic [GEOGRAPHIC_DATA] - South 2024 [DATE] - [DA…" at bounding box center [769, 539] width 564 height 65
click at [877, 472] on div "£689.76 Approved" at bounding box center [863, 469] width 67 height 21
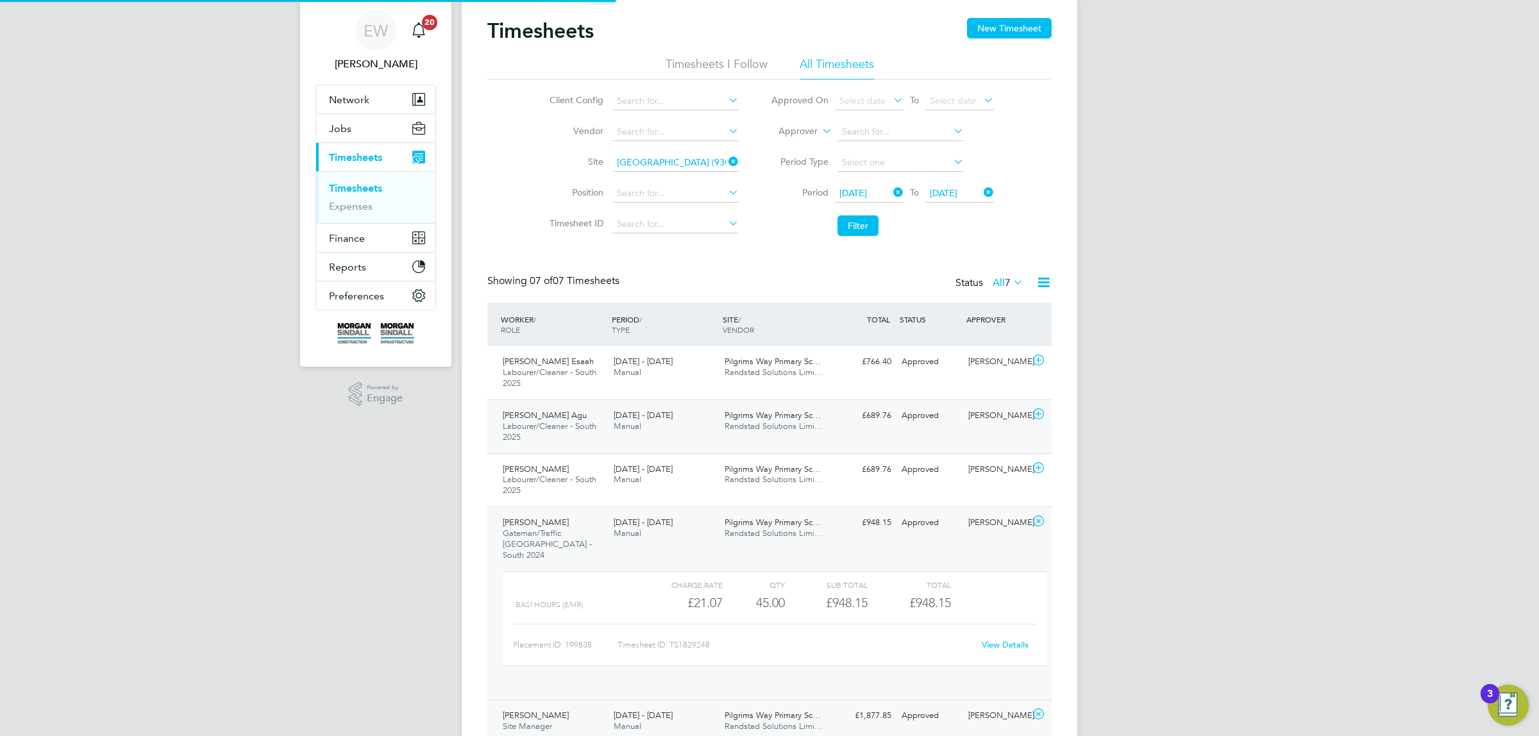
click at [877, 426] on div "£689.76 Approved" at bounding box center [863, 415] width 67 height 21
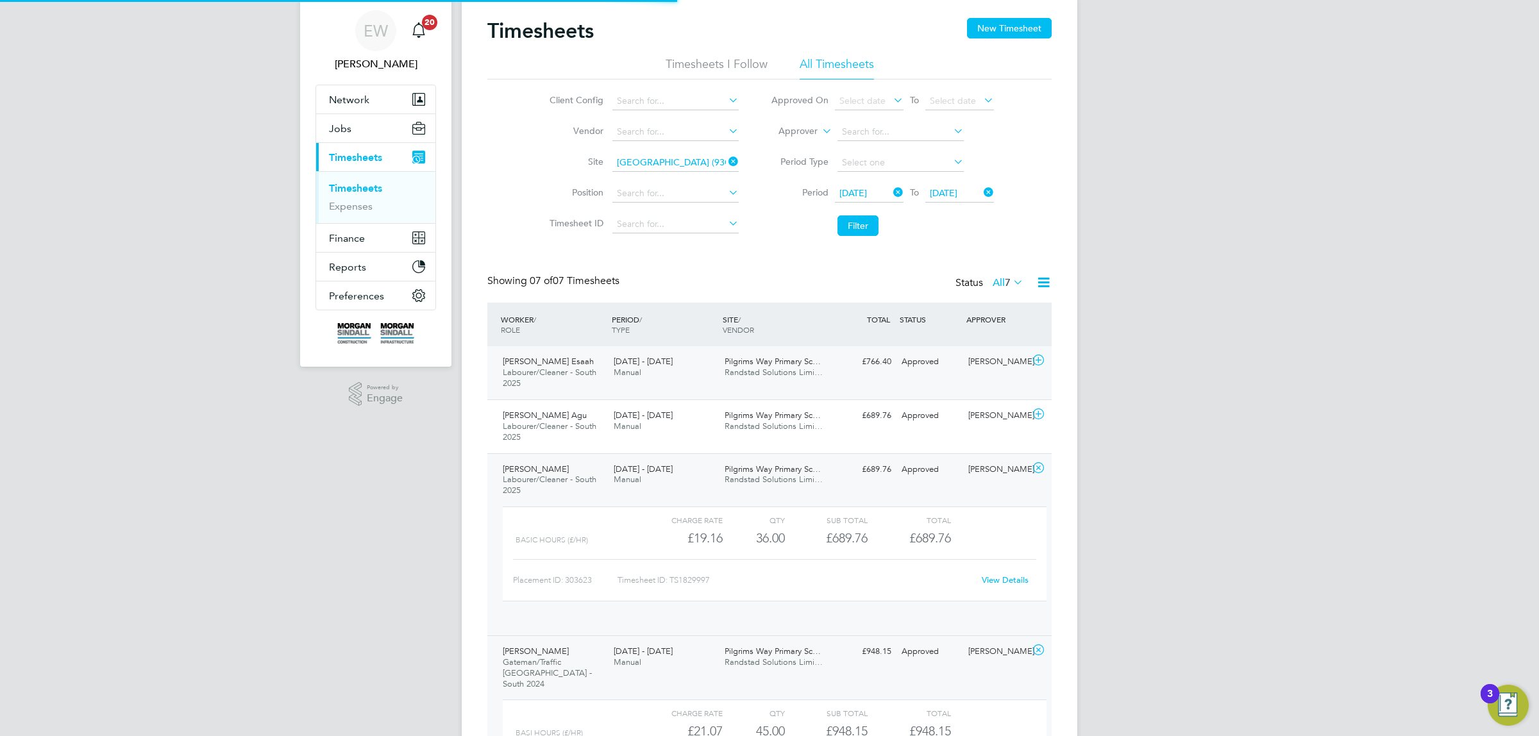
click at [879, 360] on div "£766.40 Approved" at bounding box center [863, 361] width 67 height 21
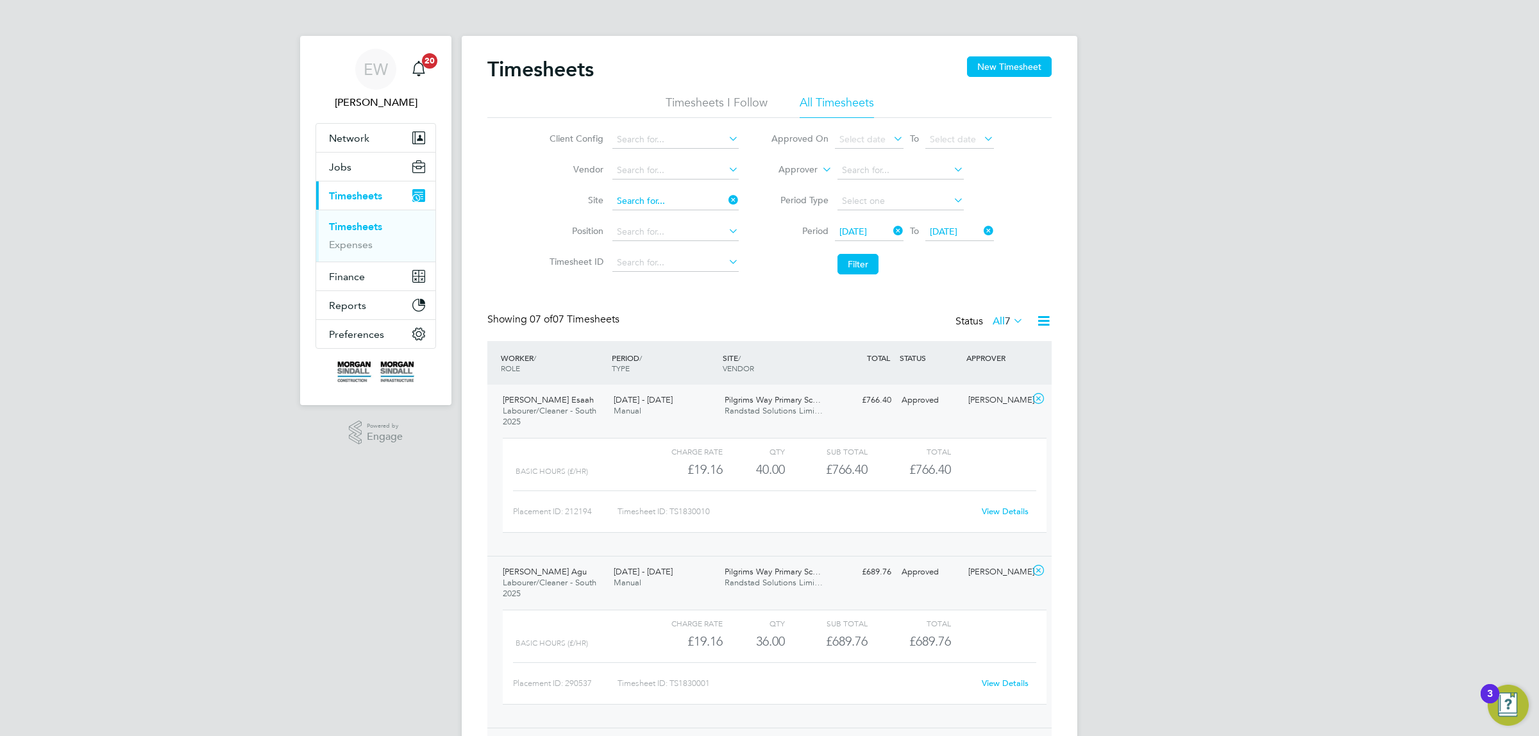
click at [685, 202] on input at bounding box center [675, 201] width 126 height 18
paste input "Worthing Urgent Treatment Centre"
type input "Worthing Urgent Treatment Centre"
click at [670, 215] on b "Urgent" at bounding box center [673, 218] width 29 height 11
click at [872, 266] on button "Filter" at bounding box center [858, 264] width 41 height 21
